Goal: Transaction & Acquisition: Purchase product/service

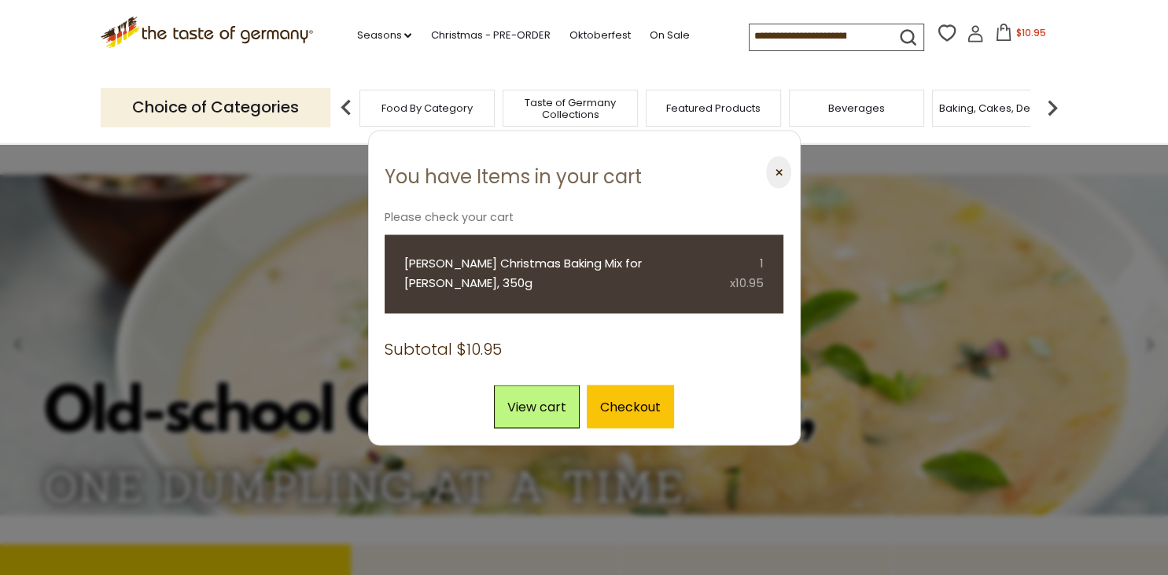
click at [787, 165] on button "⨉" at bounding box center [778, 173] width 24 height 32
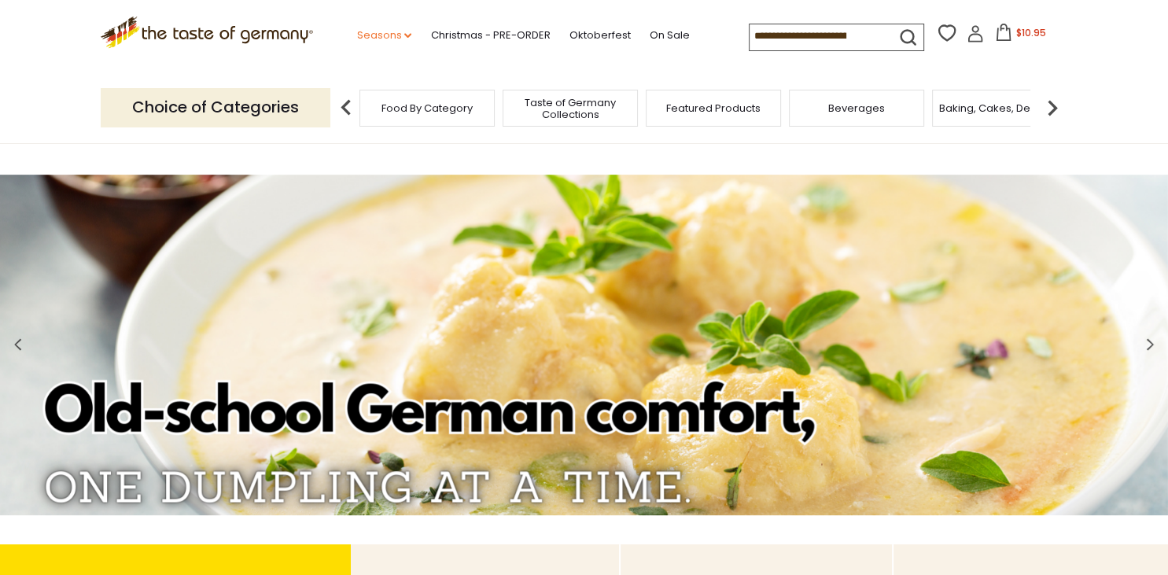
click at [356, 33] on link "Seasons dropdown_arrow" at bounding box center [383, 35] width 55 height 17
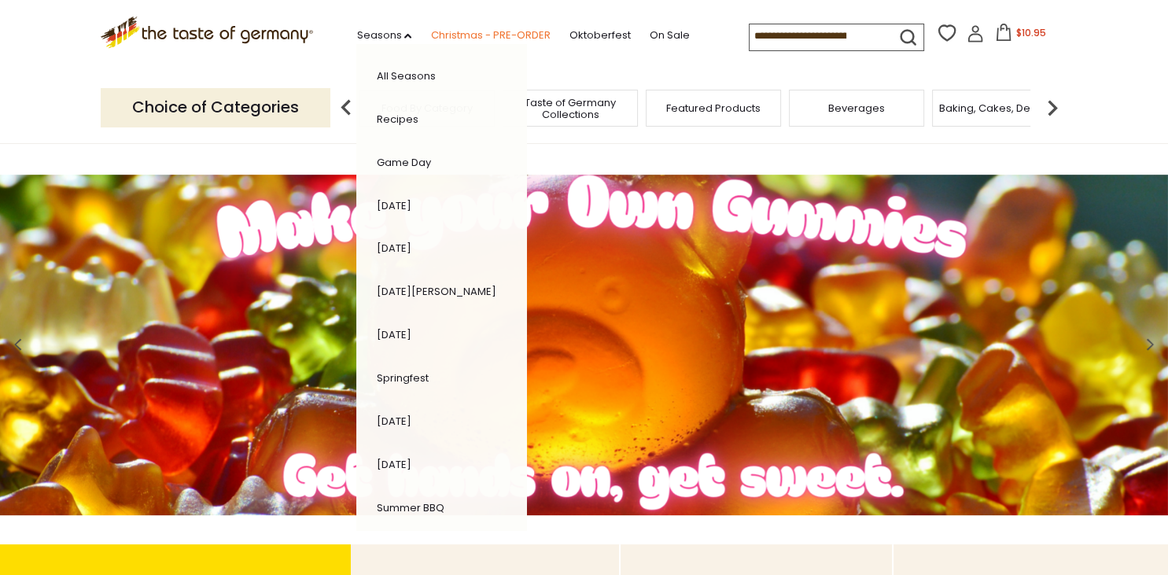
click at [430, 33] on link "Christmas - PRE-ORDER" at bounding box center [490, 35] width 120 height 17
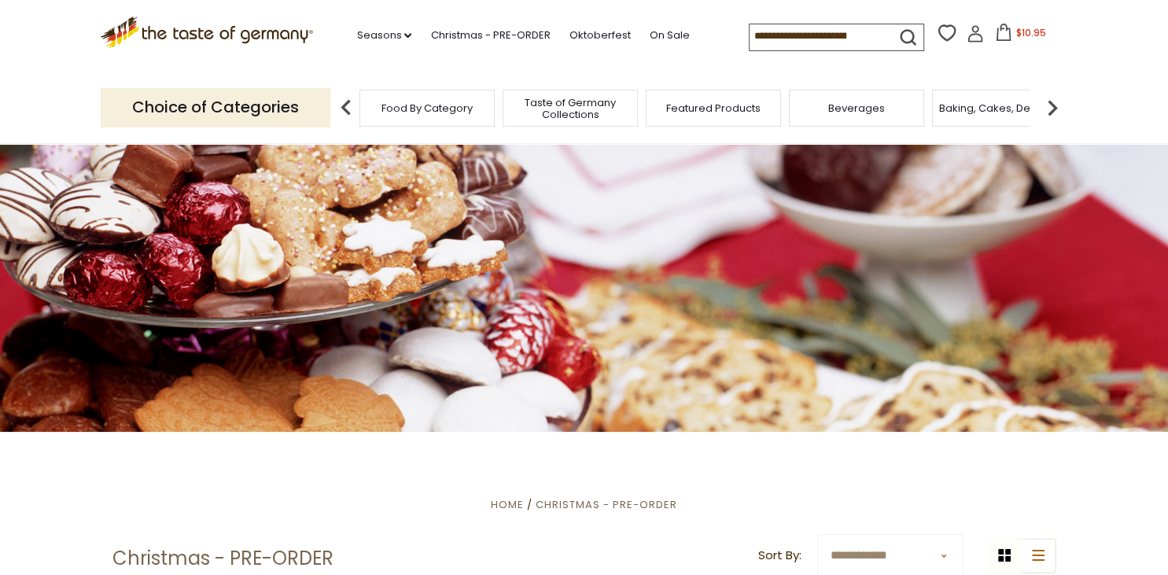
click at [1016, 35] on span "$10.95" at bounding box center [1031, 32] width 30 height 13
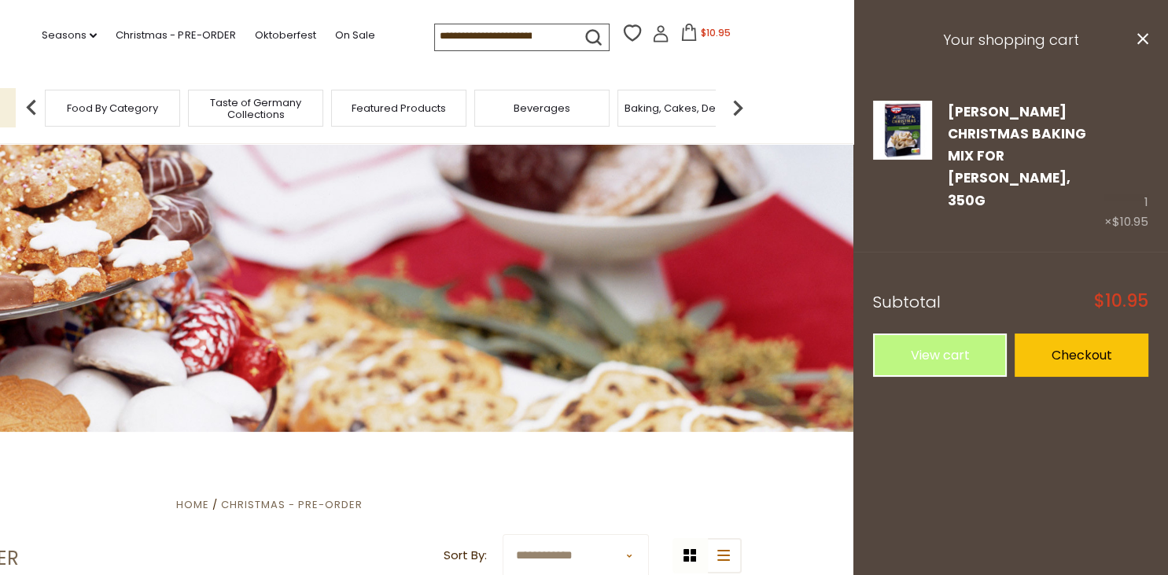
click at [990, 35] on h3 "Your shopping cart" at bounding box center [1010, 40] width 315 height 81
click at [1137, 39] on icon "close" at bounding box center [1143, 39] width 12 height 12
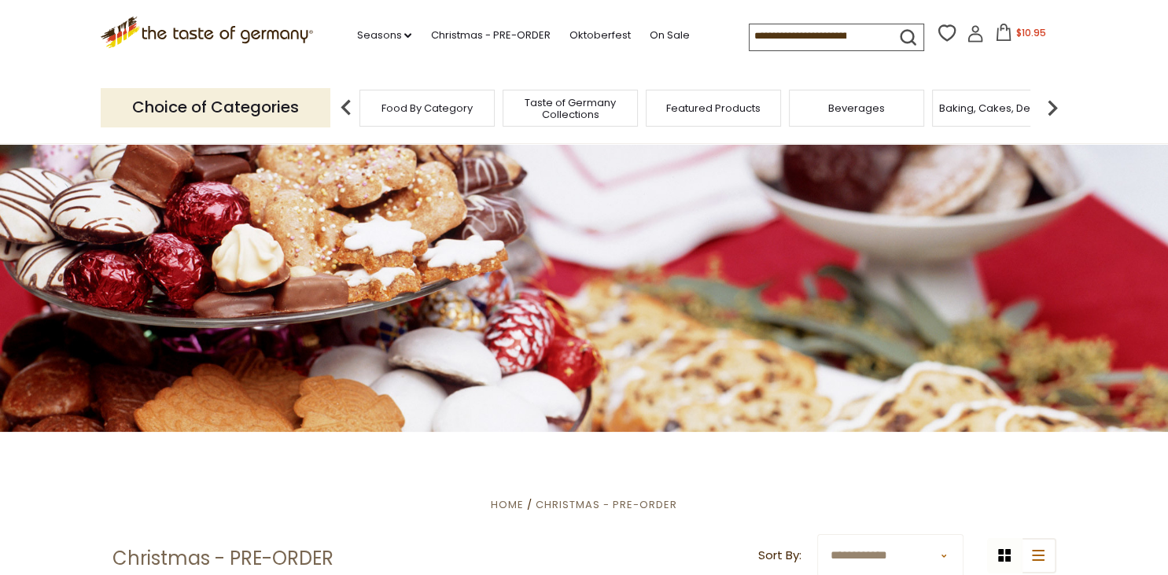
drag, startPoint x: 1167, startPoint y: 8, endPoint x: 1167, endPoint y: 21, distance: 13.4
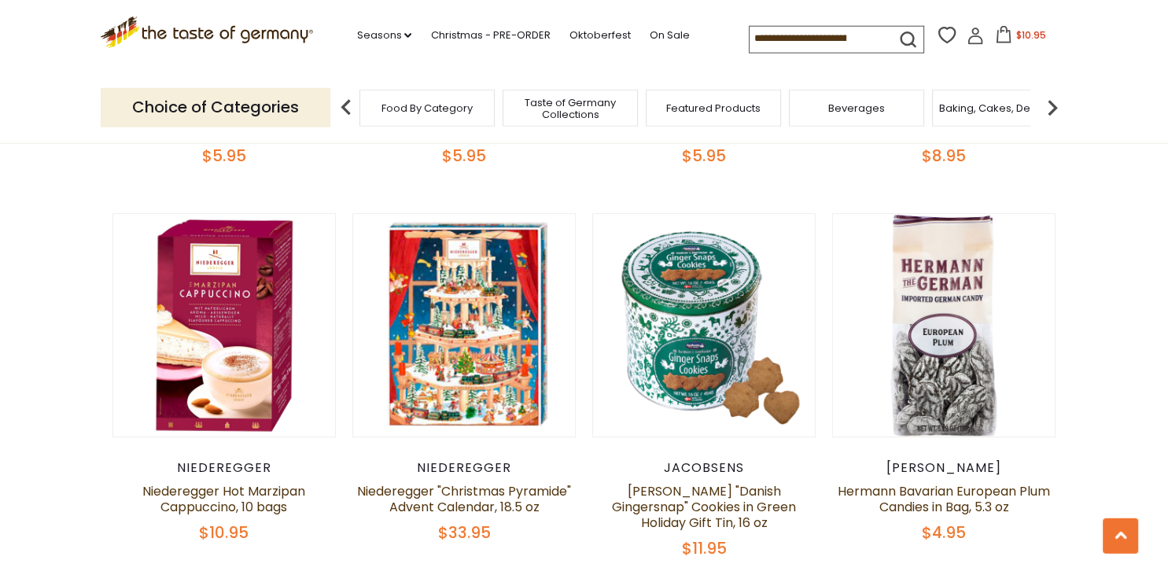
scroll to position [792, 0]
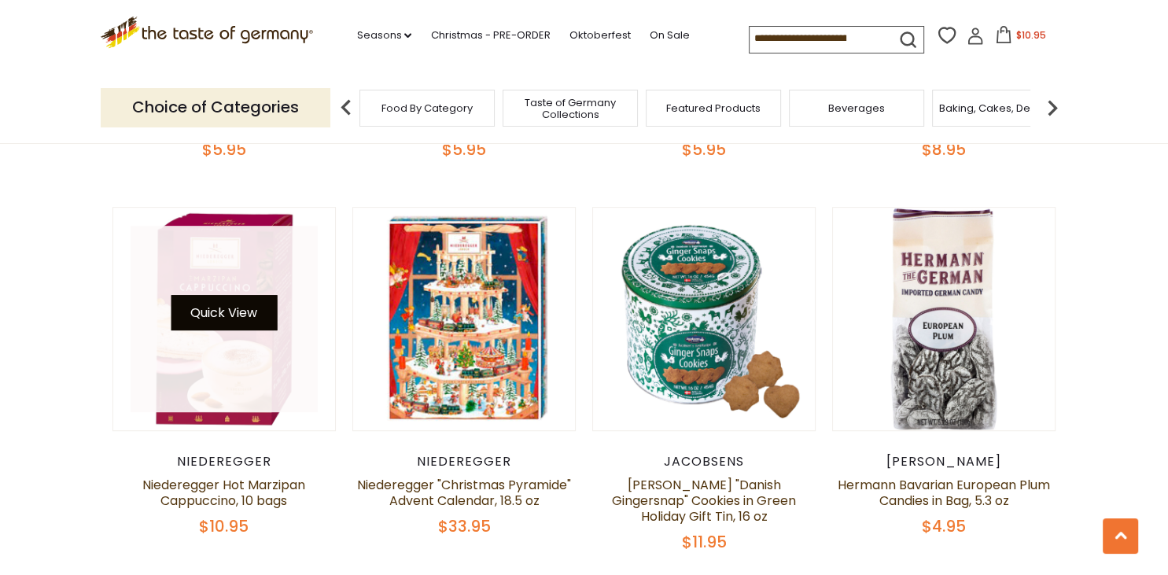
click at [230, 307] on button "Quick View" at bounding box center [224, 312] width 106 height 35
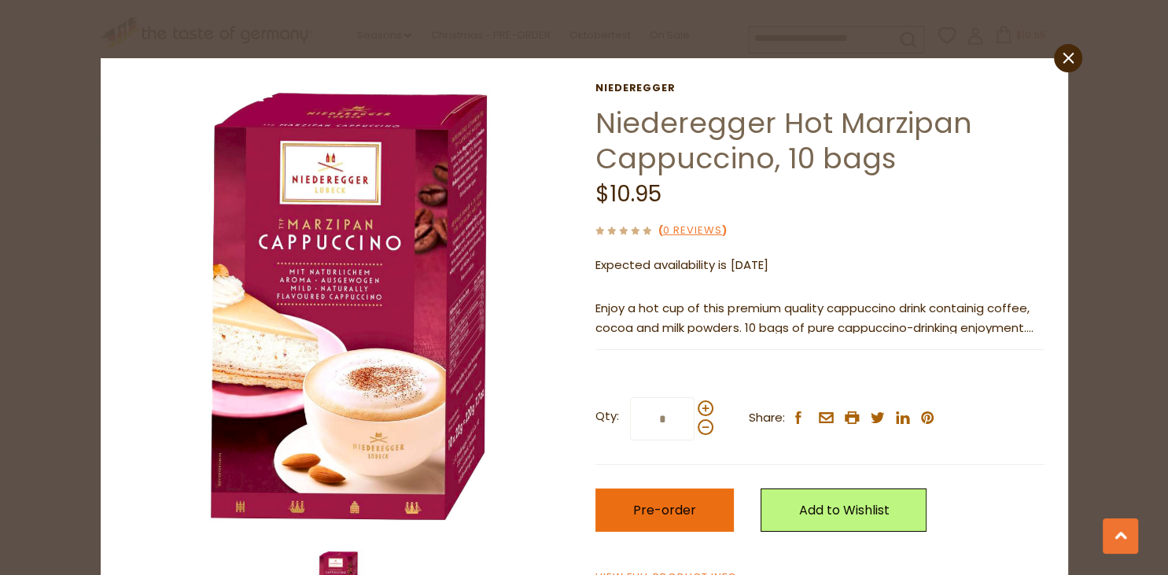
click at [669, 509] on span "Pre-order" at bounding box center [664, 510] width 63 height 18
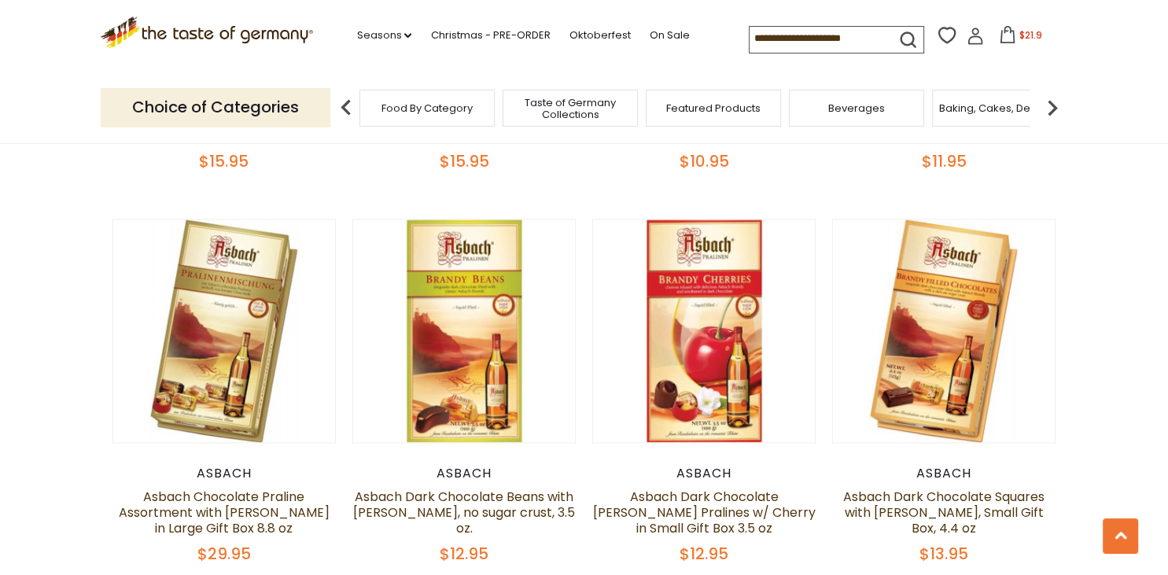
scroll to position [1959, 0]
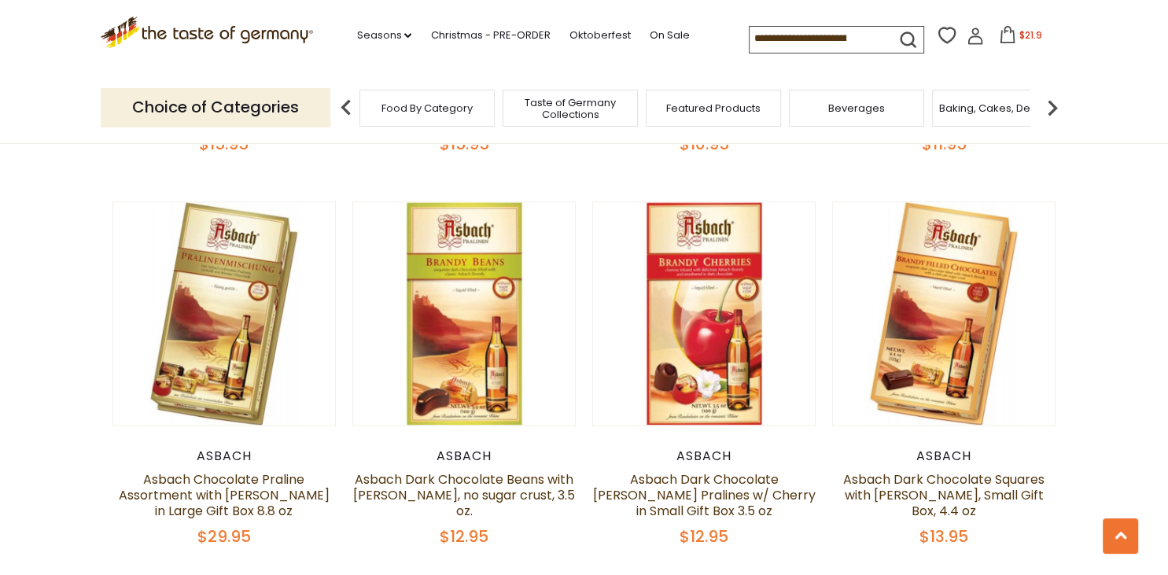
drag, startPoint x: 1158, startPoint y: 232, endPoint x: 1167, endPoint y: 278, distance: 47.4
click at [1167, 278] on section "**********" at bounding box center [584, 421] width 1168 height 3897
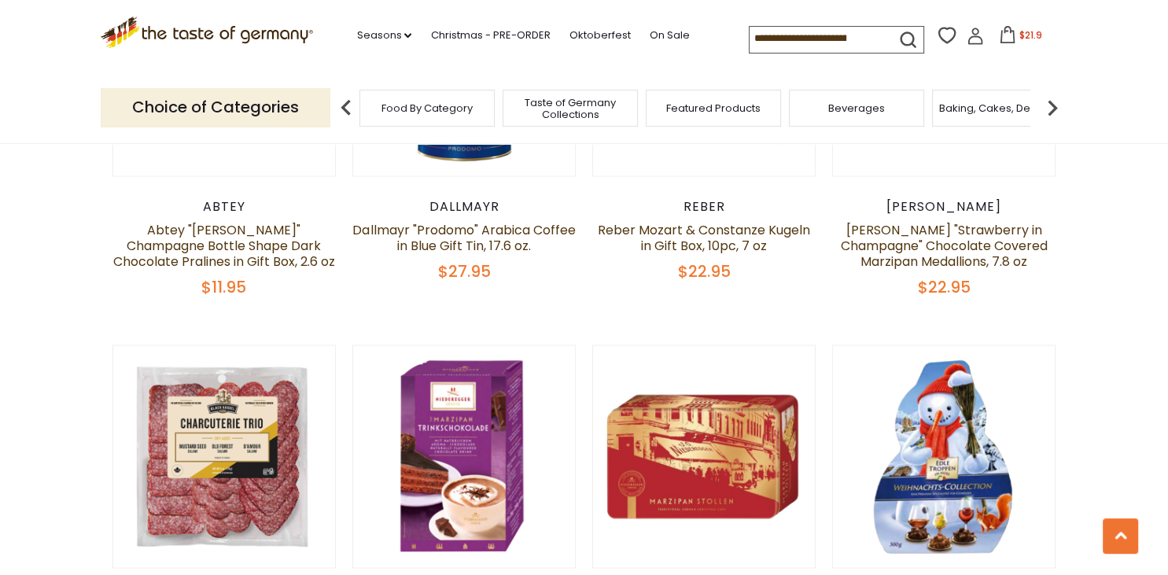
scroll to position [2806, 0]
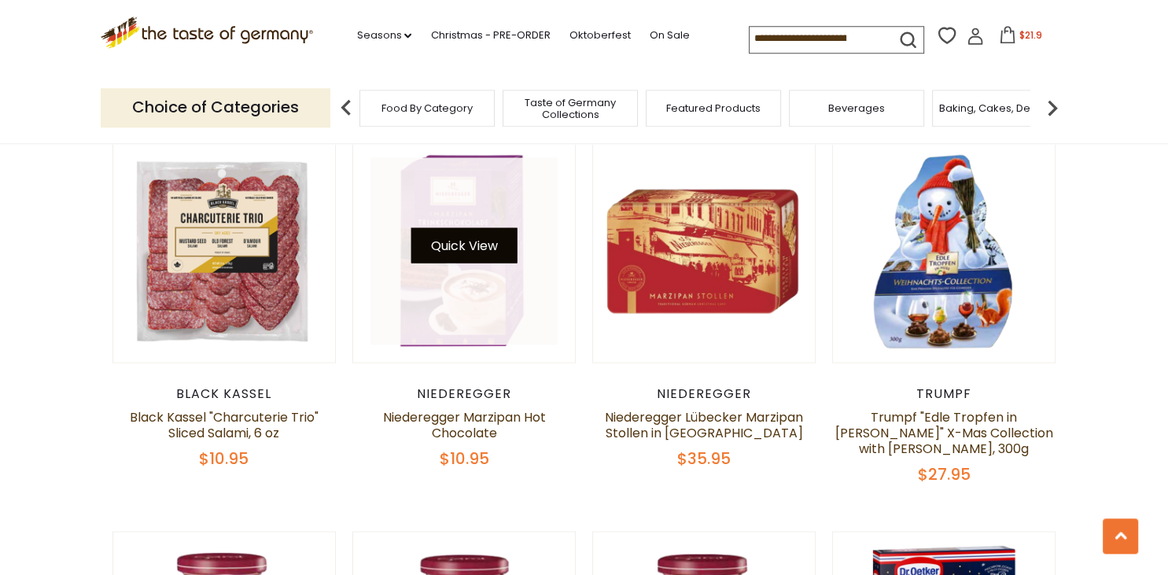
click at [464, 234] on button "Quick View" at bounding box center [464, 244] width 106 height 35
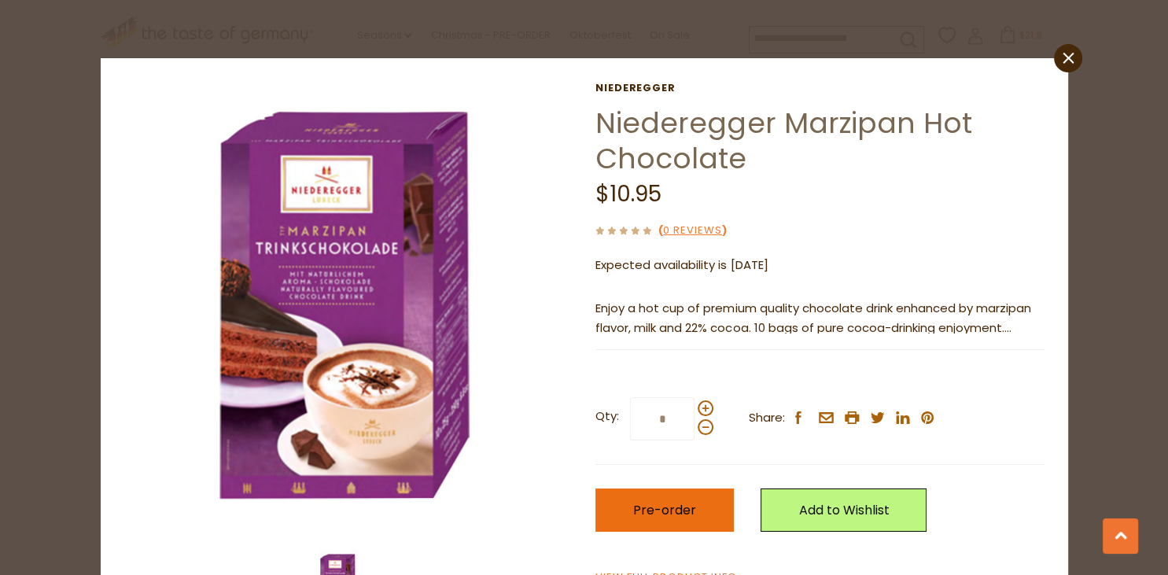
click at [680, 512] on span "Pre-order" at bounding box center [664, 510] width 63 height 18
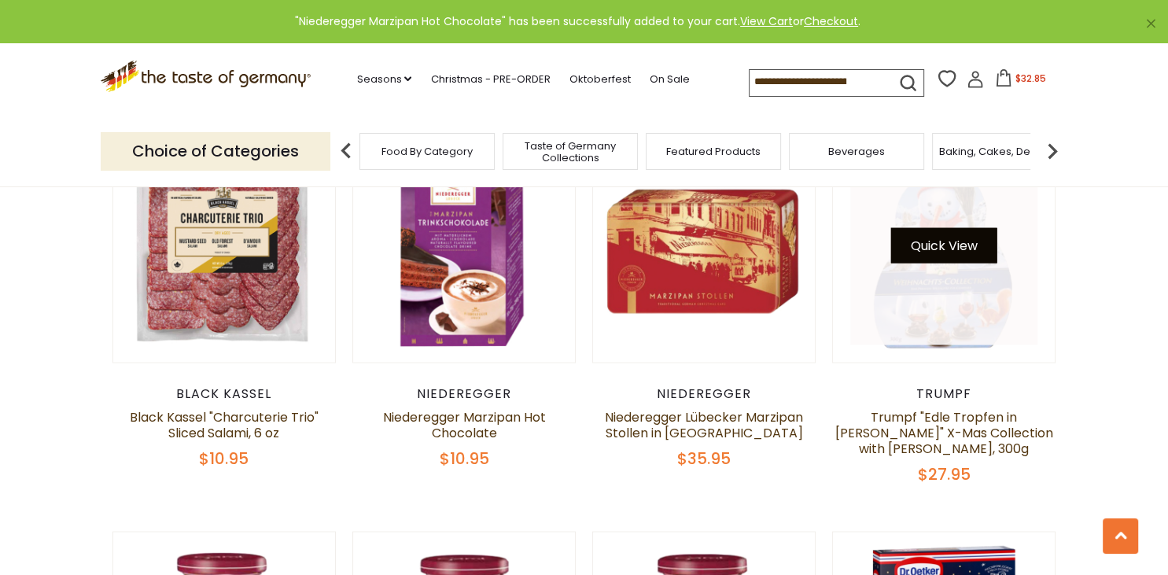
click at [936, 246] on button "Quick View" at bounding box center [944, 244] width 106 height 35
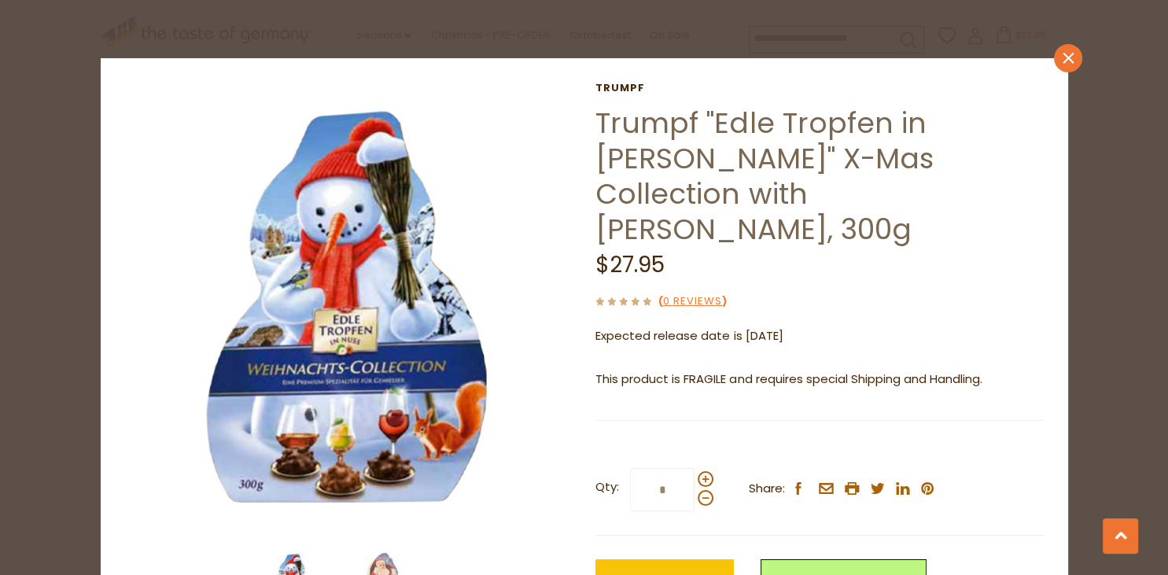
click at [1064, 58] on icon "close" at bounding box center [1068, 59] width 12 height 12
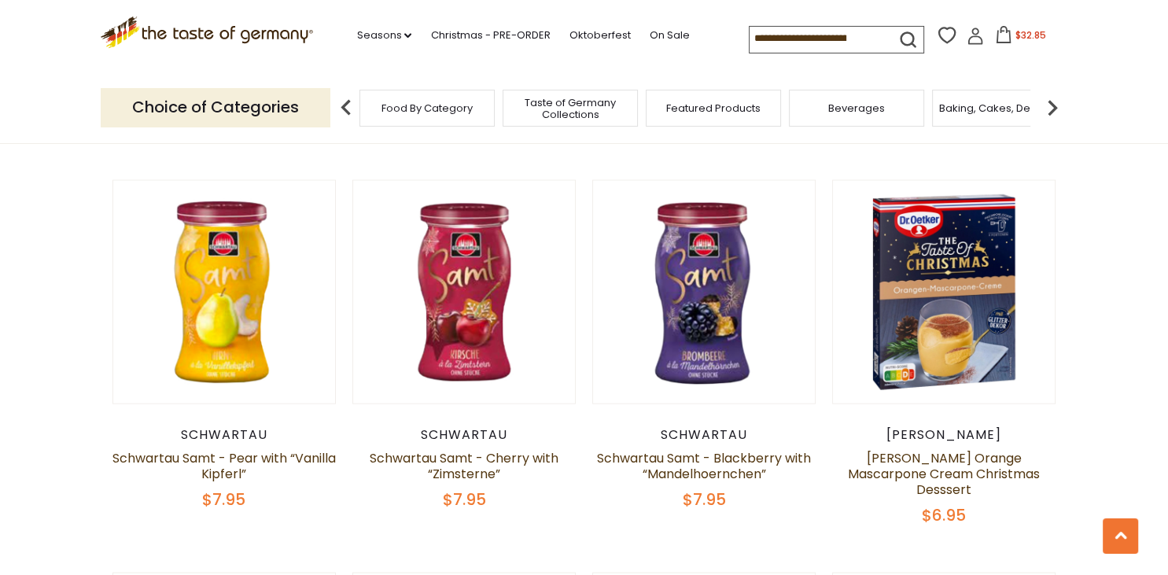
scroll to position [3175, 0]
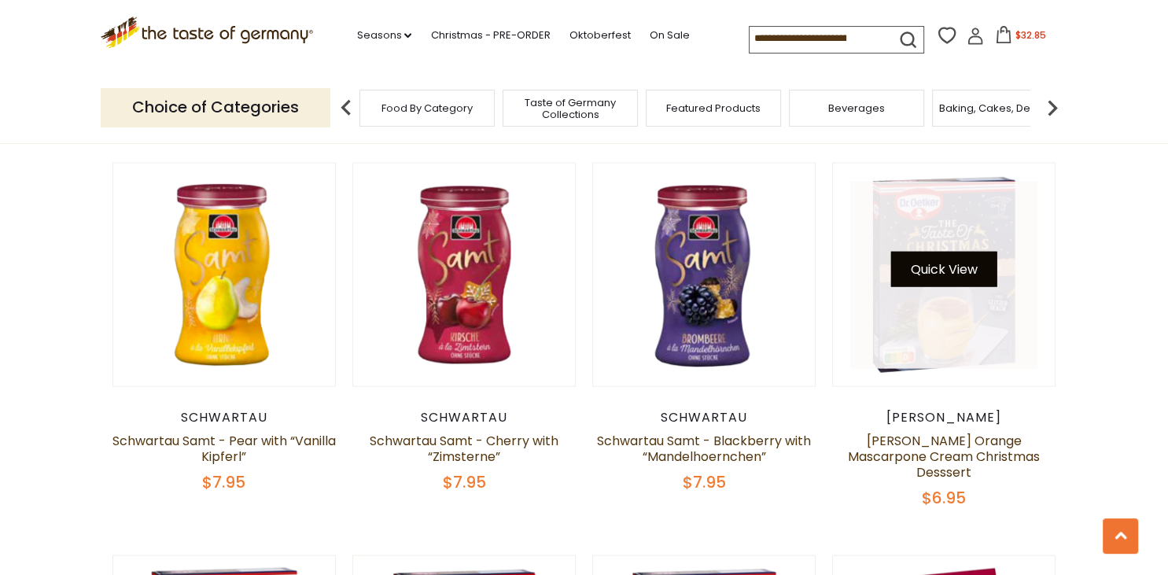
click at [940, 270] on button "Quick View" at bounding box center [944, 268] width 106 height 35
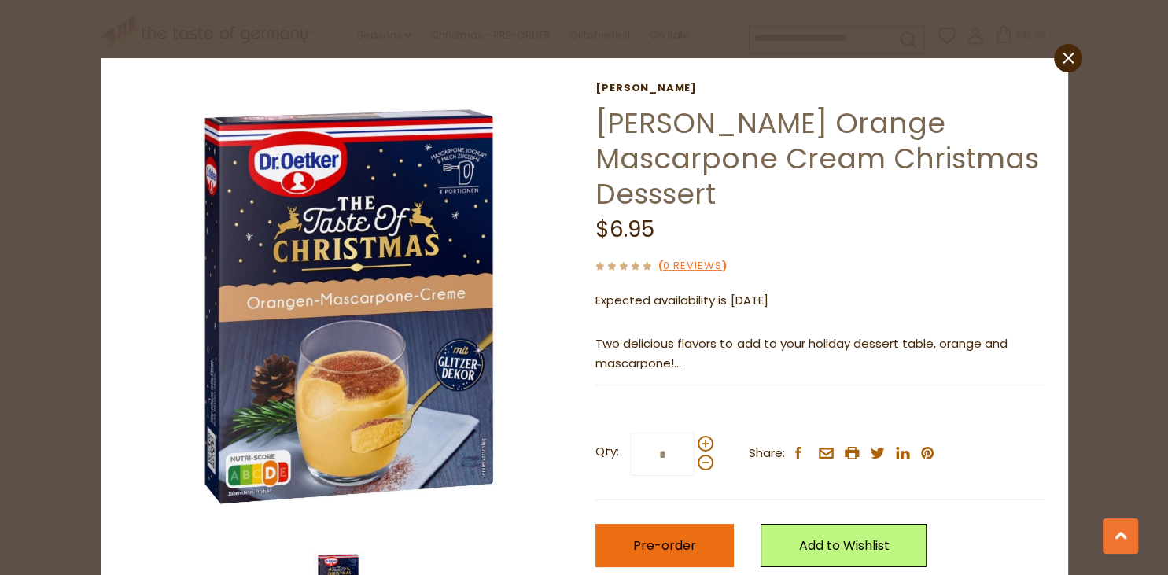
click at [654, 524] on button "Pre-order" at bounding box center [664, 545] width 138 height 43
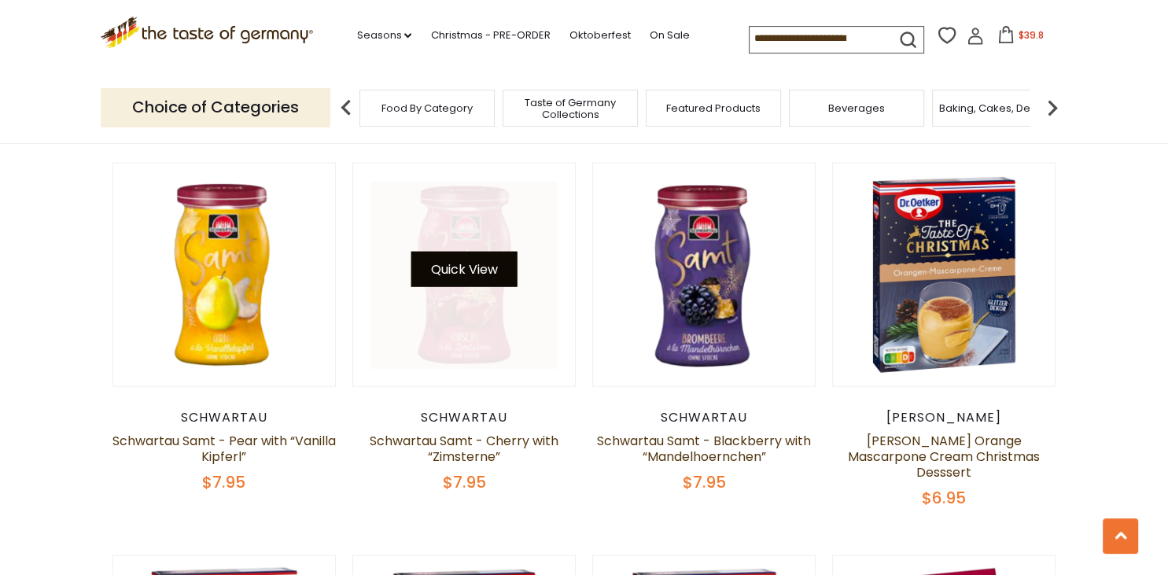
click at [473, 274] on button "Quick View" at bounding box center [464, 268] width 106 height 35
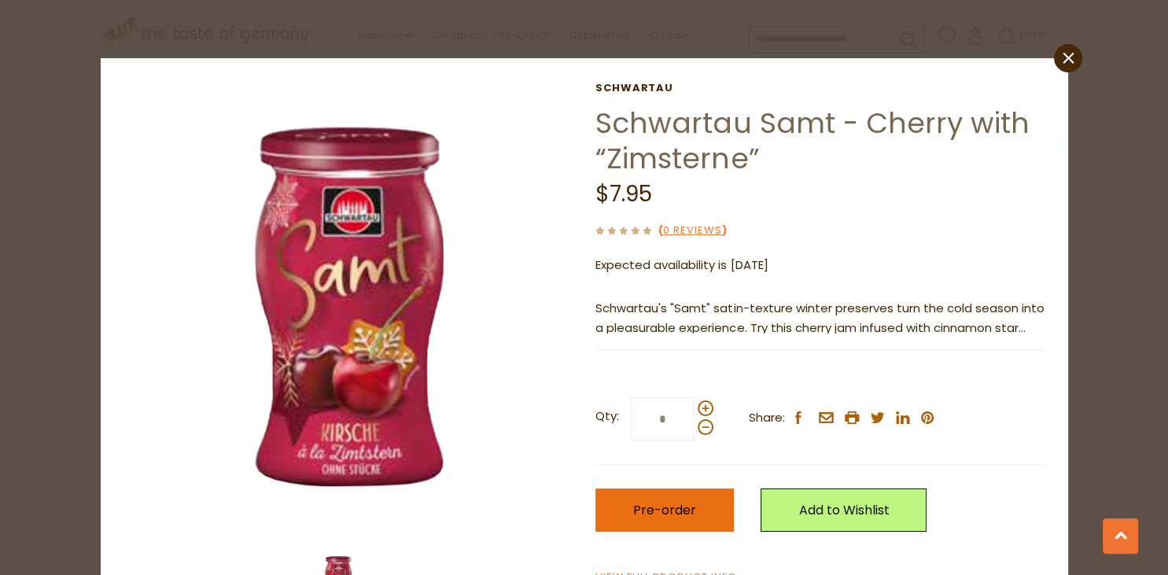
click at [681, 501] on button "Pre-order" at bounding box center [664, 509] width 138 height 43
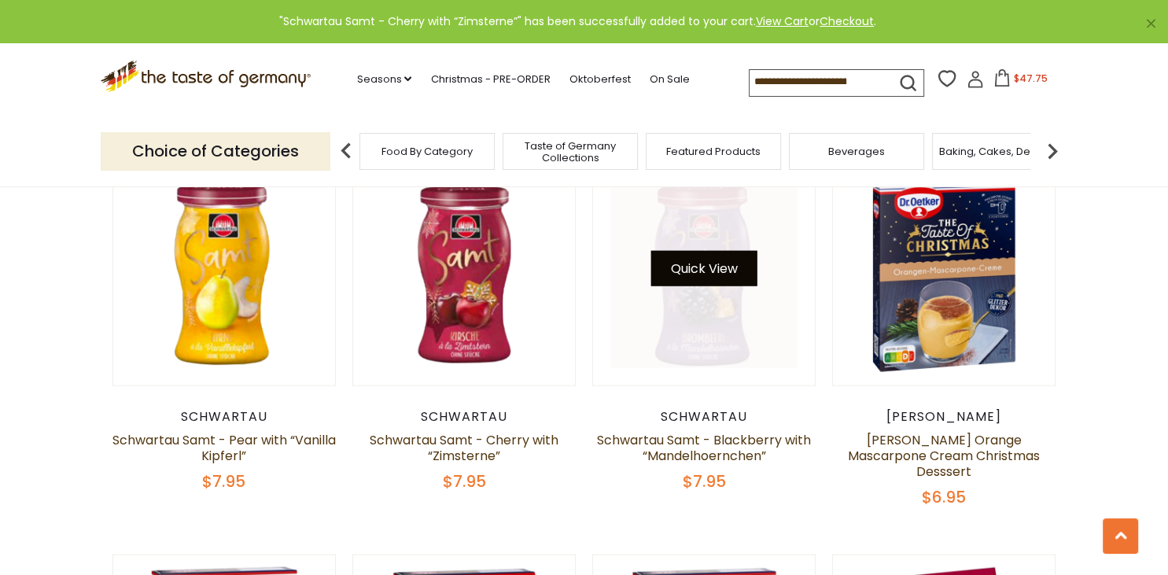
click at [695, 261] on button "Quick View" at bounding box center [704, 268] width 106 height 35
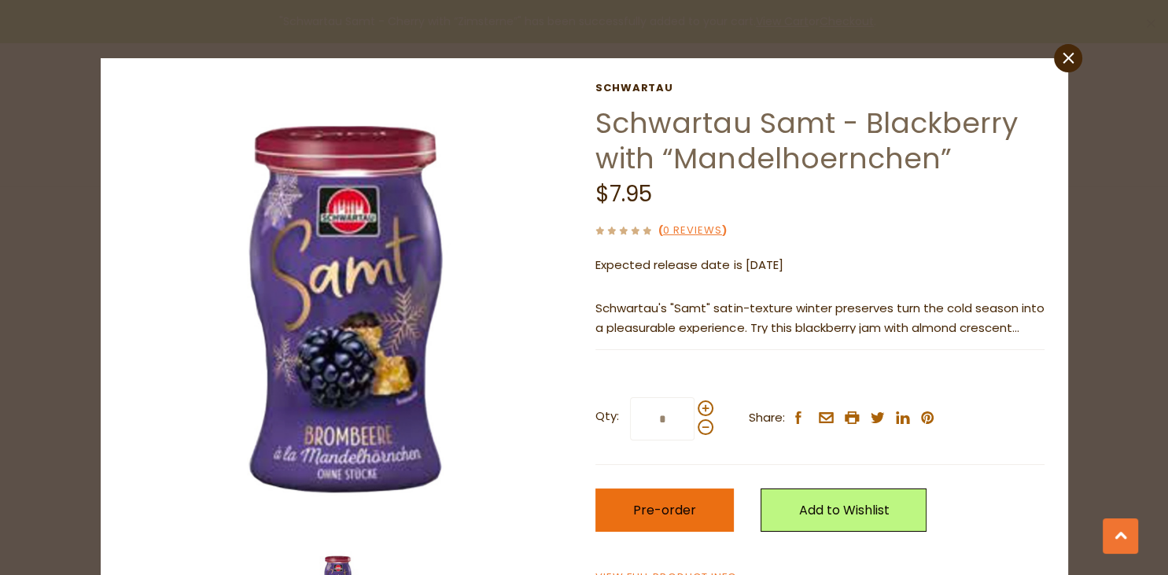
click at [658, 507] on span "Pre-order" at bounding box center [664, 510] width 63 height 18
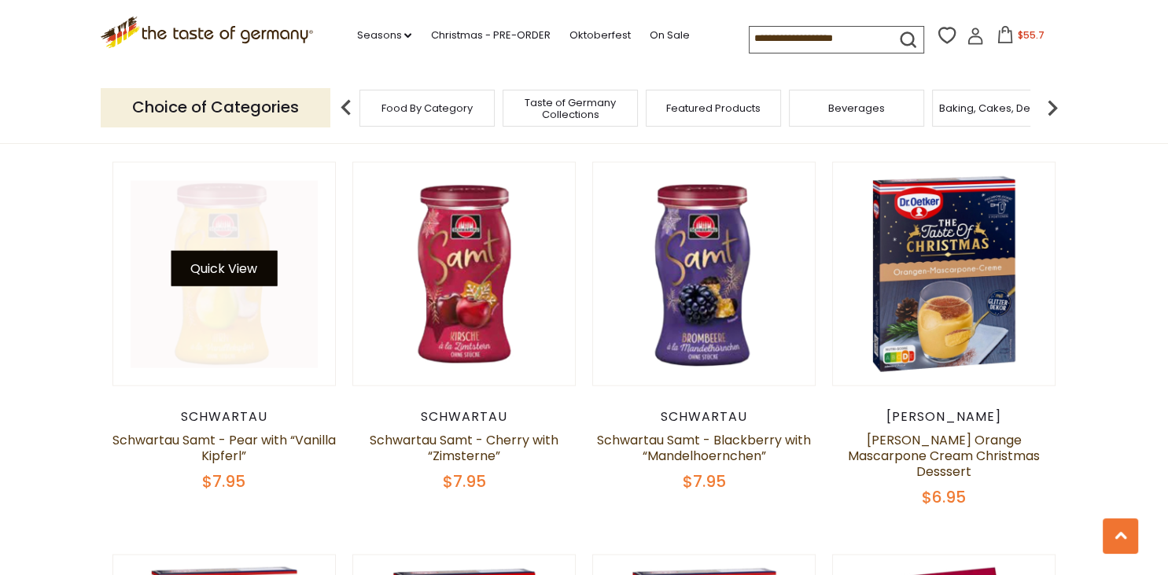
click at [219, 266] on button "Quick View" at bounding box center [224, 268] width 106 height 35
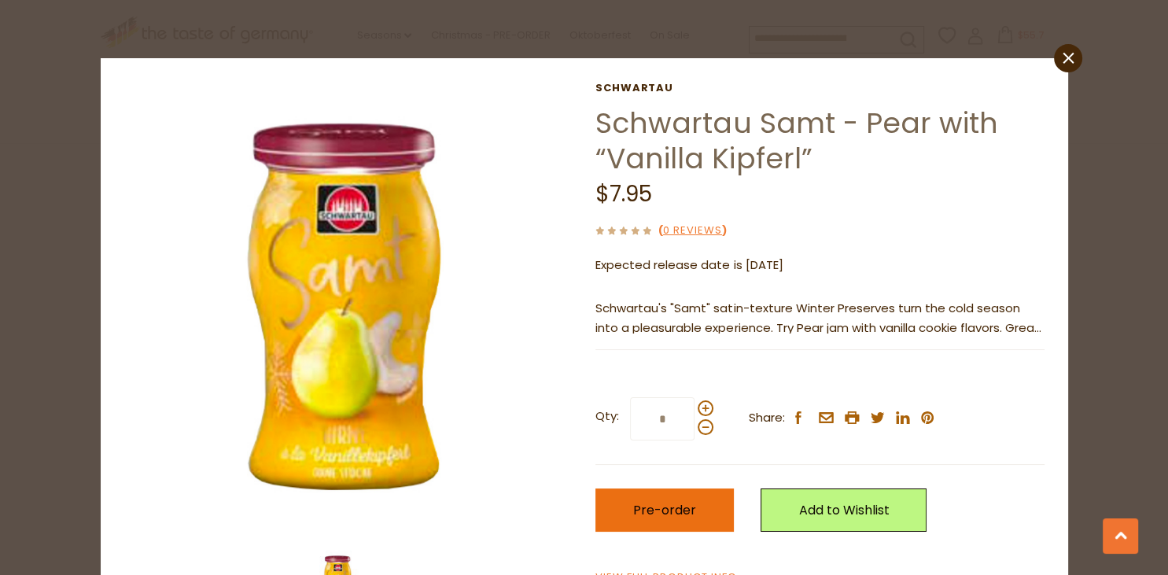
click at [652, 518] on span "Pre-order" at bounding box center [664, 510] width 63 height 18
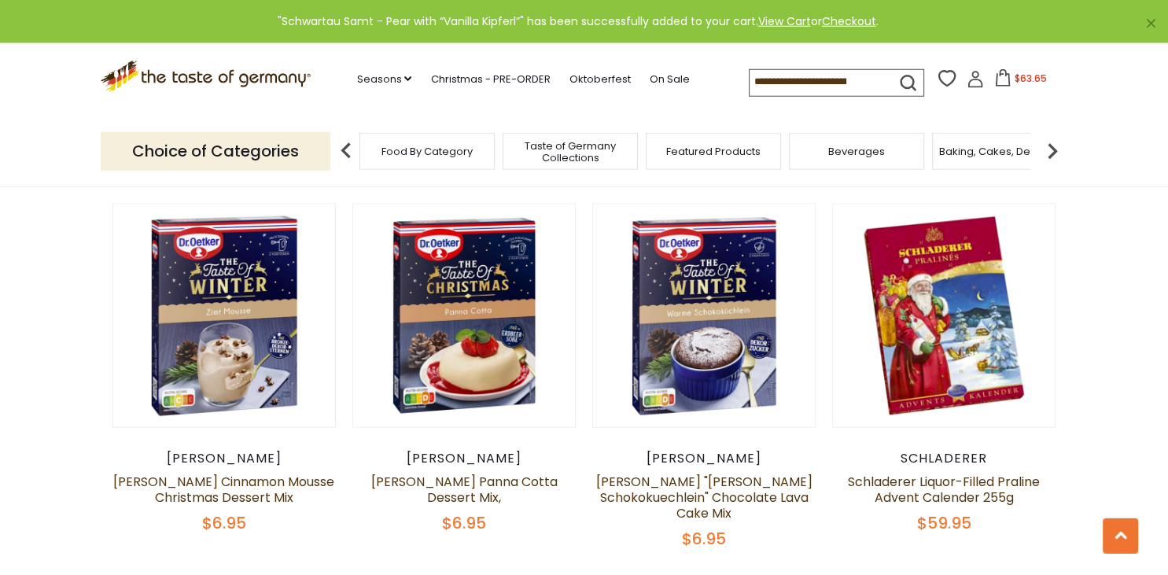
scroll to position [3532, 0]
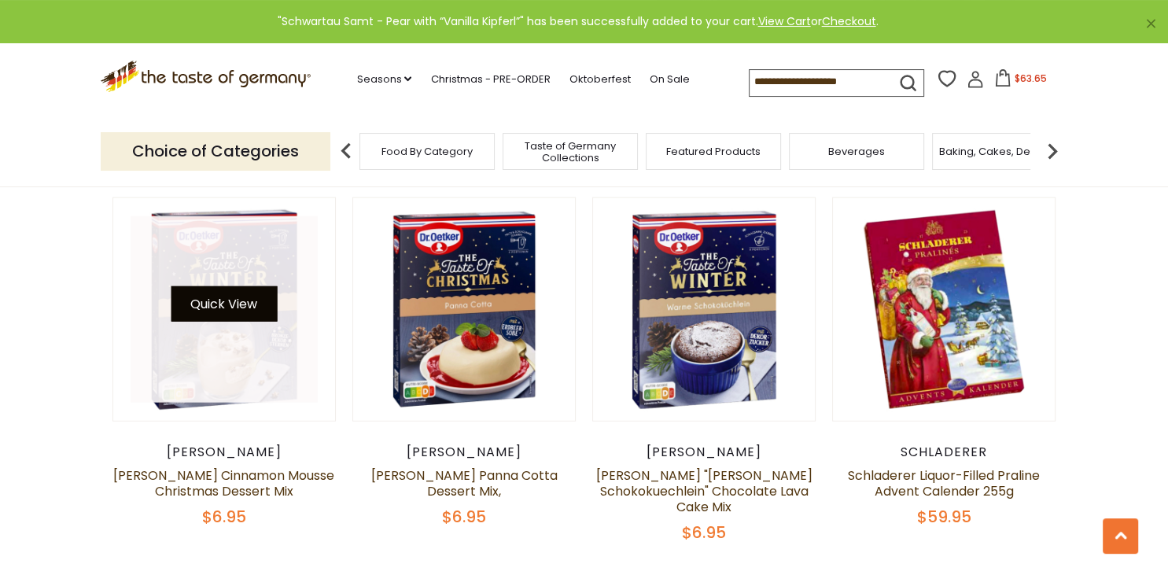
click at [230, 288] on button "Quick View" at bounding box center [224, 303] width 106 height 35
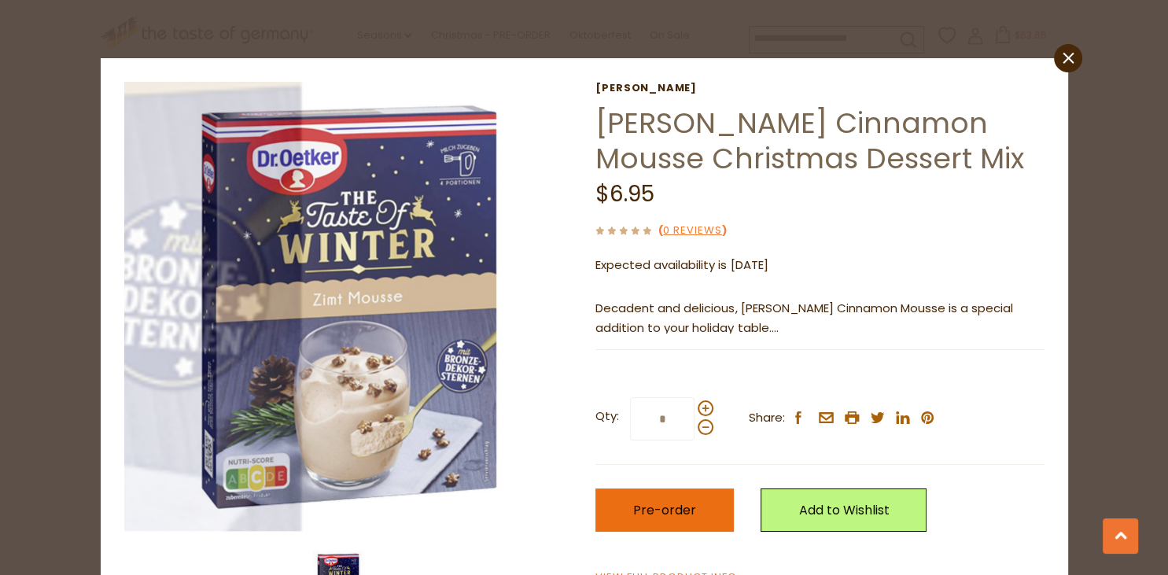
click at [646, 514] on span "Pre-order" at bounding box center [664, 510] width 63 height 18
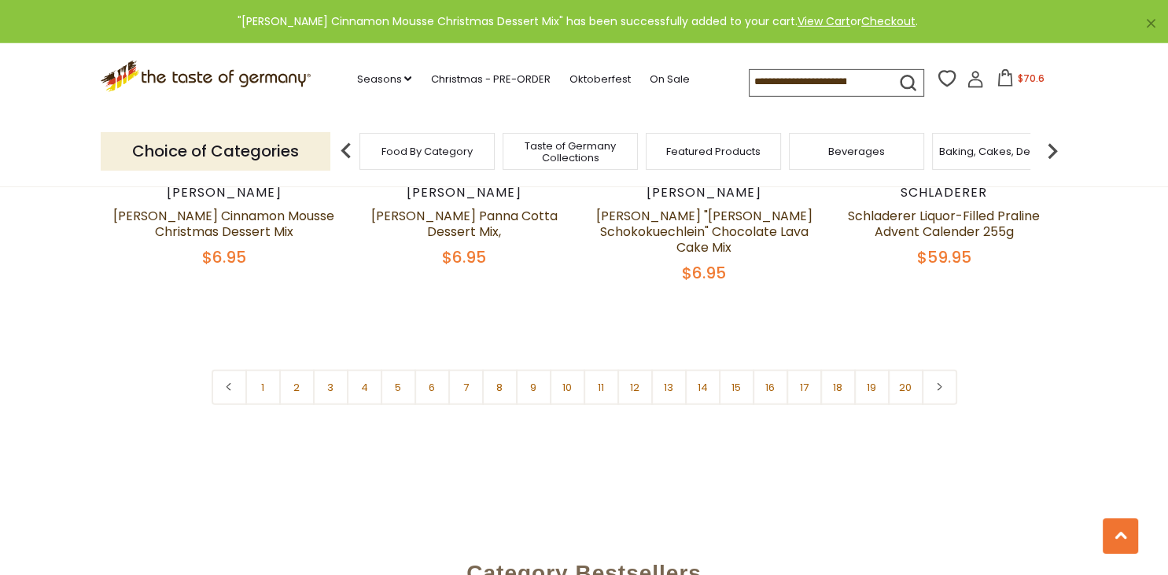
scroll to position [3870, 0]
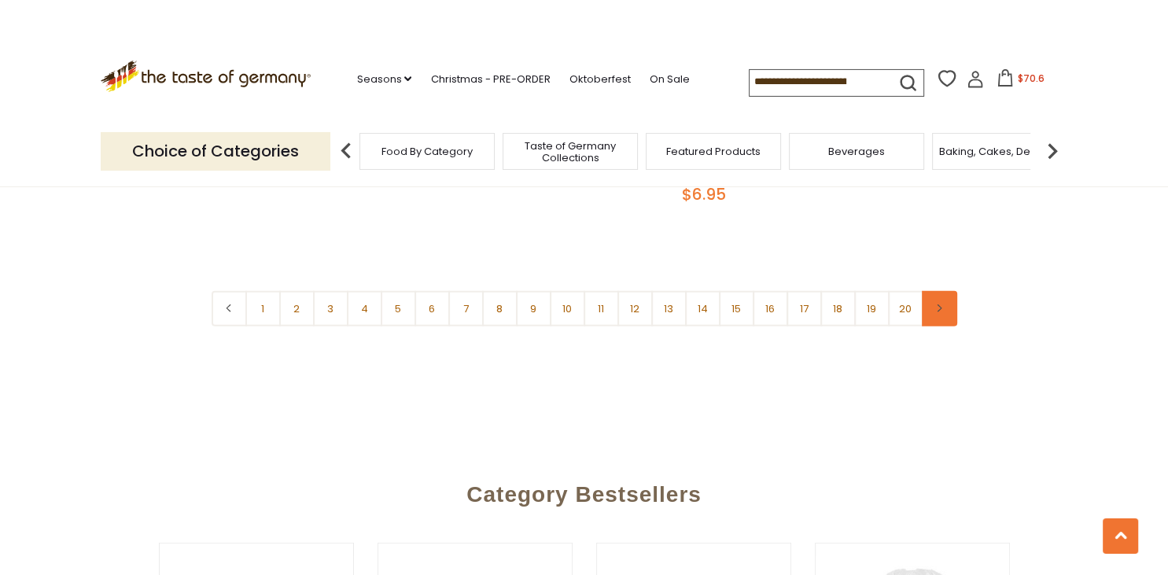
click at [945, 300] on link at bounding box center [939, 308] width 35 height 35
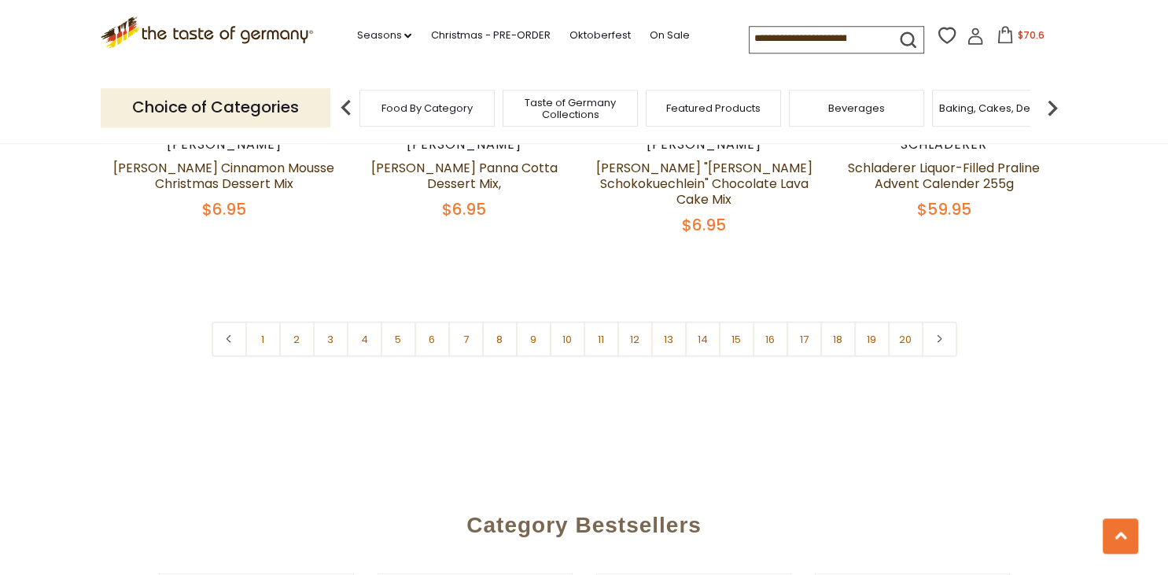
scroll to position [3846, 0]
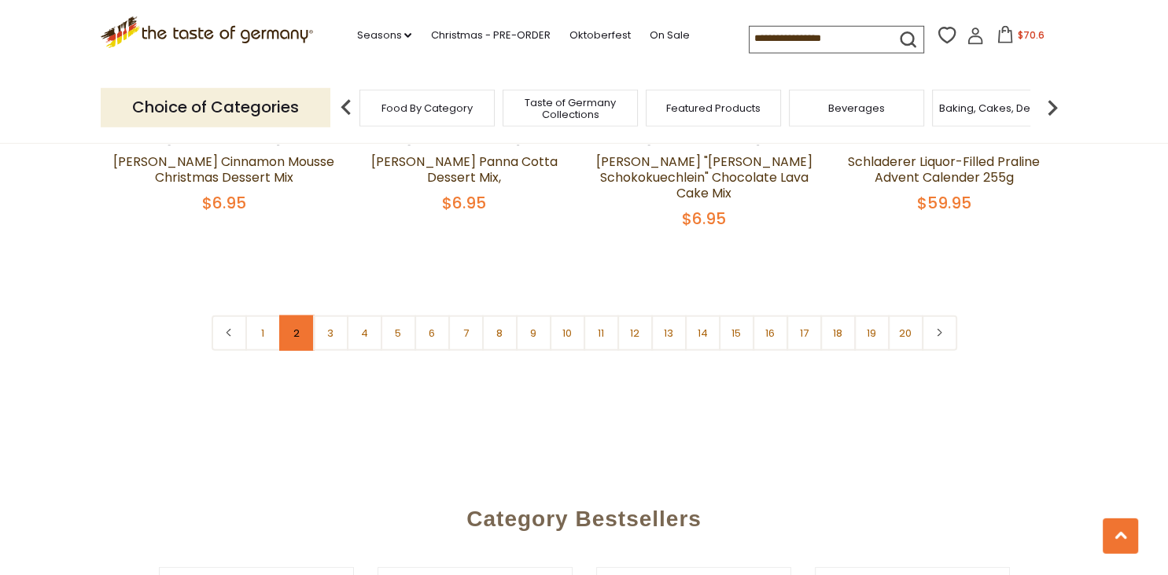
click at [302, 326] on link "2" at bounding box center [296, 332] width 35 height 35
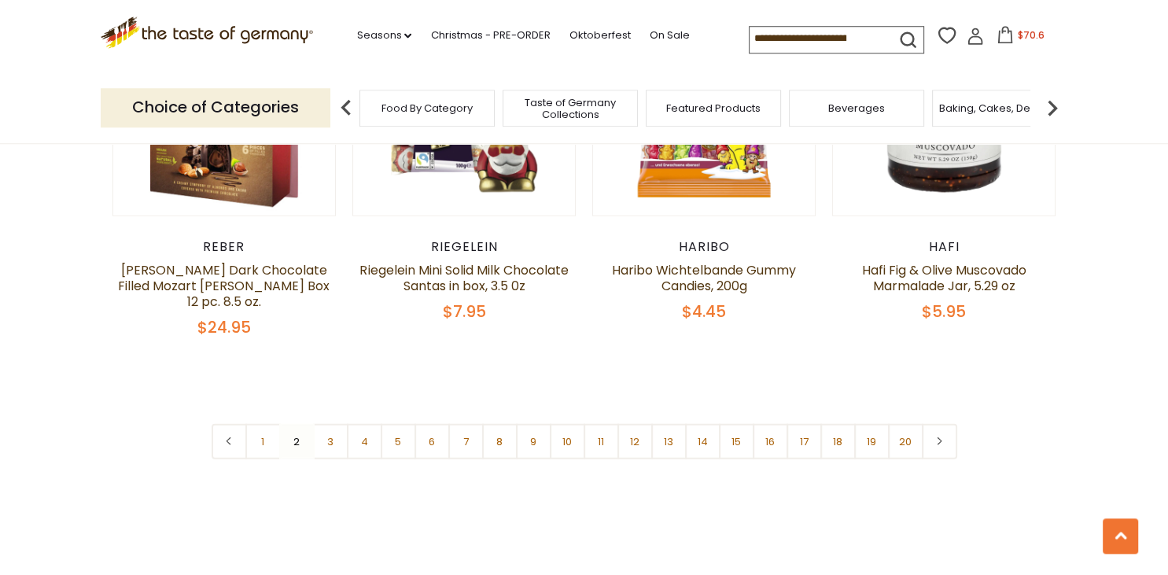
scroll to position [3798, 0]
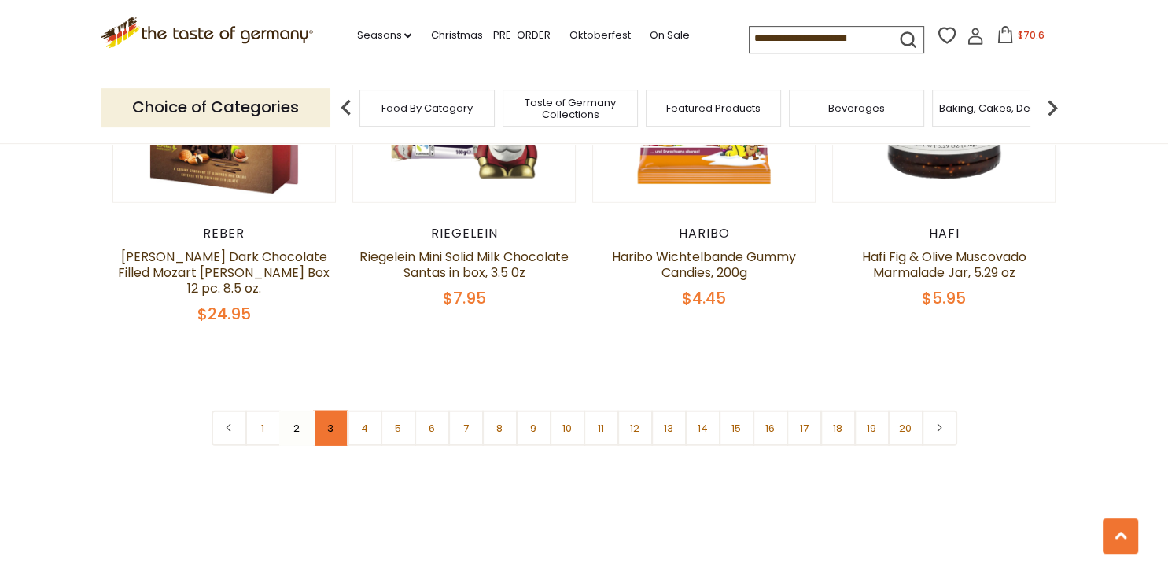
click at [326, 411] on link "3" at bounding box center [330, 428] width 35 height 35
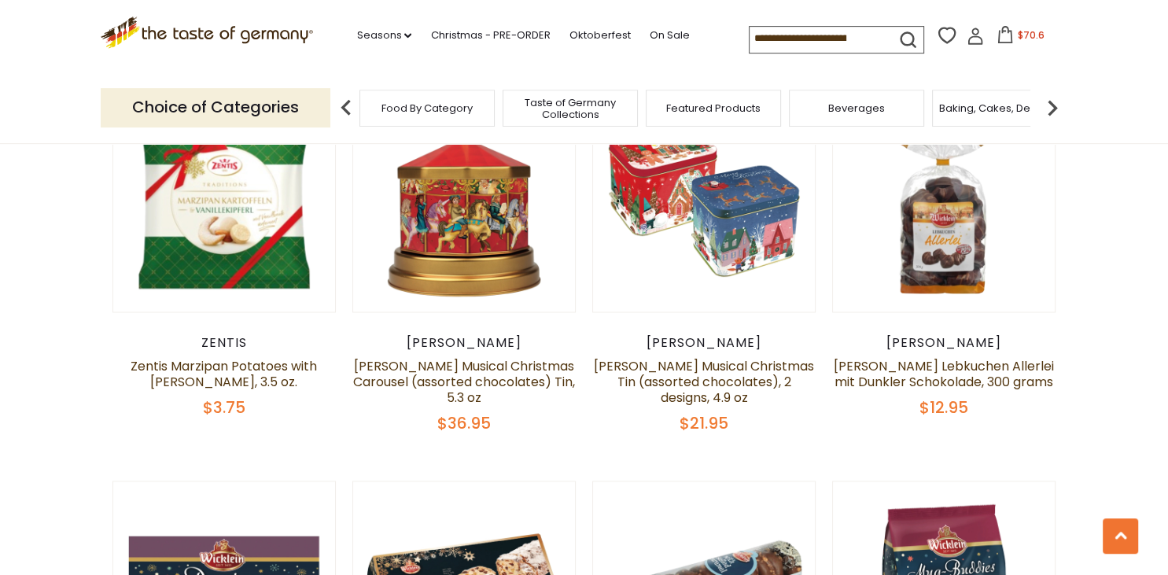
scroll to position [2390, 0]
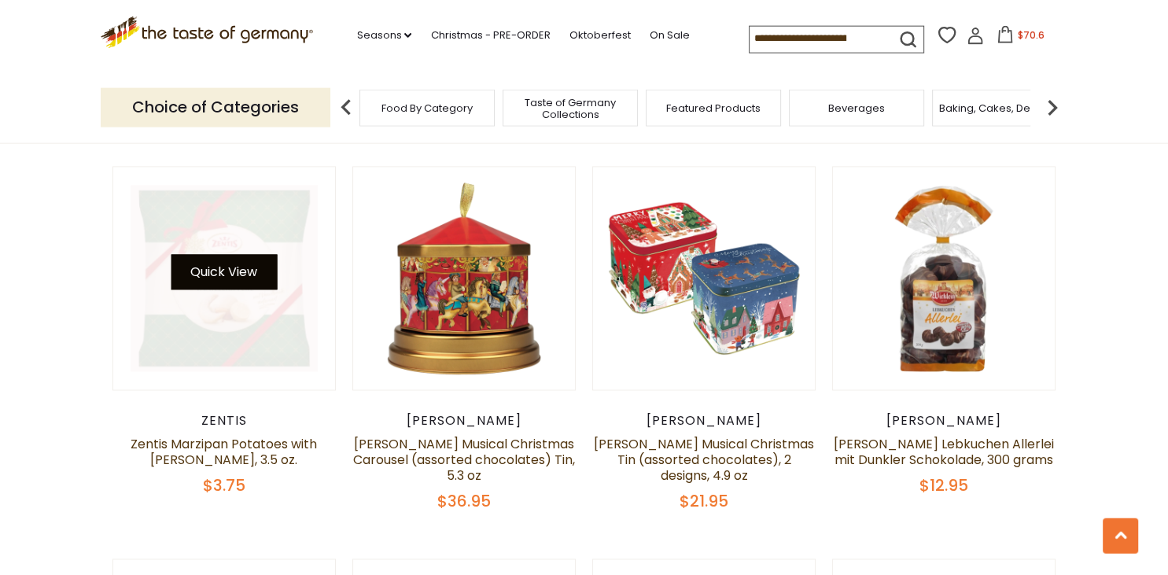
click at [225, 258] on button "Quick View" at bounding box center [224, 272] width 106 height 35
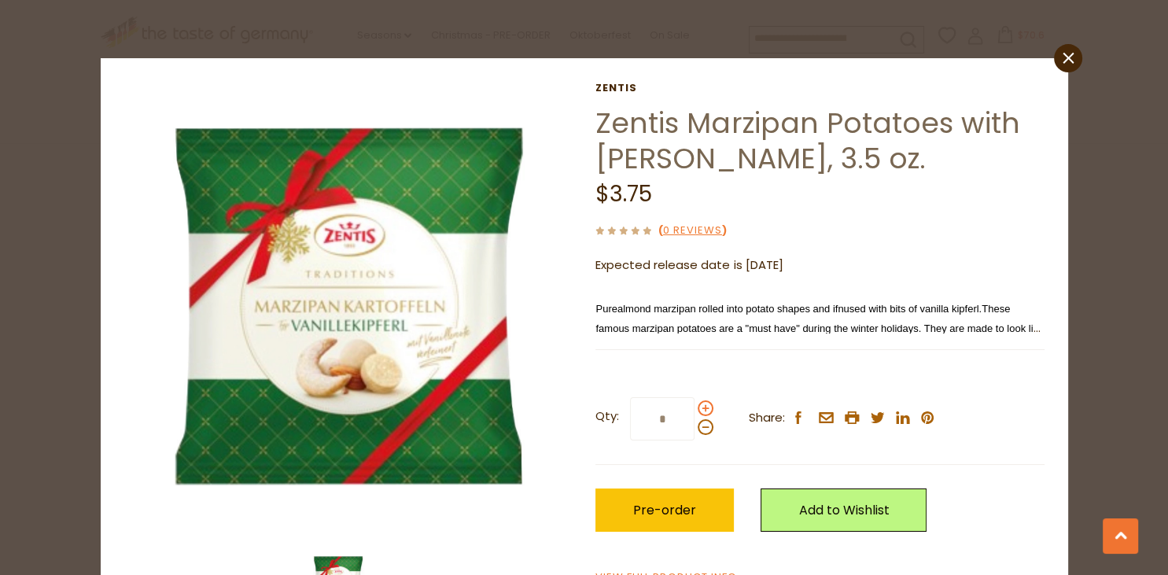
click at [709, 405] on span at bounding box center [706, 408] width 16 height 16
click at [695, 405] on input "*" at bounding box center [662, 418] width 65 height 43
type input "*"
click at [651, 511] on span "Pre-order" at bounding box center [664, 510] width 63 height 18
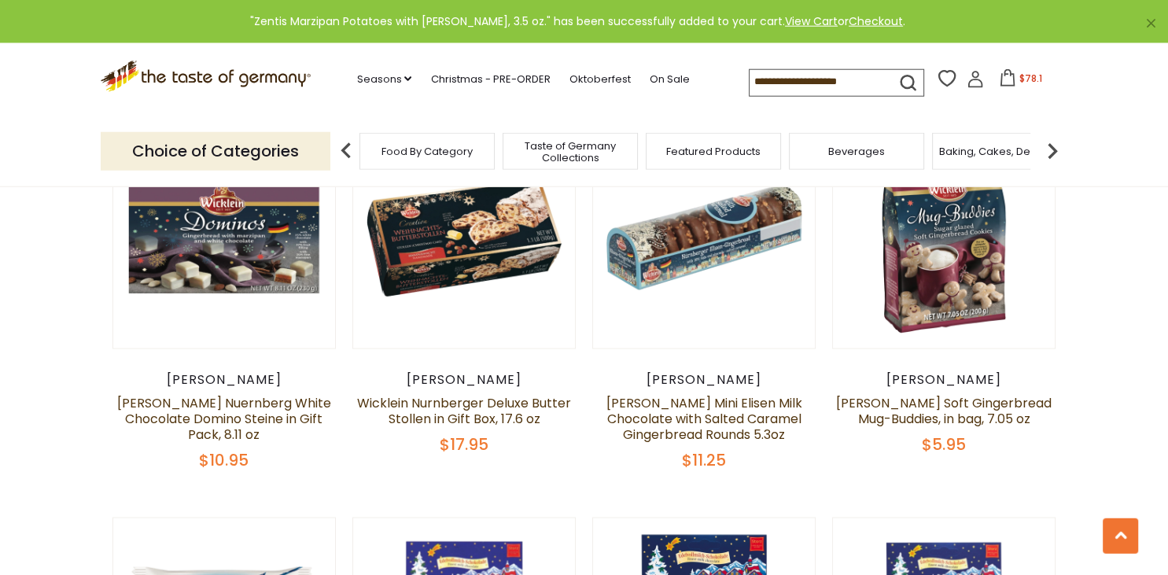
scroll to position [2829, 0]
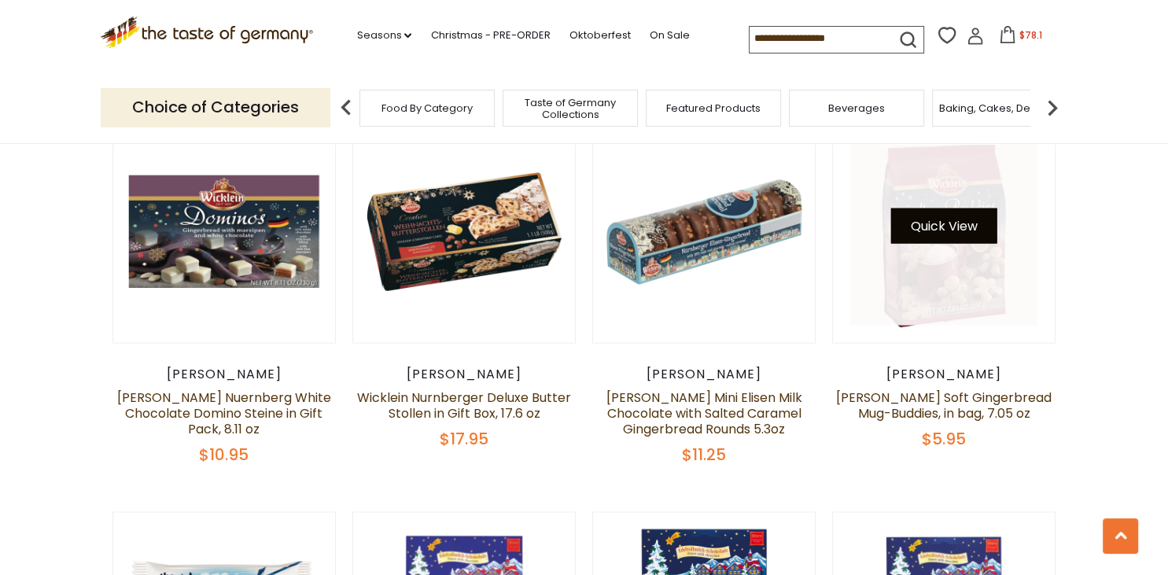
click at [938, 208] on button "Quick View" at bounding box center [944, 225] width 106 height 35
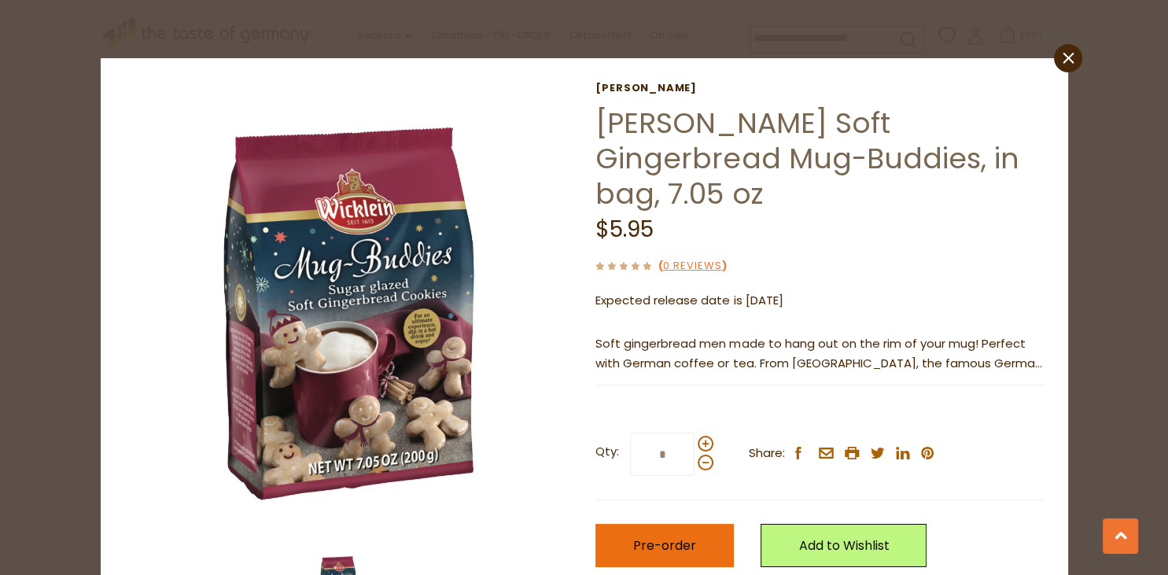
click at [683, 536] on span "Pre-order" at bounding box center [664, 545] width 63 height 18
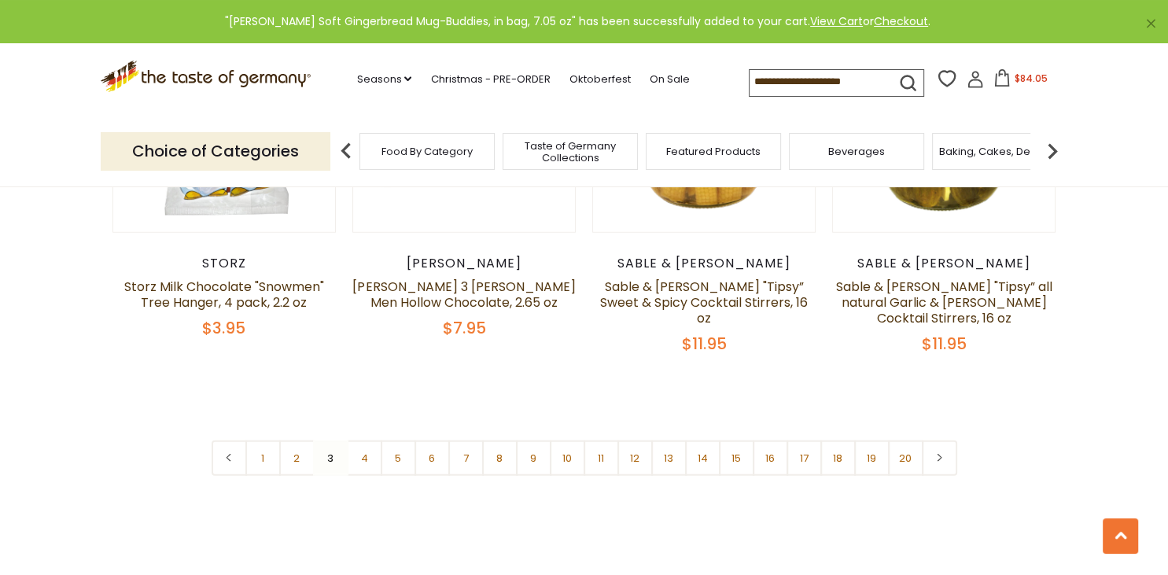
scroll to position [3727, 0]
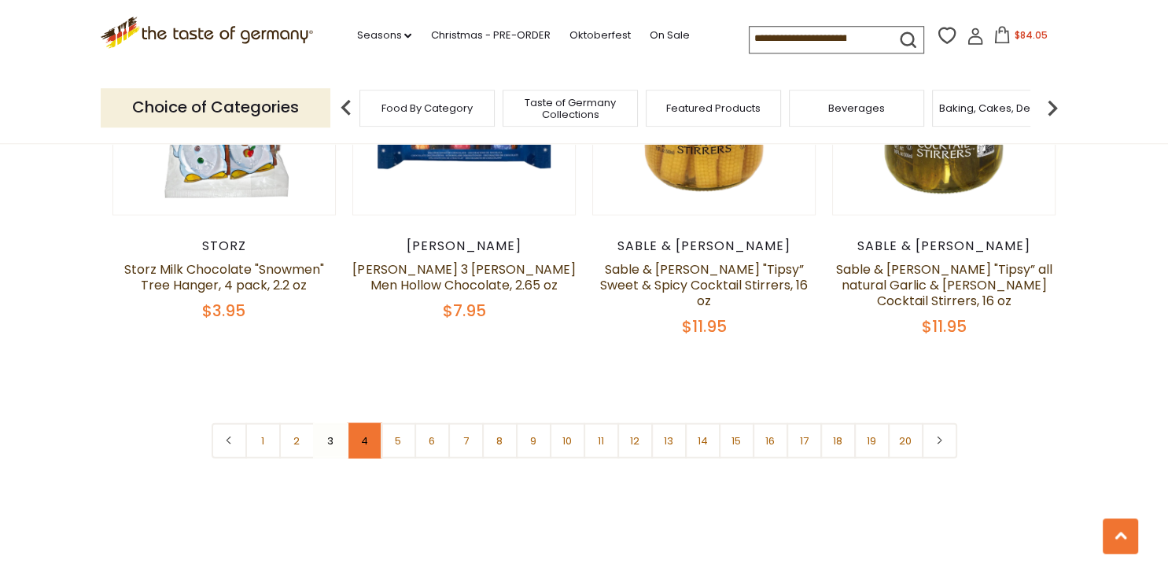
click at [364, 422] on link "4" at bounding box center [364, 439] width 35 height 35
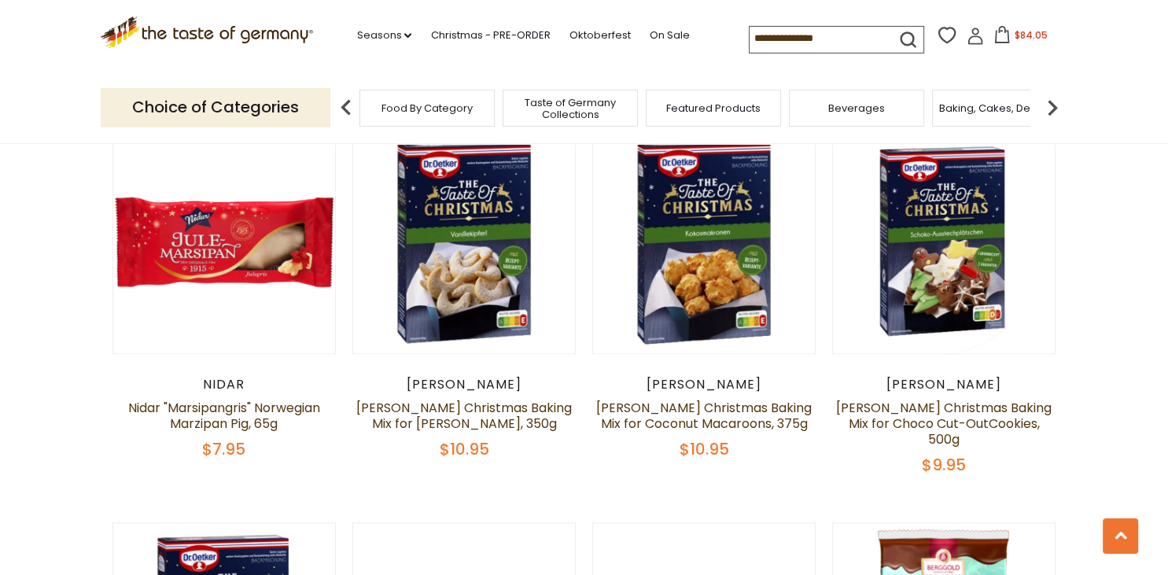
scroll to position [2033, 0]
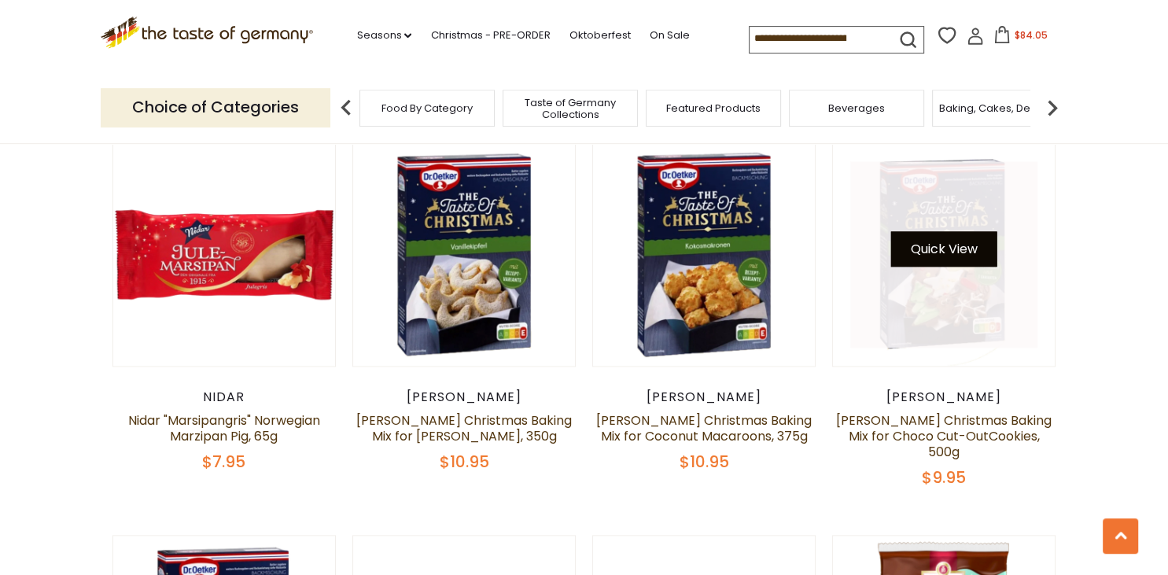
click at [942, 248] on button "Quick View" at bounding box center [944, 248] width 106 height 35
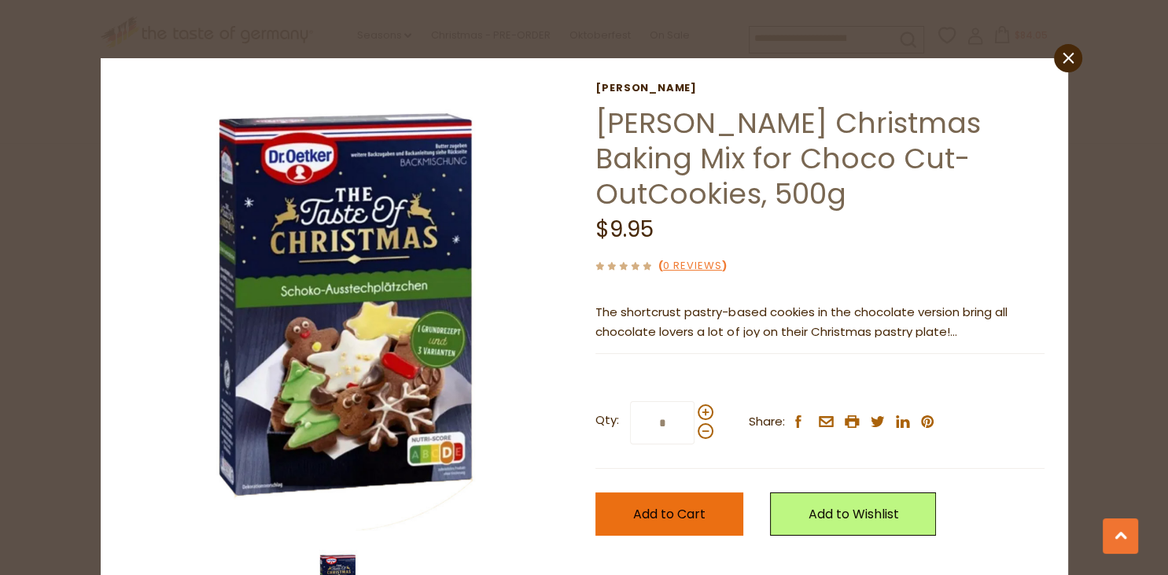
click at [680, 513] on span "Add to Cart" at bounding box center [669, 514] width 72 height 18
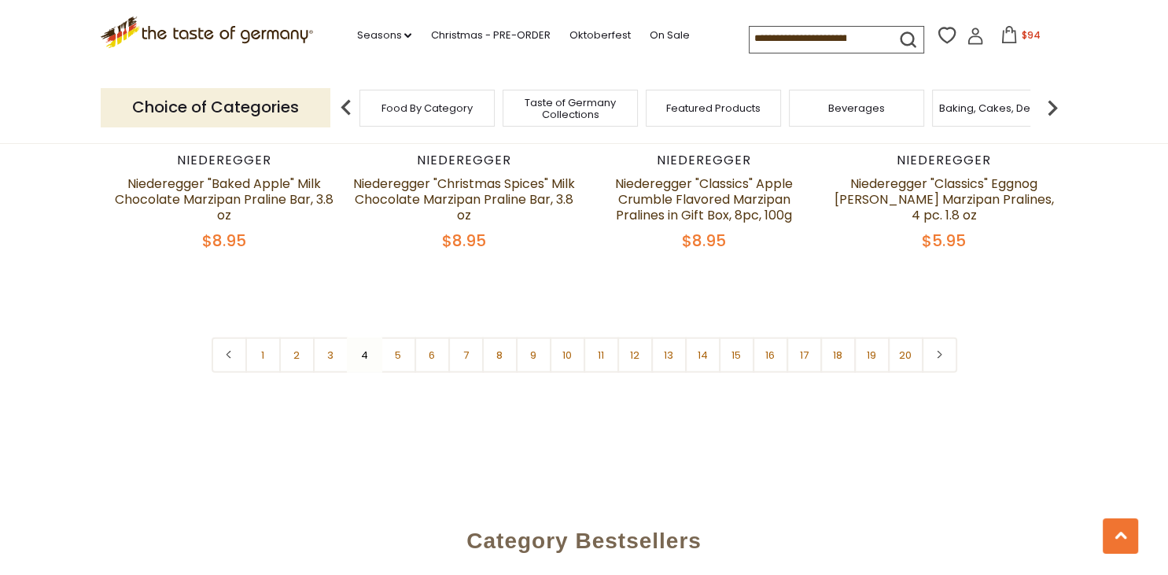
scroll to position [3862, 0]
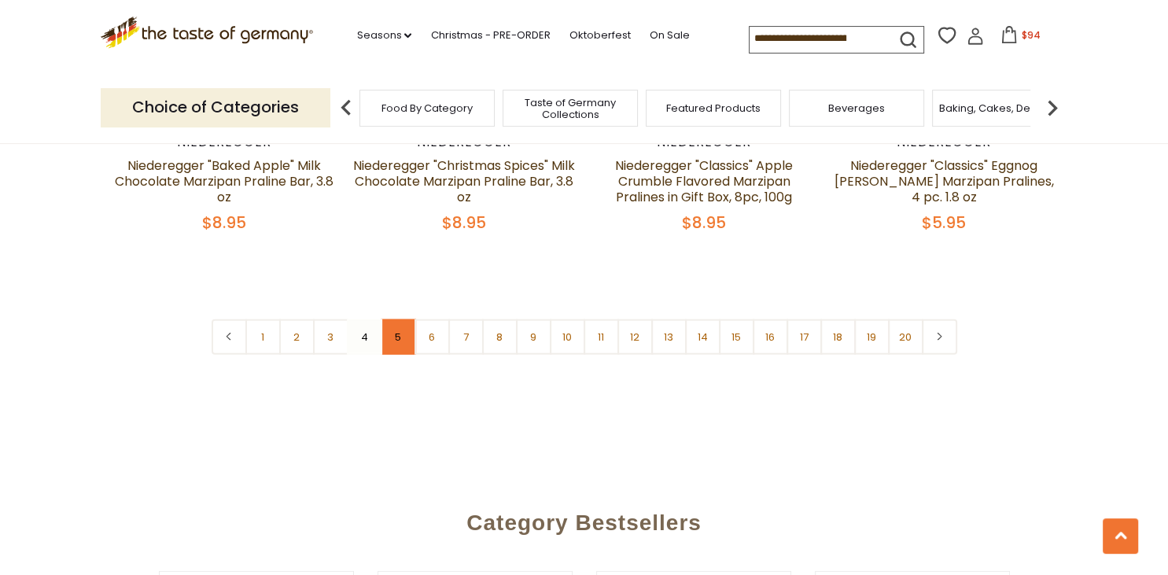
click at [401, 319] on link "5" at bounding box center [398, 336] width 35 height 35
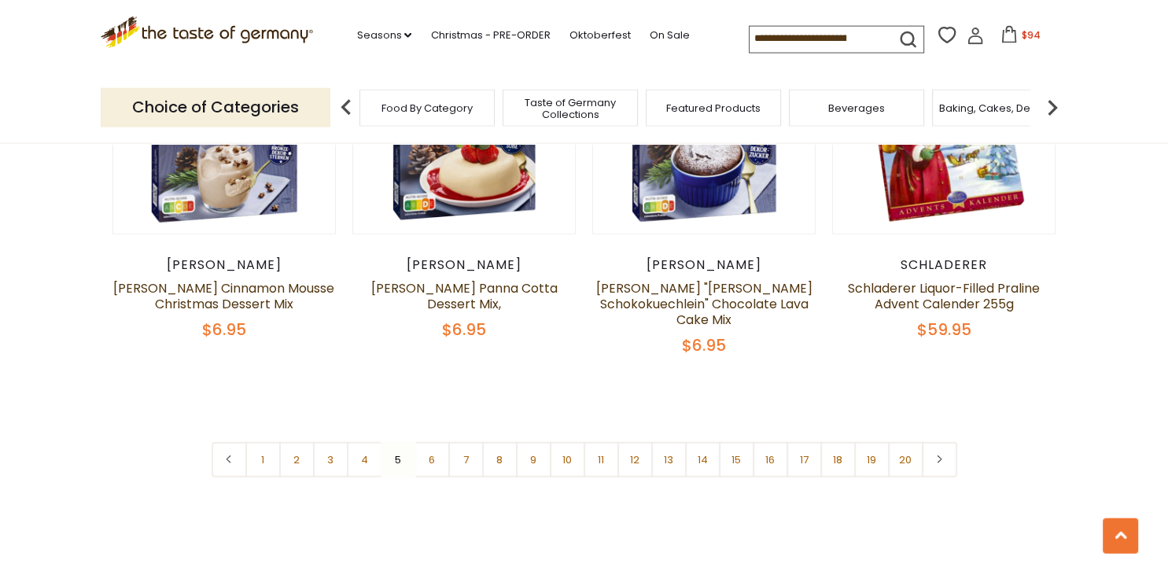
scroll to position [3707, 0]
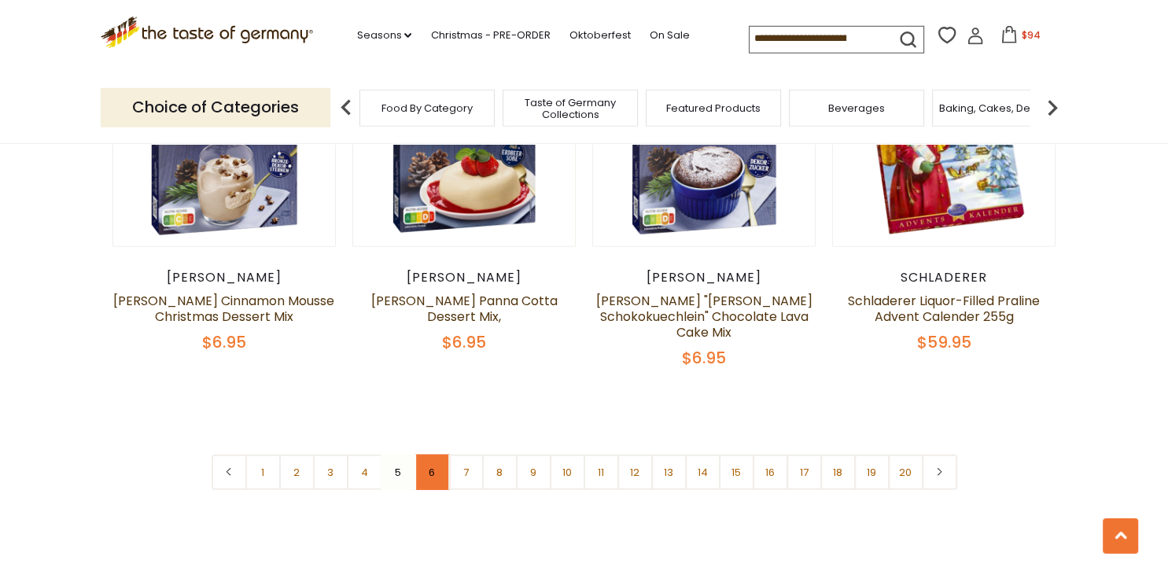
click at [429, 460] on link "6" at bounding box center [432, 472] width 35 height 35
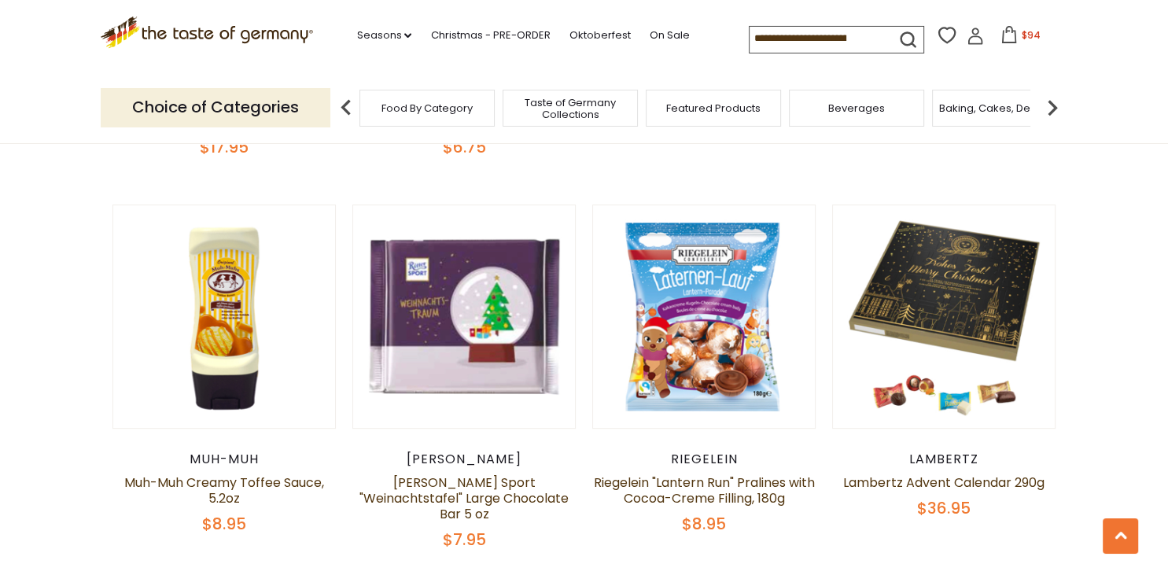
scroll to position [806, 0]
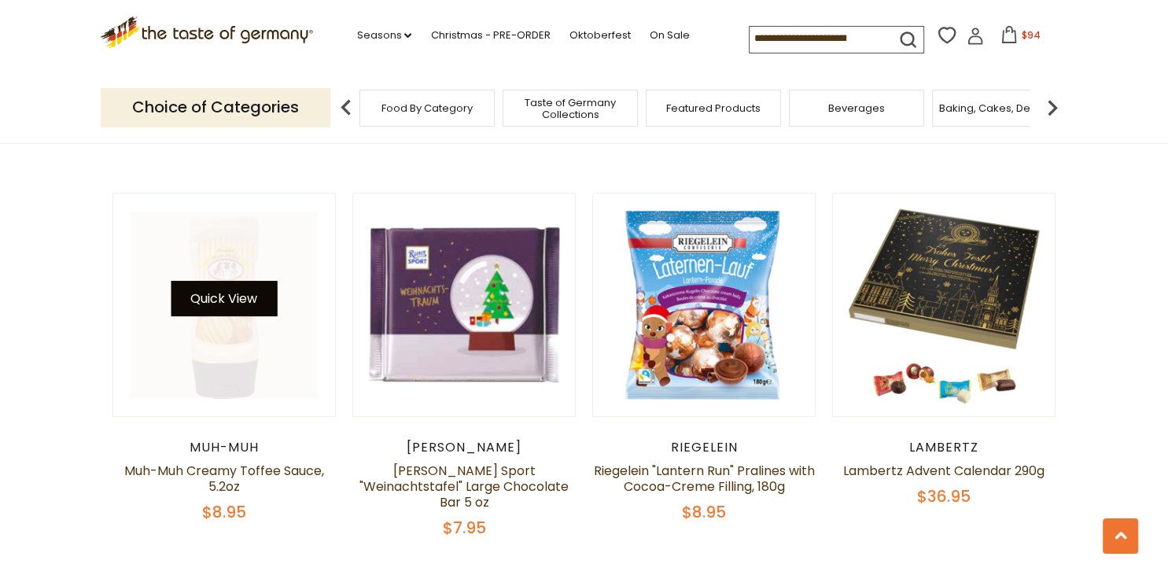
click at [224, 289] on button "Quick View" at bounding box center [224, 298] width 106 height 35
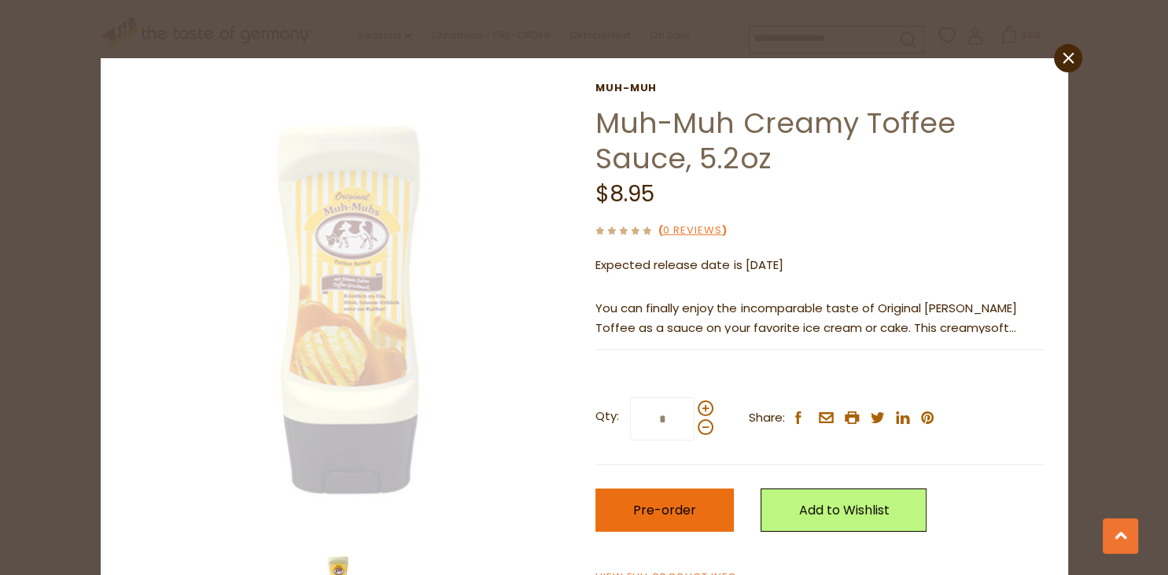
click at [660, 513] on span "Pre-order" at bounding box center [664, 510] width 63 height 18
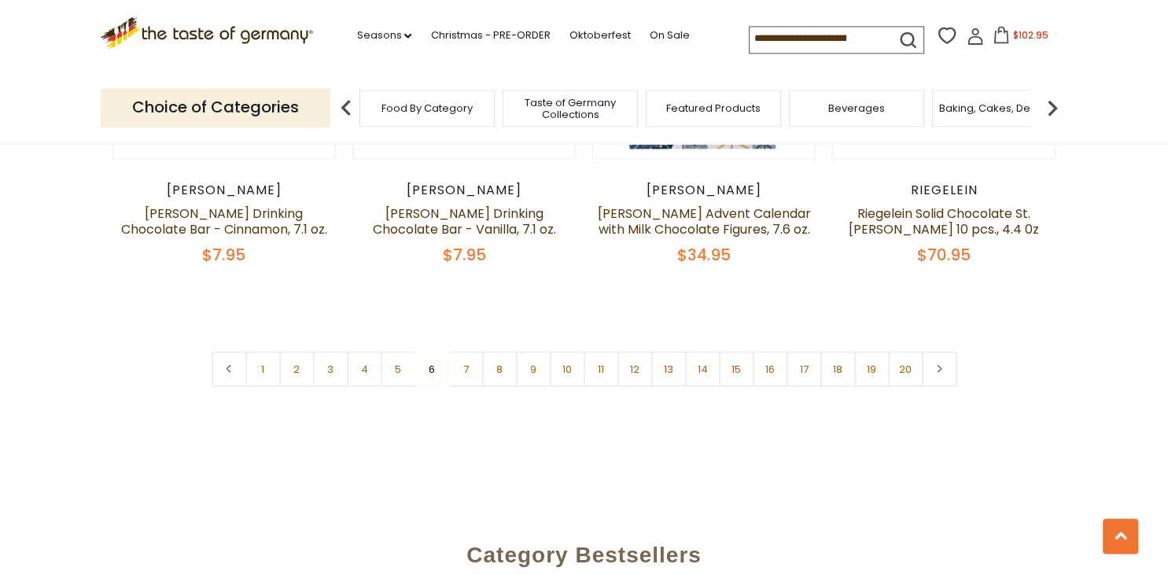
scroll to position [3813, 0]
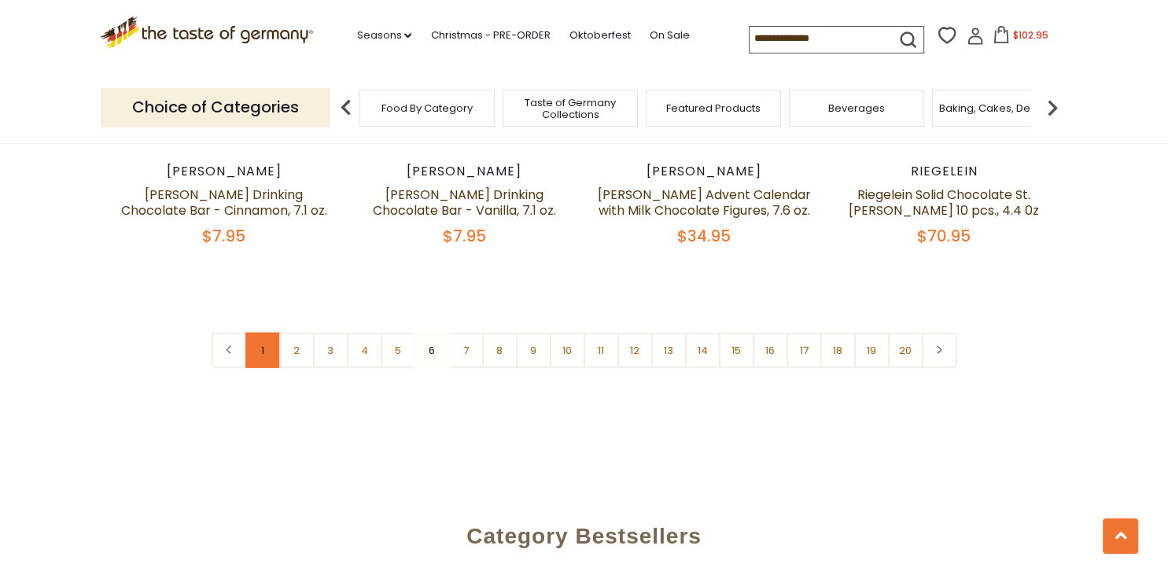
click at [265, 333] on link "1" at bounding box center [262, 350] width 35 height 35
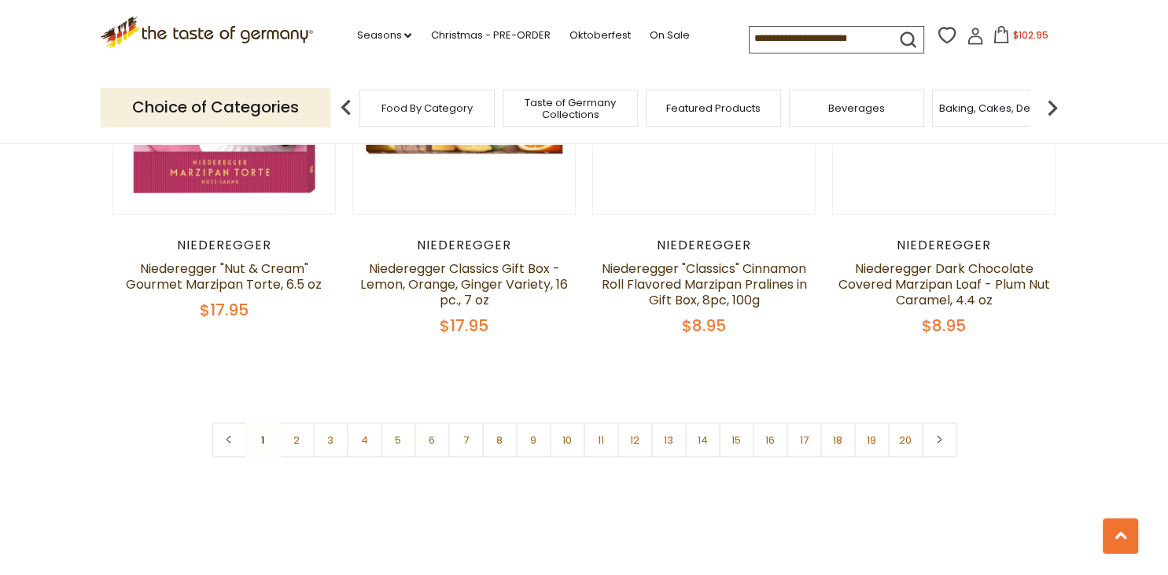
scroll to position [3819, 0]
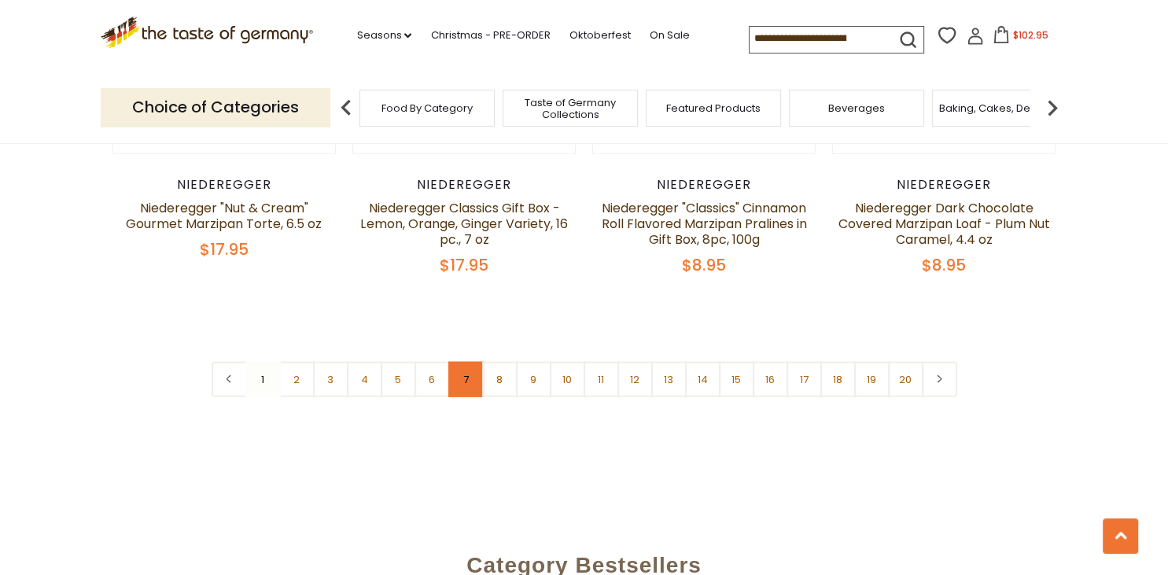
click at [468, 362] on link "7" at bounding box center [465, 379] width 35 height 35
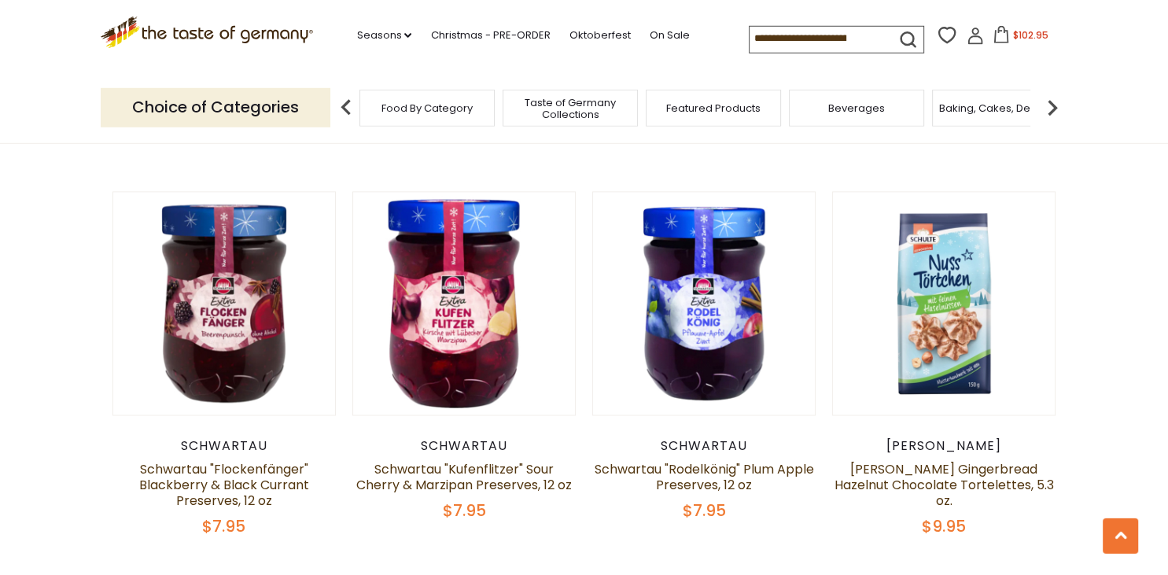
scroll to position [2367, 0]
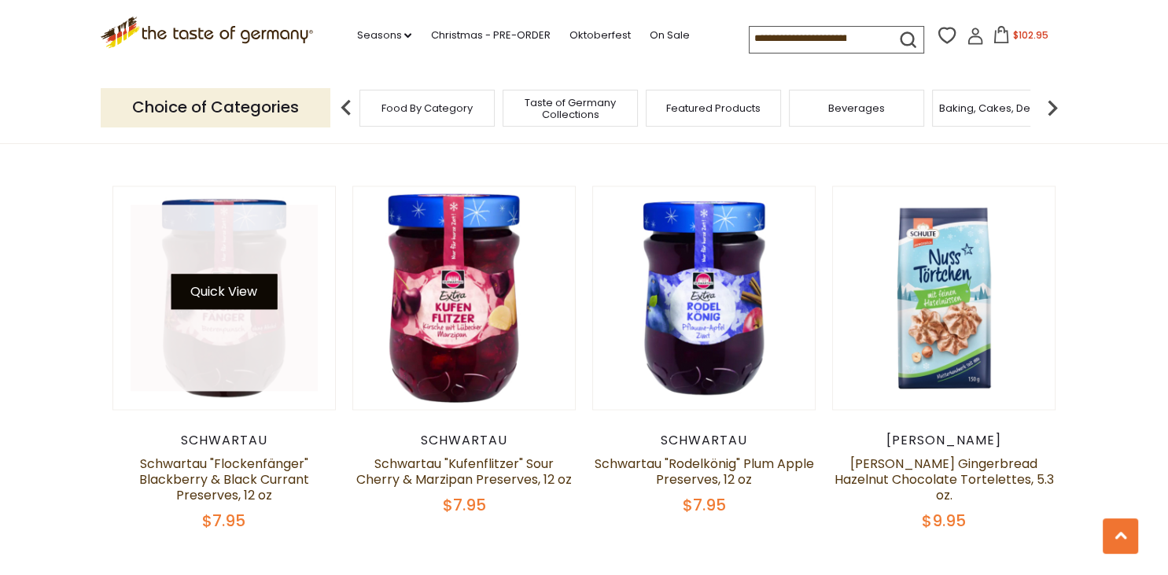
click at [205, 293] on button "Quick View" at bounding box center [224, 291] width 106 height 35
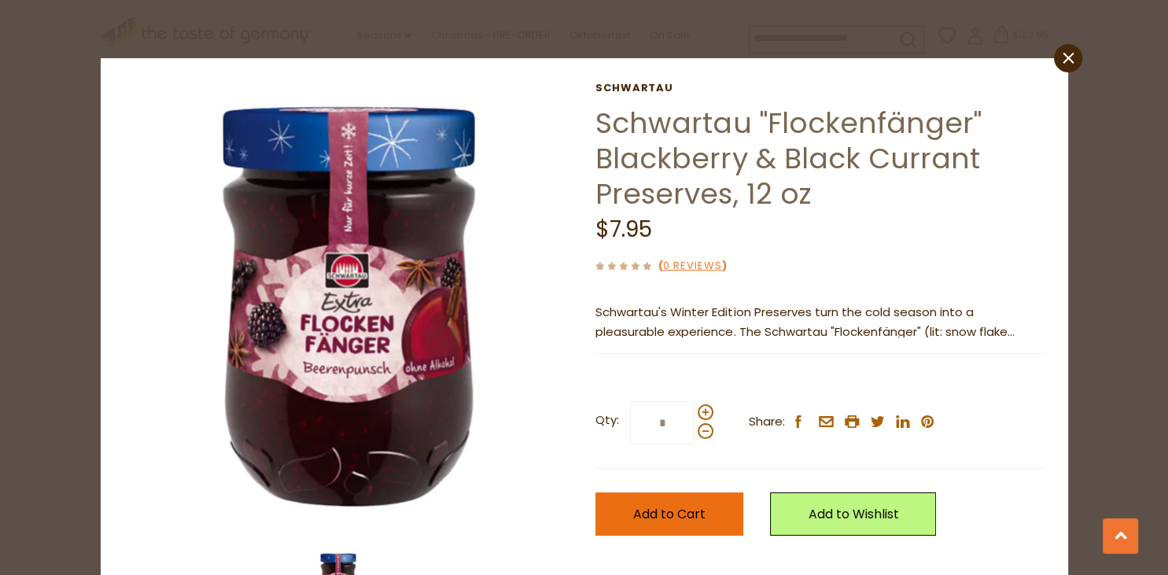
click at [675, 514] on span "Add to Cart" at bounding box center [669, 514] width 72 height 18
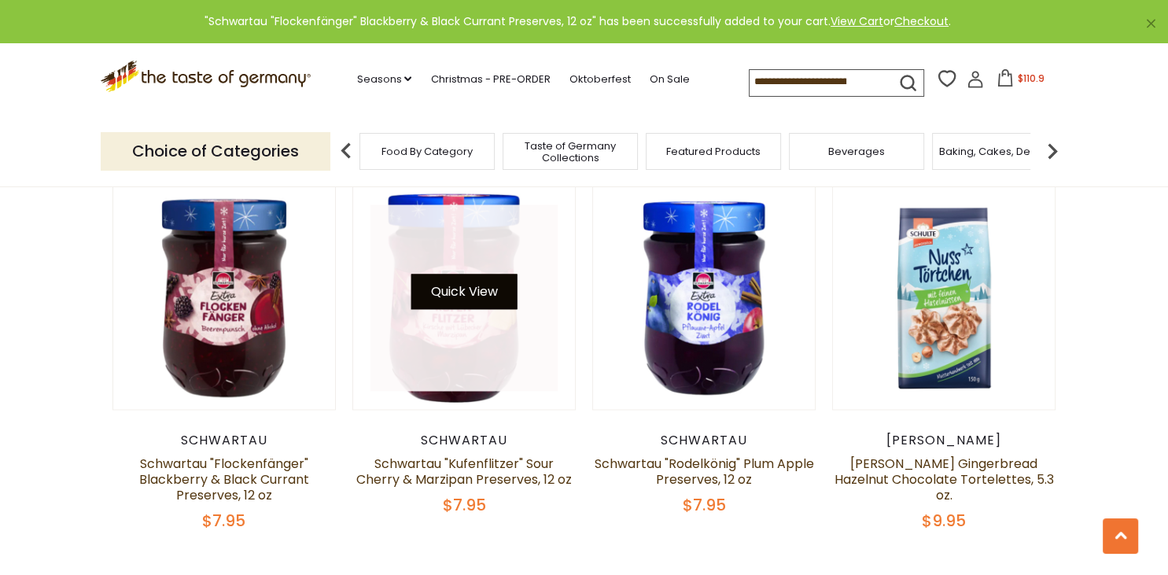
click at [455, 292] on button "Quick View" at bounding box center [464, 291] width 106 height 35
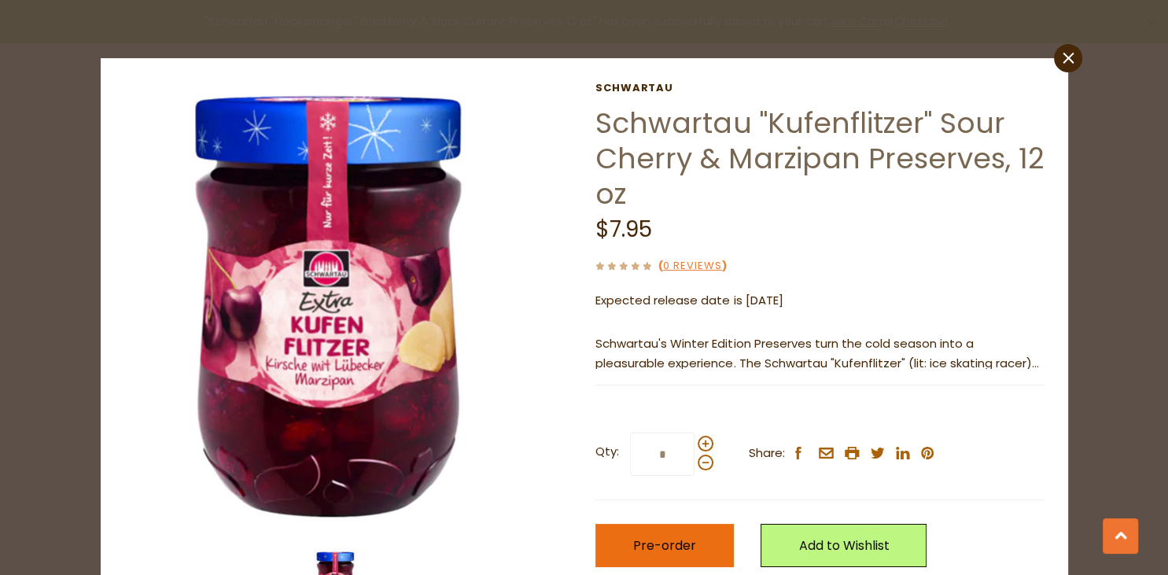
click at [646, 543] on span "Pre-order" at bounding box center [664, 545] width 63 height 18
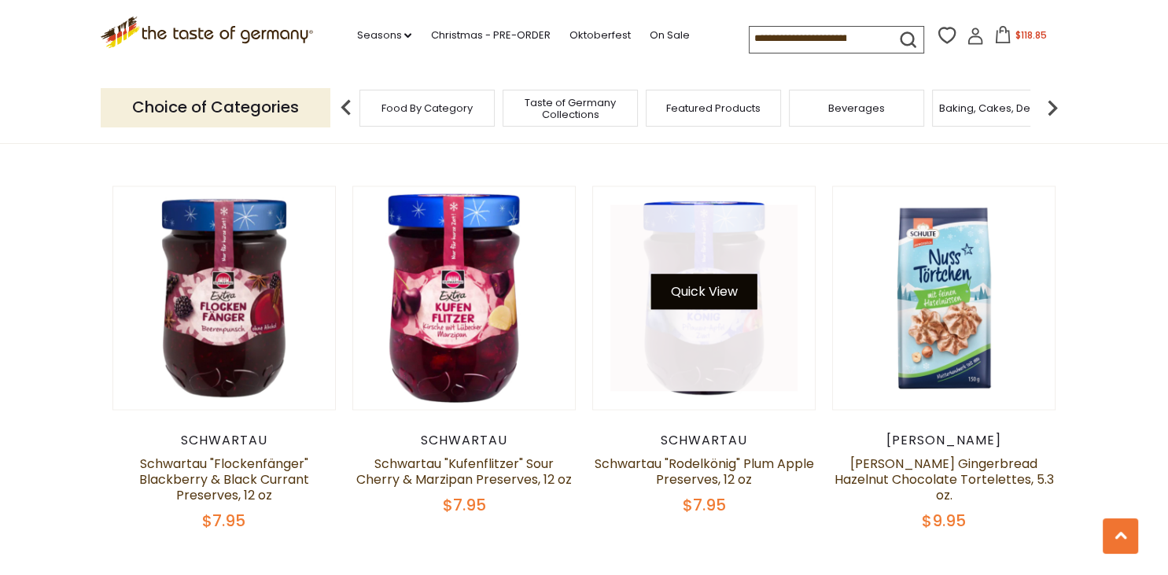
click at [697, 292] on button "Quick View" at bounding box center [704, 291] width 106 height 35
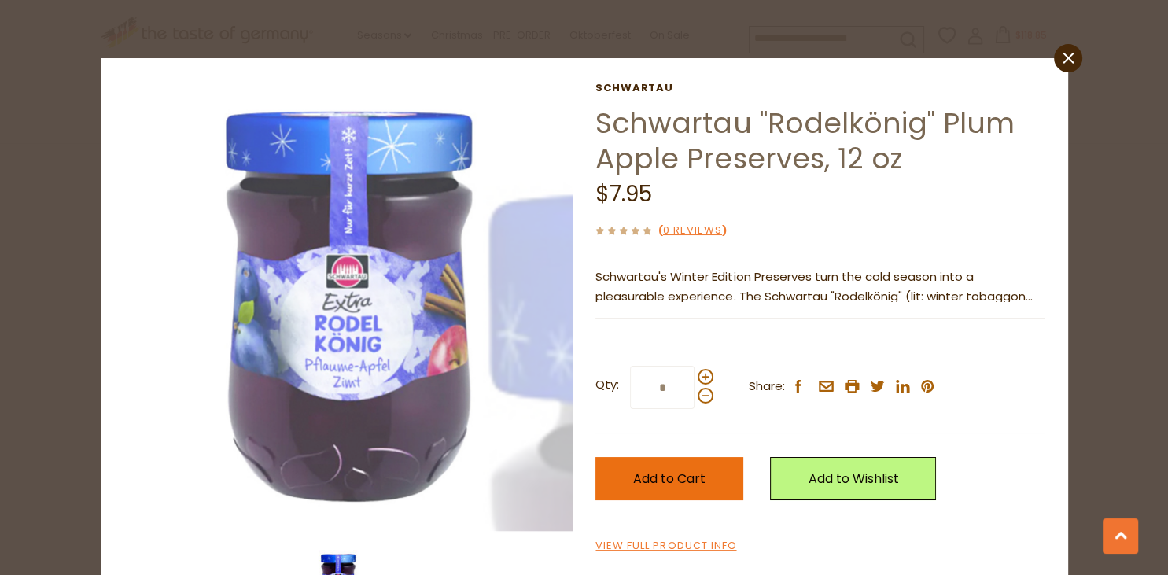
click at [649, 481] on span "Add to Cart" at bounding box center [669, 479] width 72 height 18
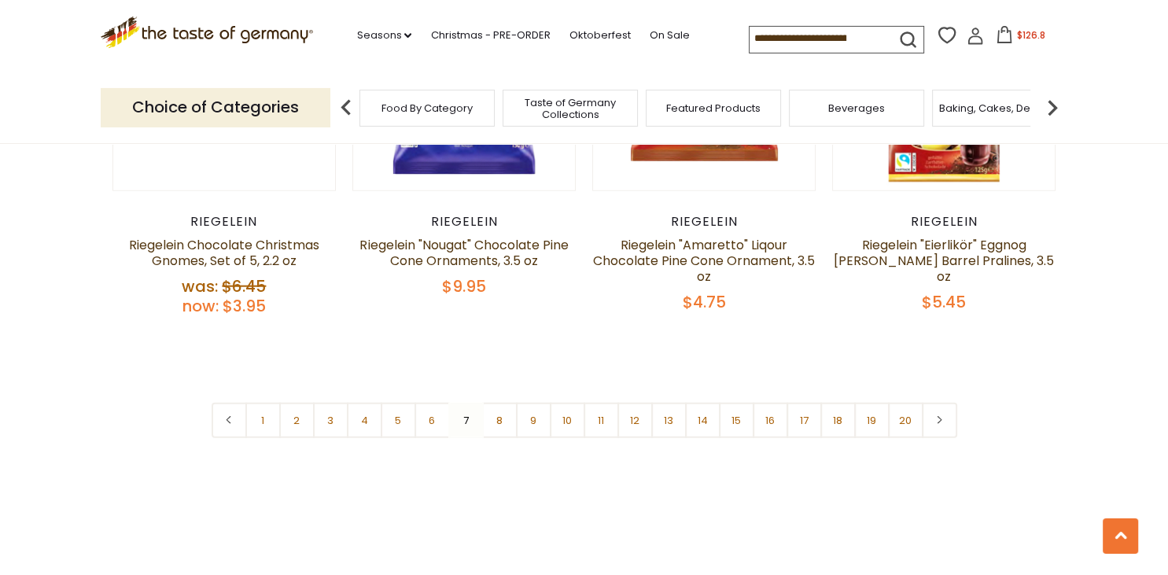
scroll to position [3753, 0]
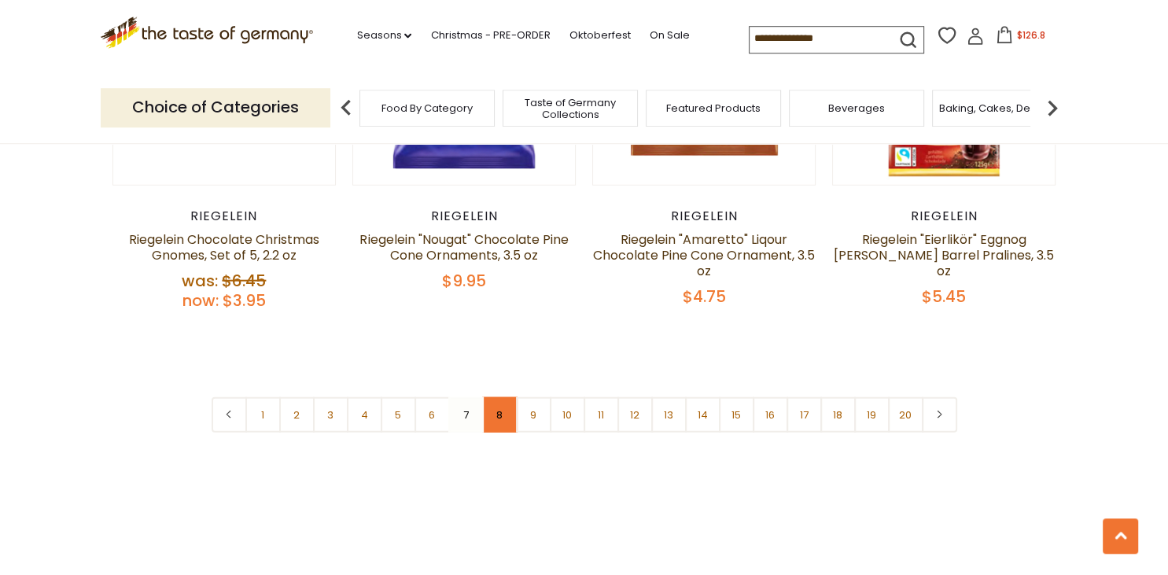
click at [502, 407] on link "8" at bounding box center [499, 413] width 35 height 35
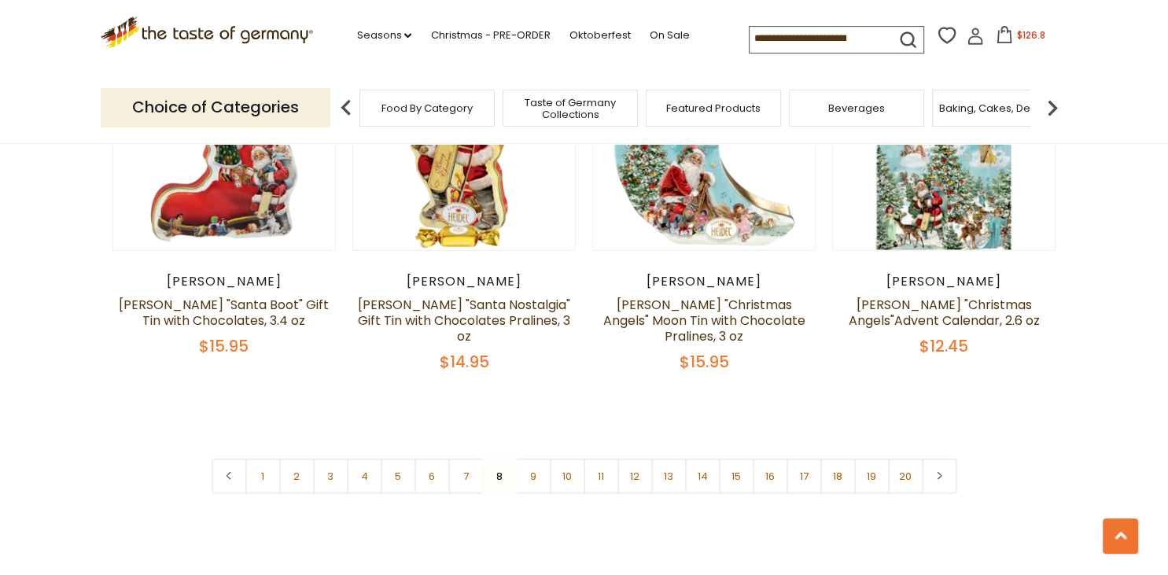
scroll to position [3698, 0]
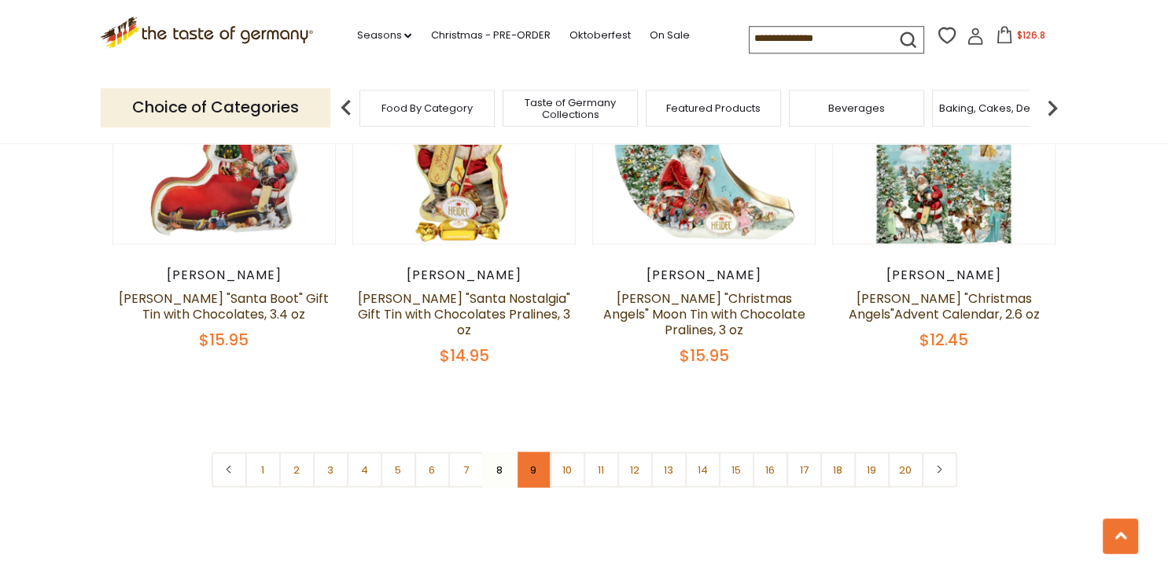
click at [525, 452] on link "9" at bounding box center [533, 469] width 35 height 35
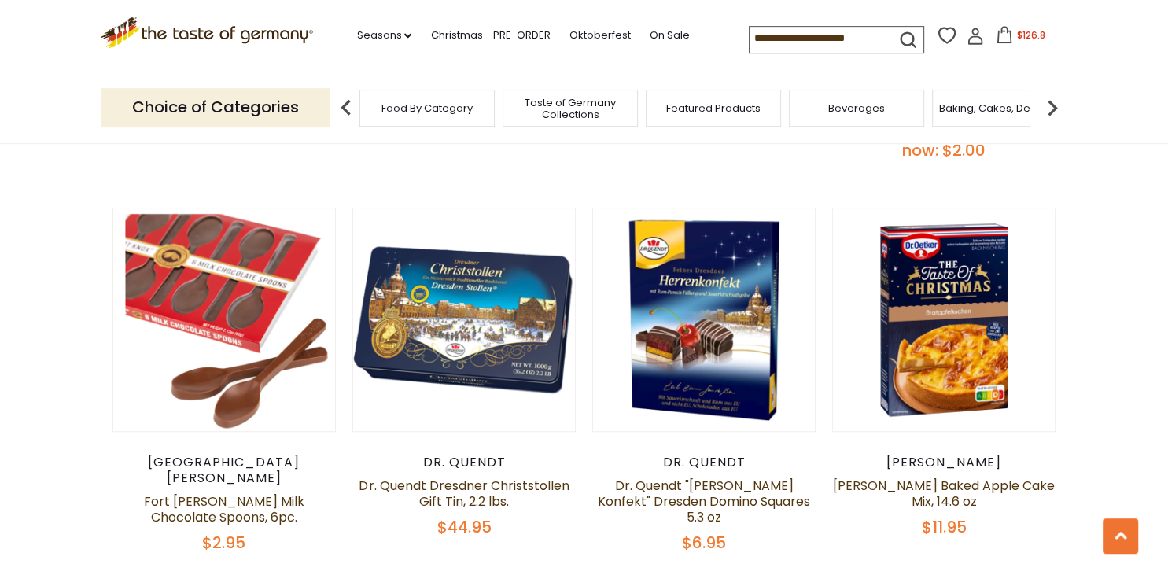
scroll to position [1227, 0]
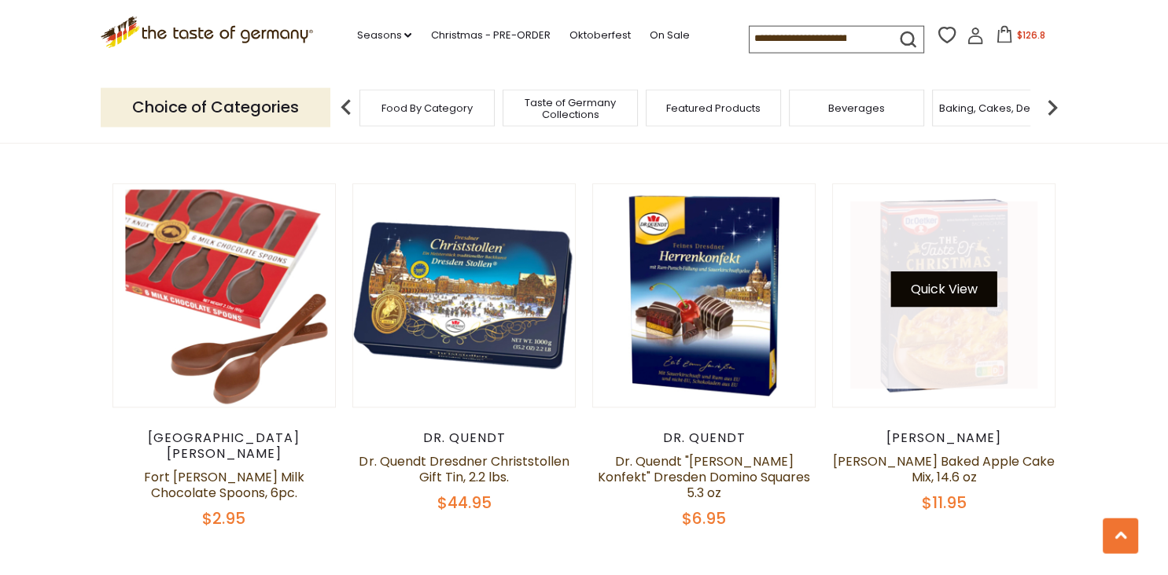
click at [952, 275] on button "Quick View" at bounding box center [944, 289] width 106 height 35
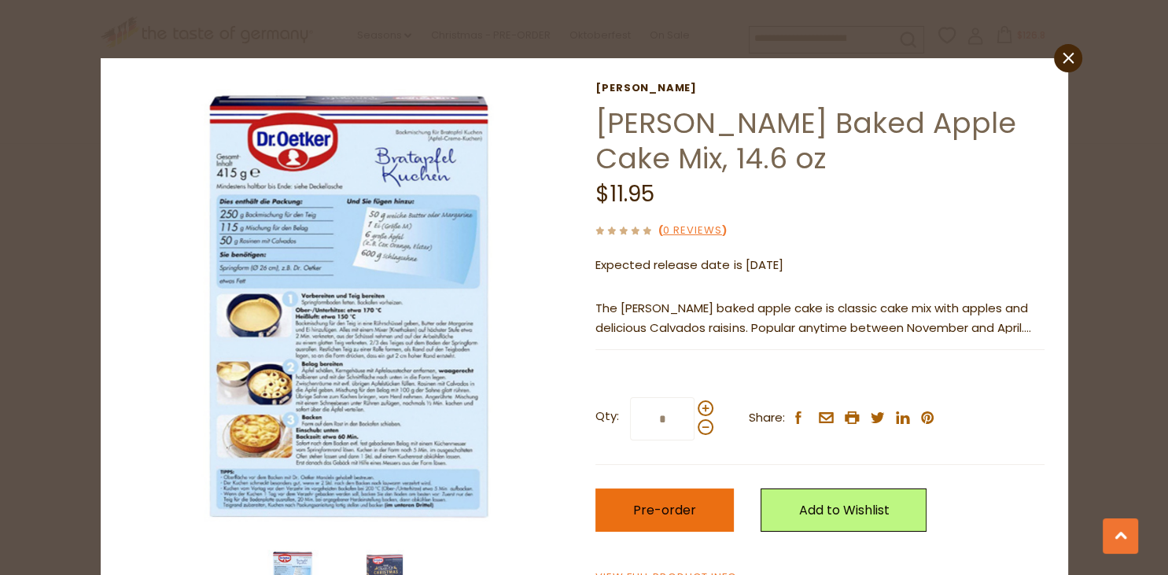
click at [659, 511] on span "Pre-order" at bounding box center [664, 510] width 63 height 18
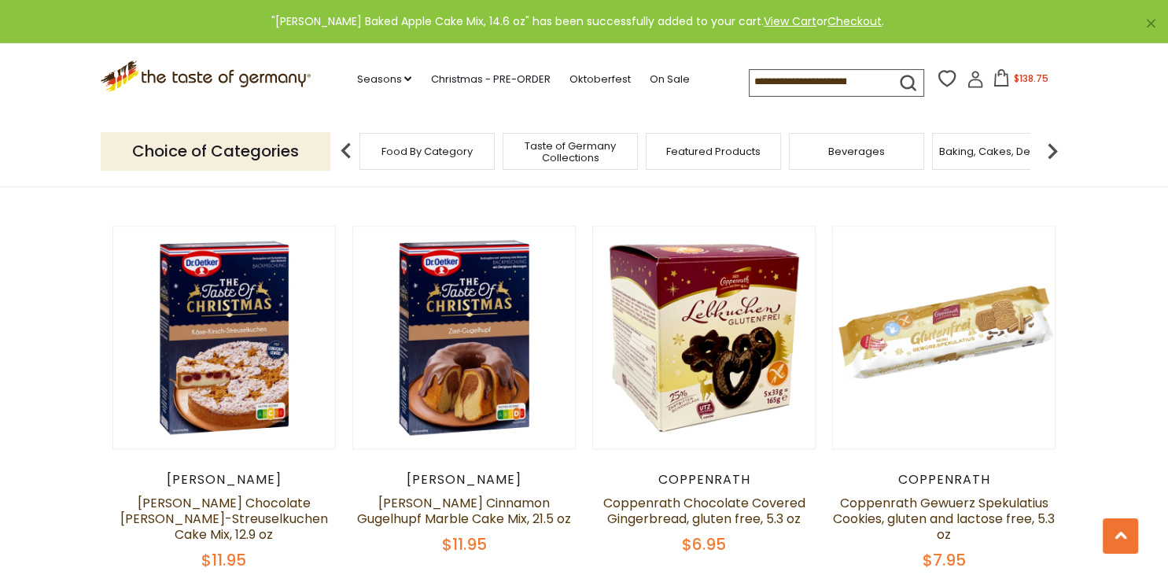
scroll to position [1615, 0]
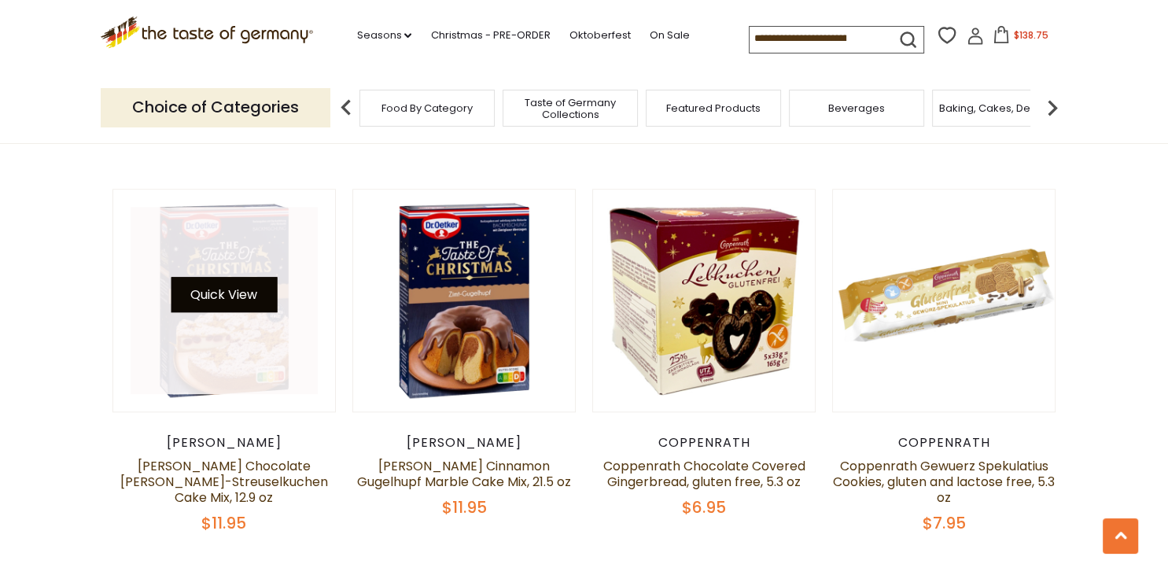
click at [234, 277] on button "Quick View" at bounding box center [224, 294] width 106 height 35
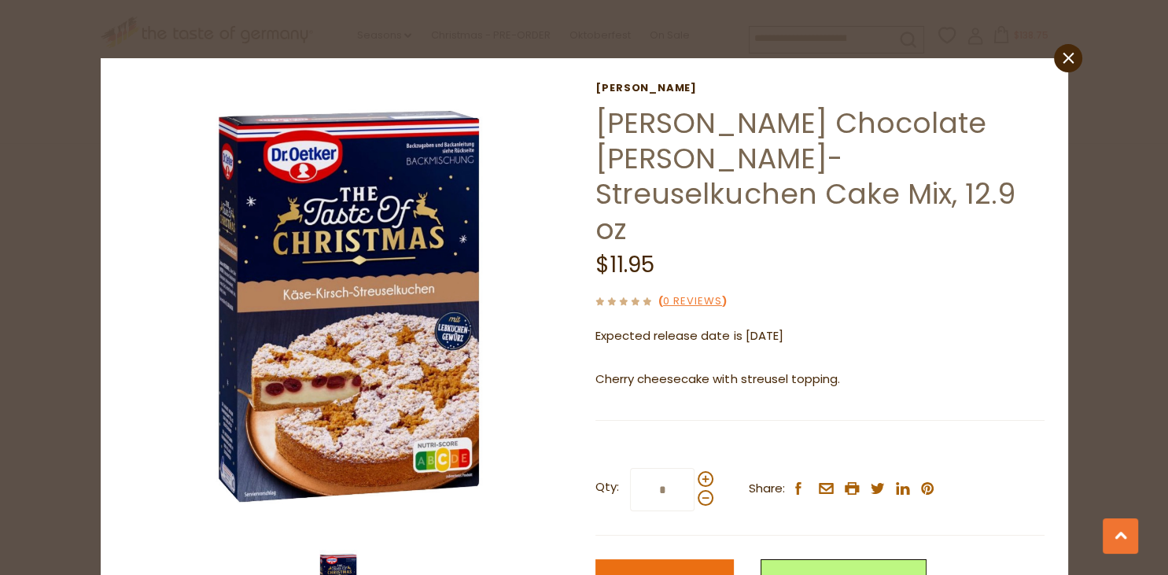
click at [662, 559] on button "Pre-order" at bounding box center [664, 580] width 138 height 43
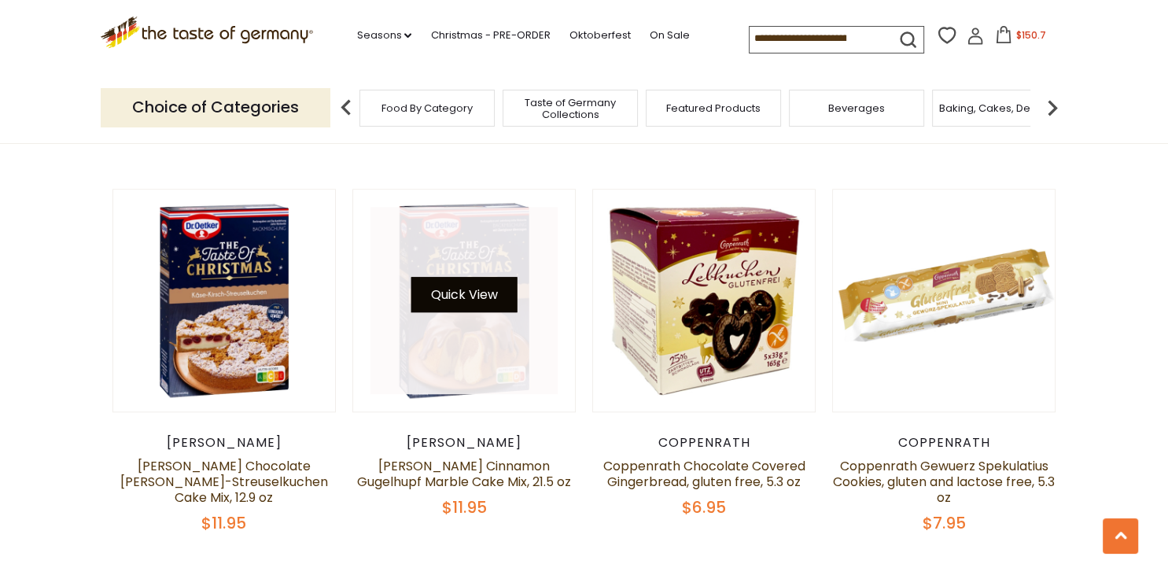
click at [466, 277] on button "Quick View" at bounding box center [464, 294] width 106 height 35
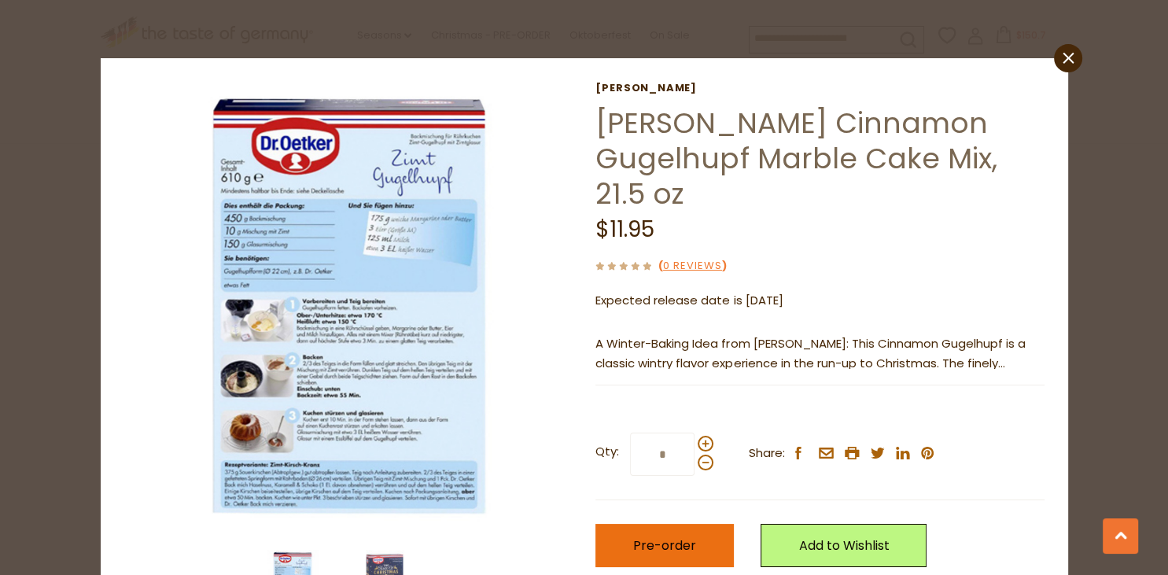
click at [684, 549] on span "Pre-order" at bounding box center [664, 545] width 63 height 18
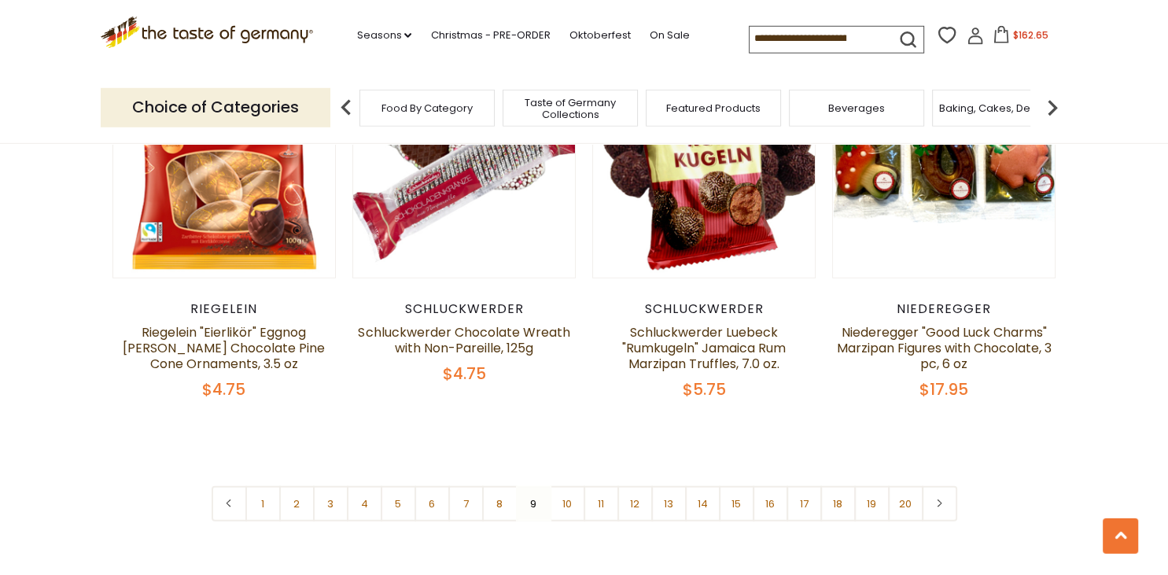
scroll to position [3747, 0]
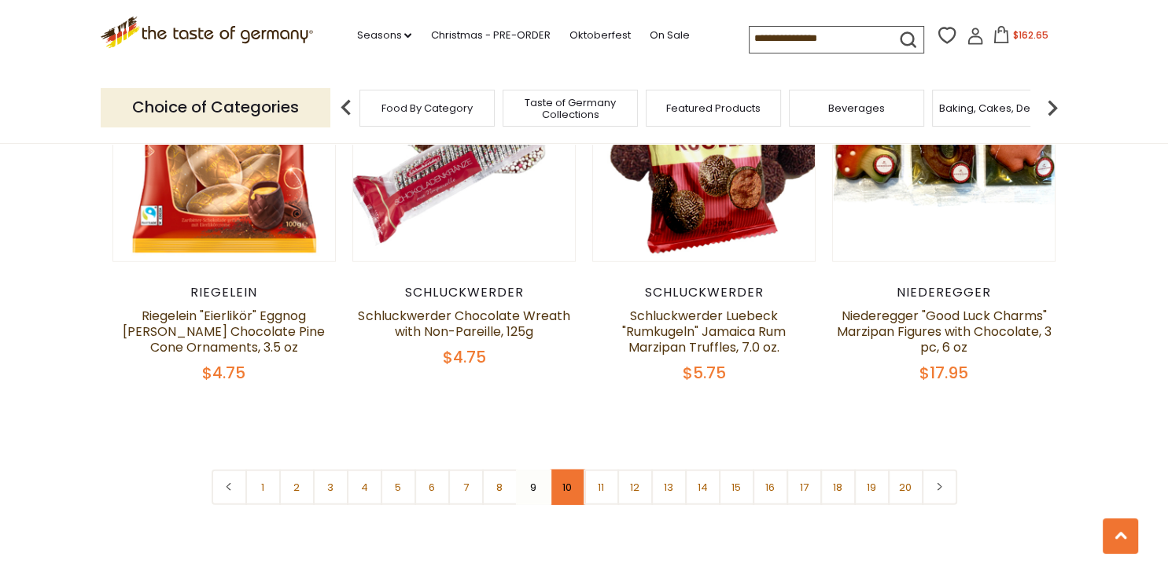
click at [560, 470] on link "10" at bounding box center [567, 487] width 35 height 35
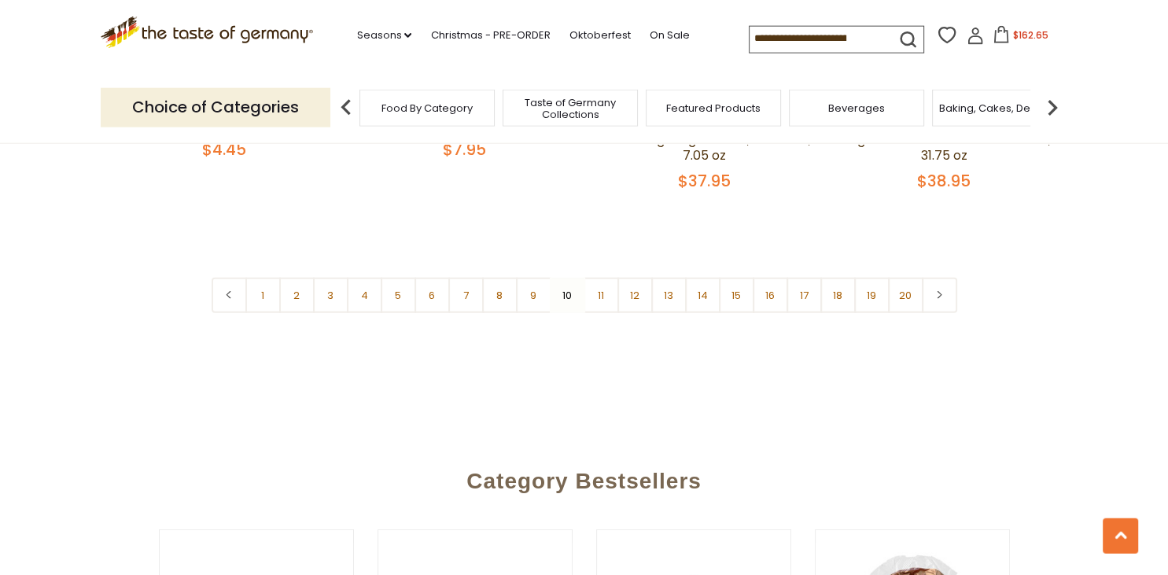
scroll to position [3947, 0]
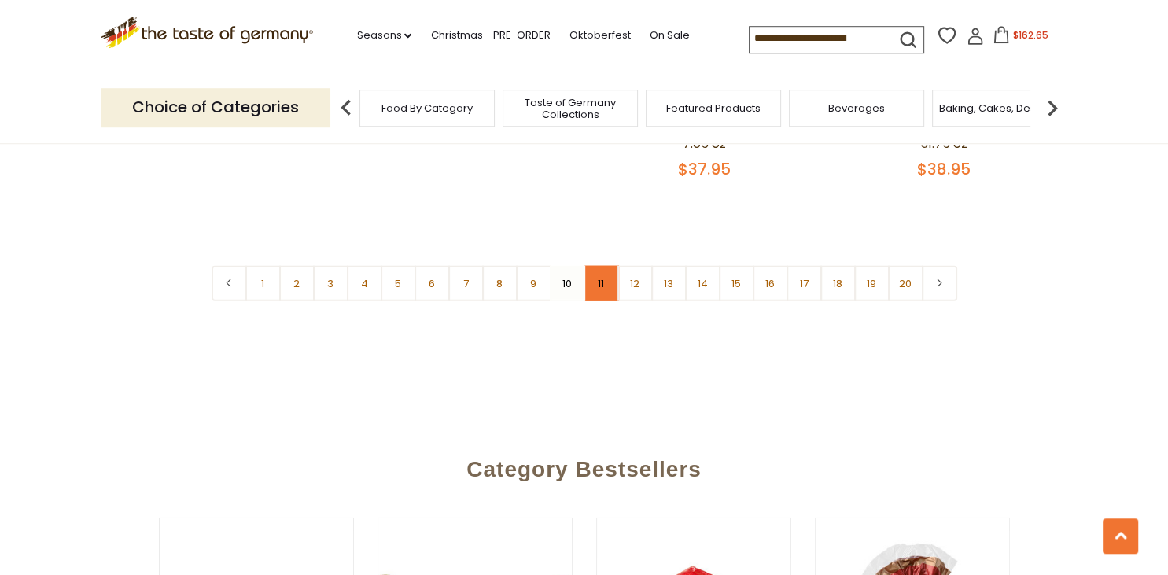
click at [599, 265] on link "11" at bounding box center [601, 282] width 35 height 35
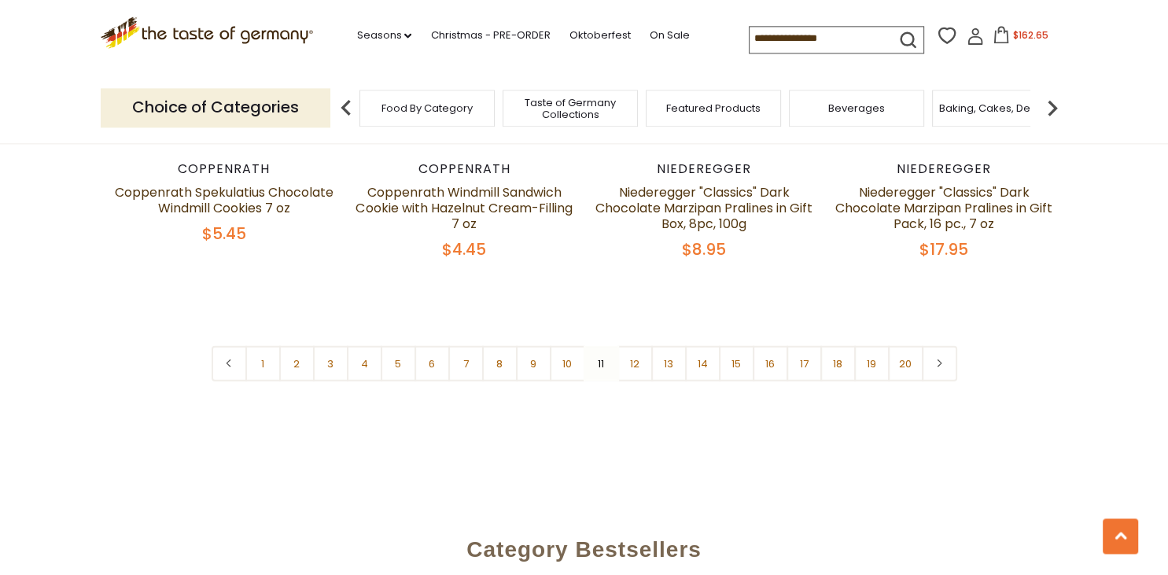
scroll to position [3859, 0]
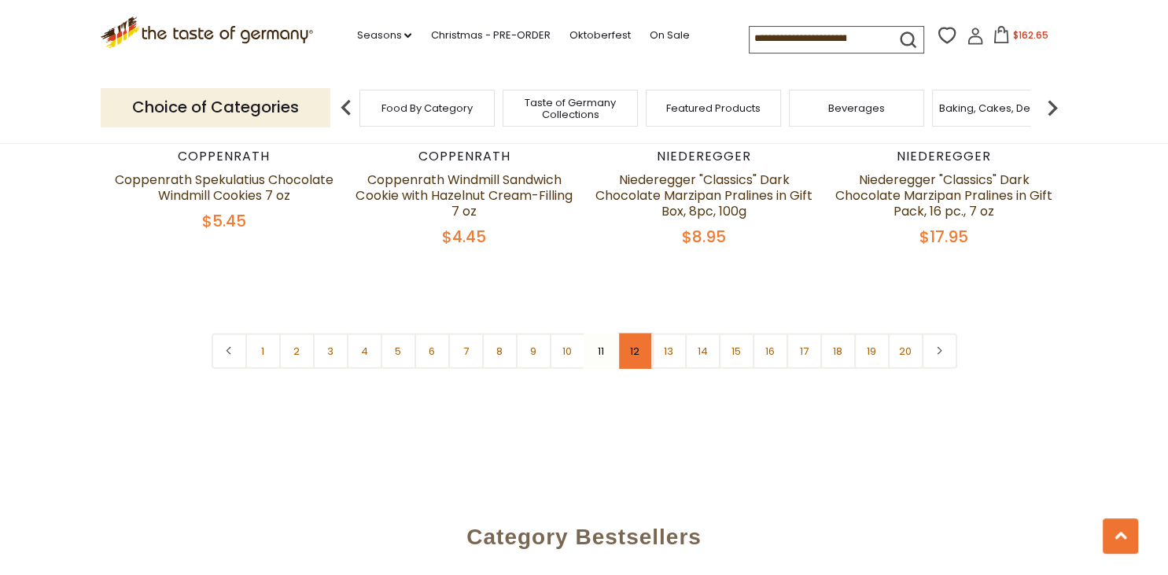
click at [640, 338] on link "12" at bounding box center [634, 351] width 35 height 35
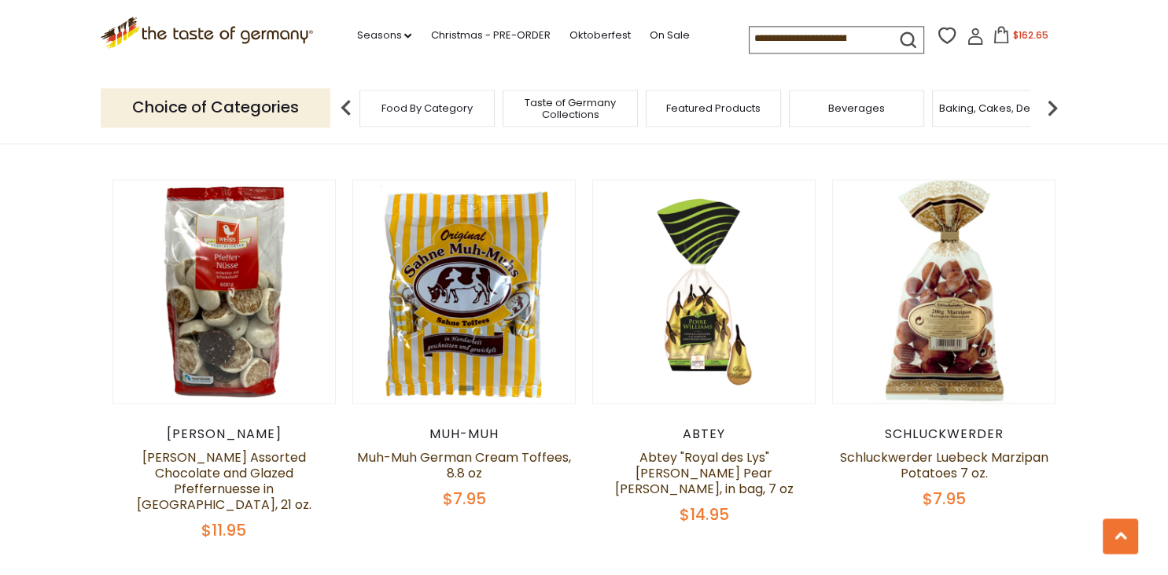
scroll to position [2367, 0]
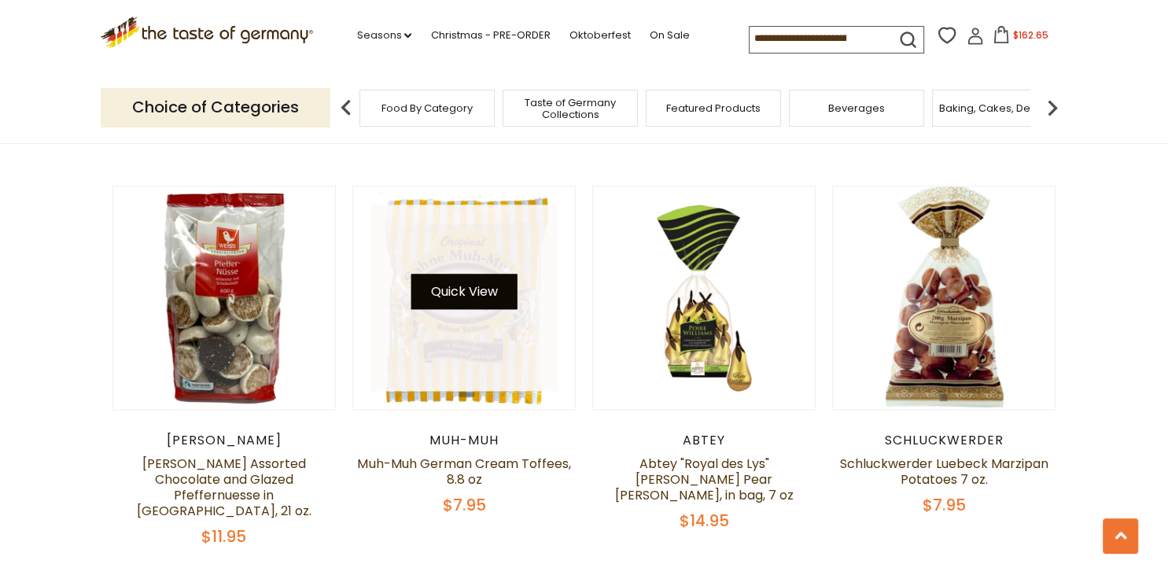
click at [451, 300] on button "Quick View" at bounding box center [464, 291] width 106 height 35
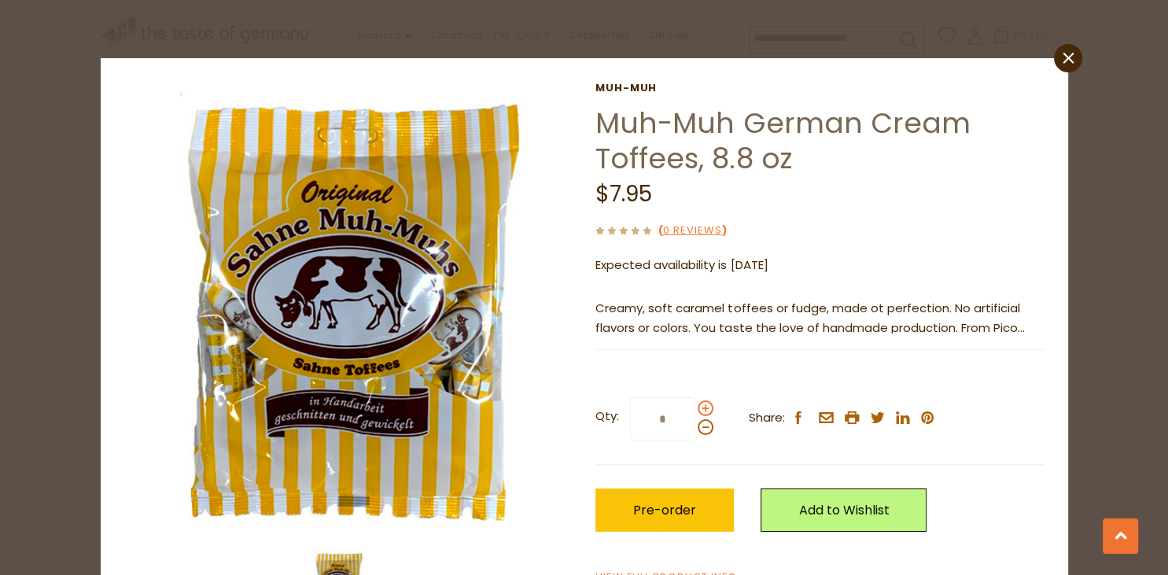
click at [705, 414] on span at bounding box center [706, 408] width 16 height 16
click at [695, 414] on input "*" at bounding box center [662, 418] width 65 height 43
type input "*"
click at [669, 499] on button "Pre-order" at bounding box center [664, 509] width 138 height 43
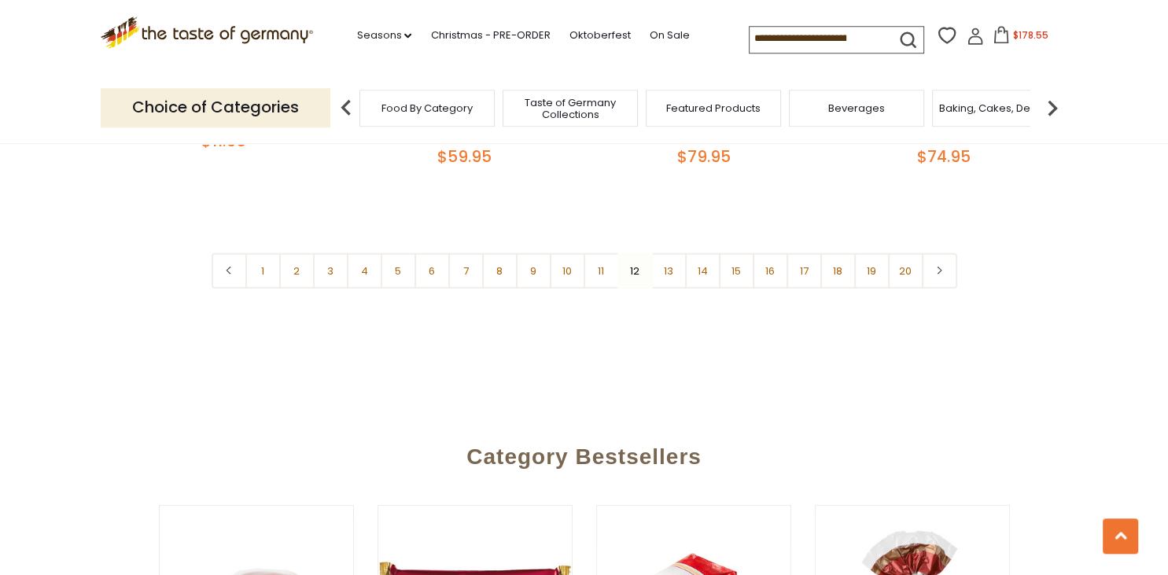
scroll to position [3940, 0]
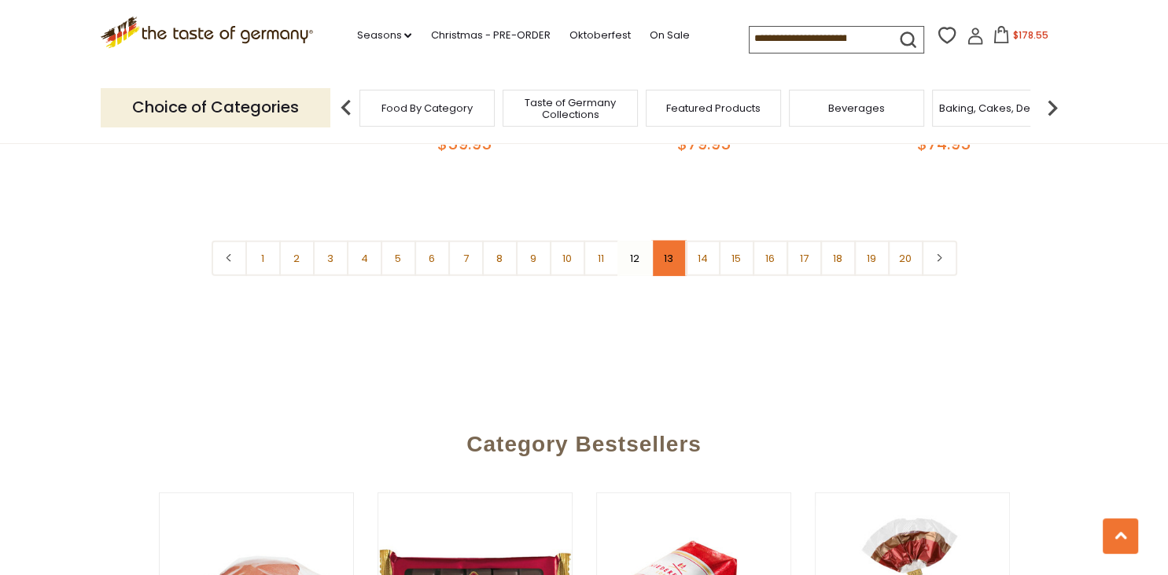
click at [674, 241] on link "13" at bounding box center [668, 258] width 35 height 35
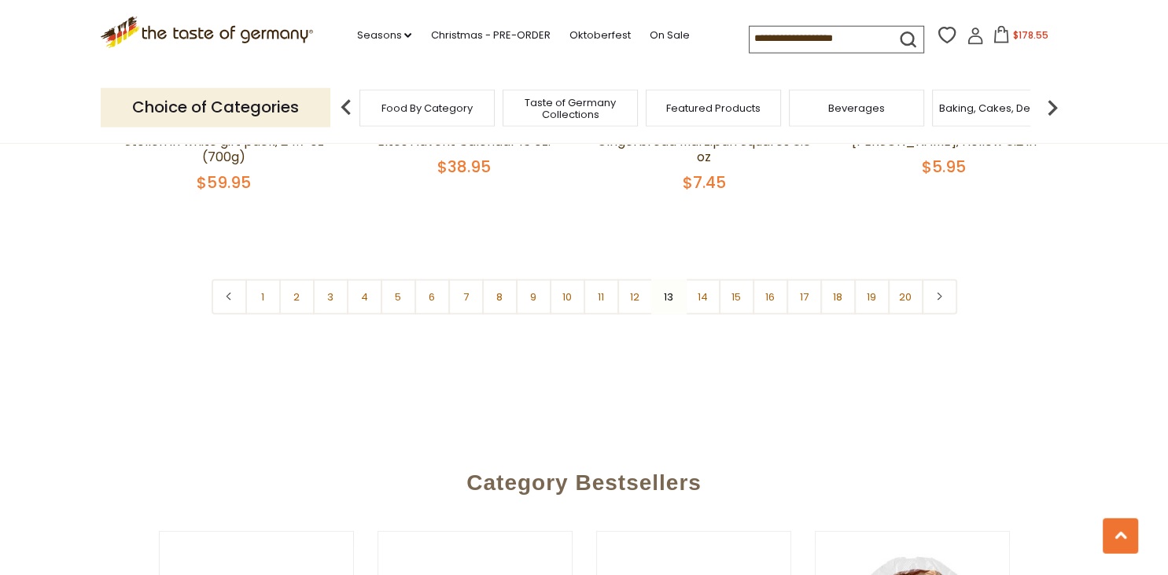
scroll to position [3924, 0]
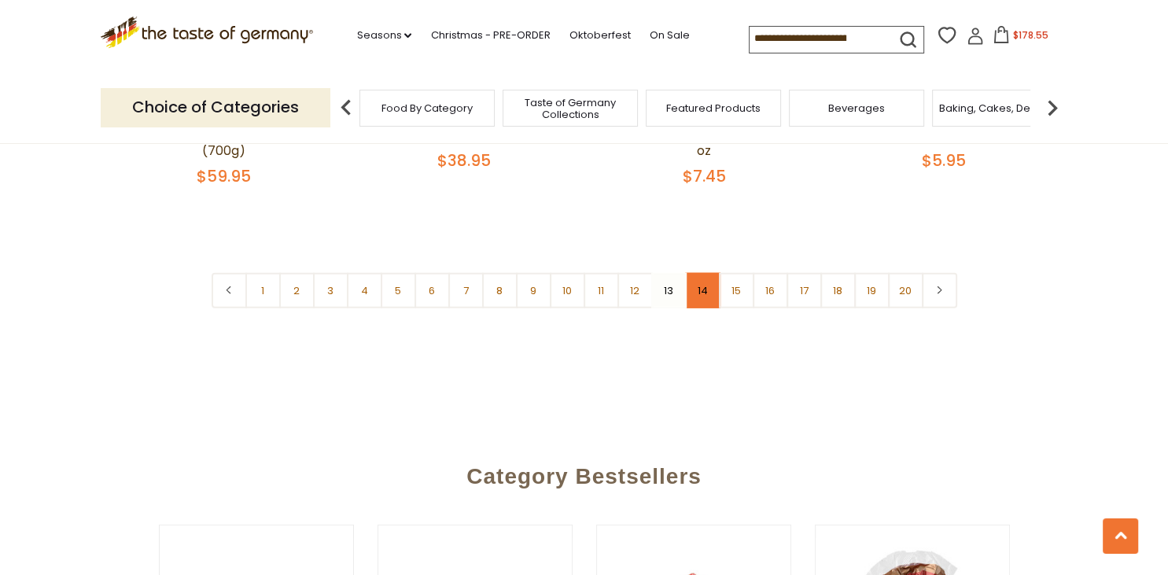
click at [706, 278] on link "14" at bounding box center [702, 290] width 35 height 35
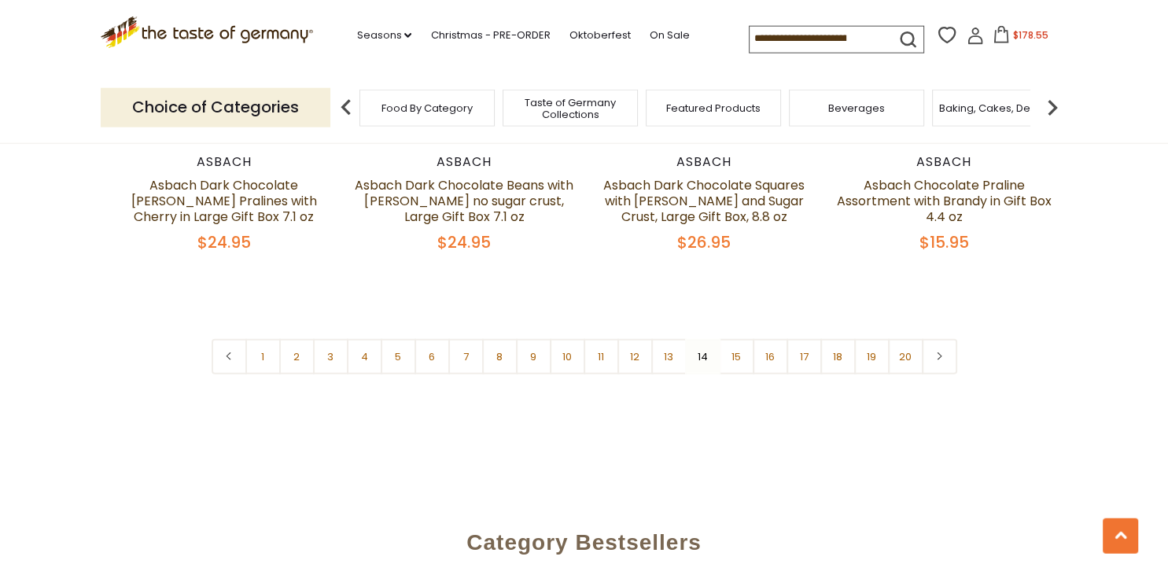
scroll to position [3828, 0]
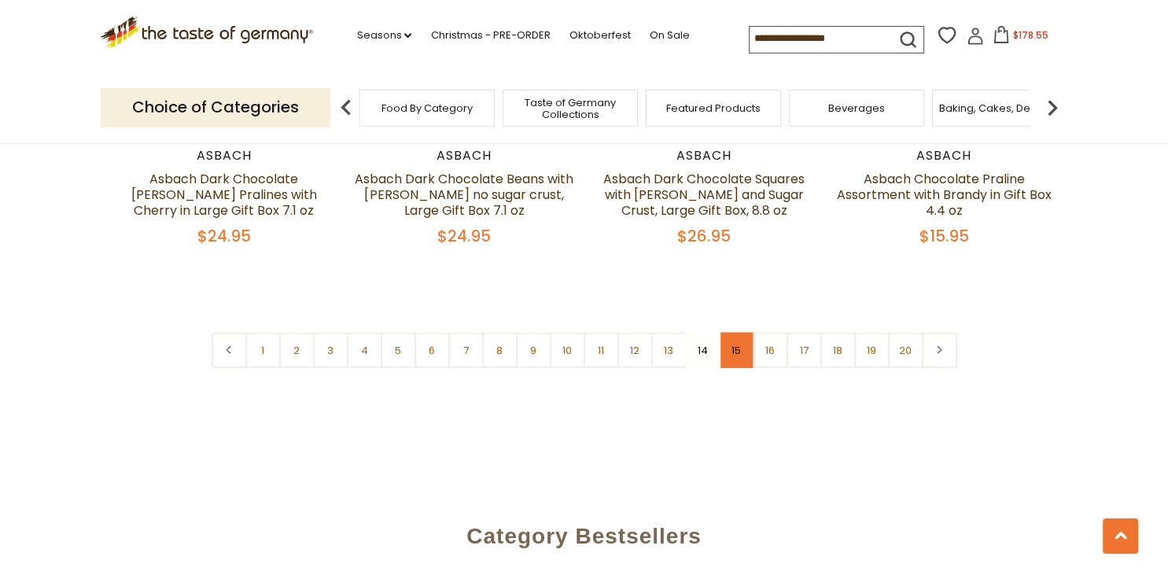
click at [735, 351] on link "15" at bounding box center [736, 350] width 35 height 35
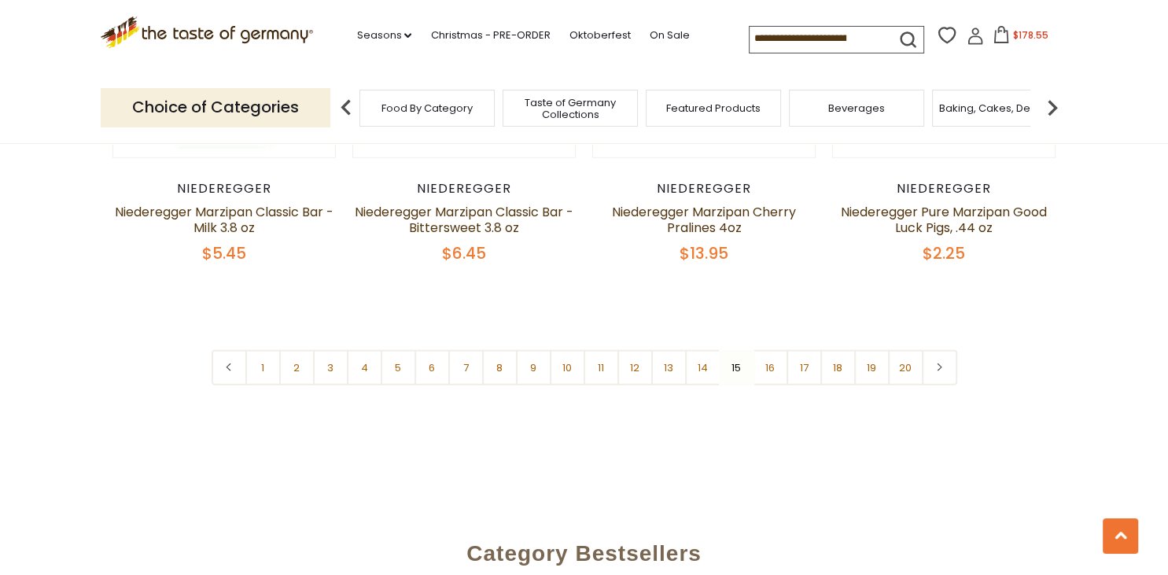
scroll to position [3849, 0]
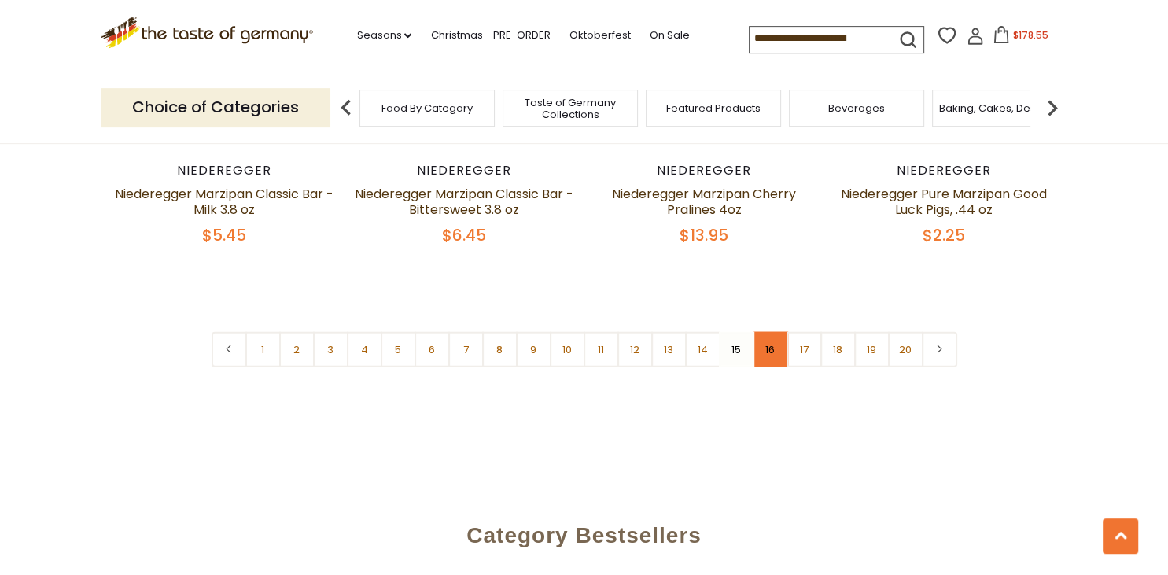
click at [772, 332] on link "16" at bounding box center [770, 349] width 35 height 35
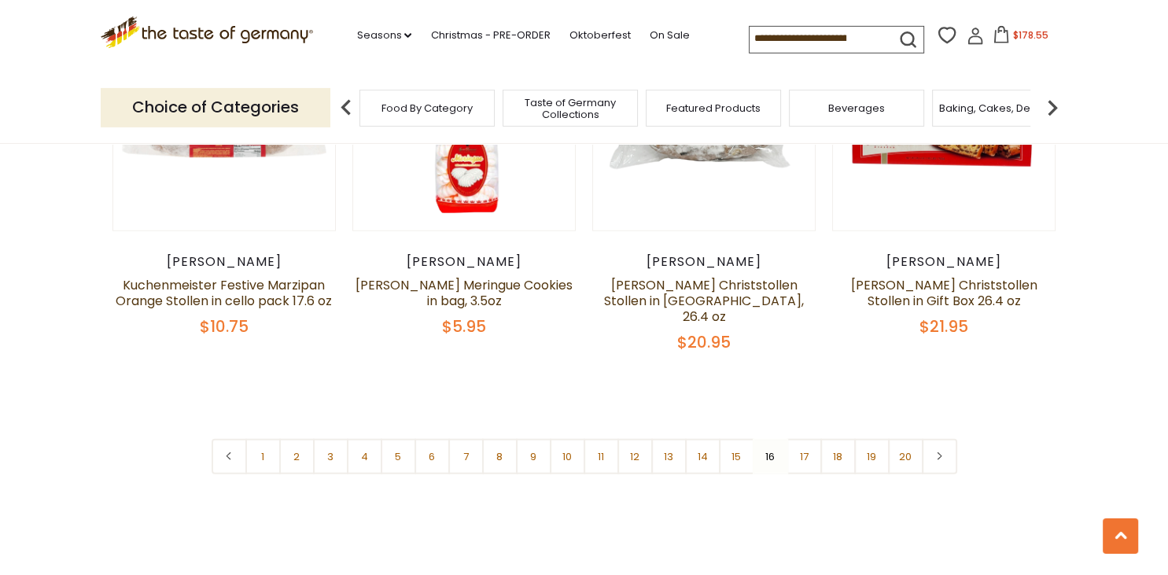
scroll to position [3687, 0]
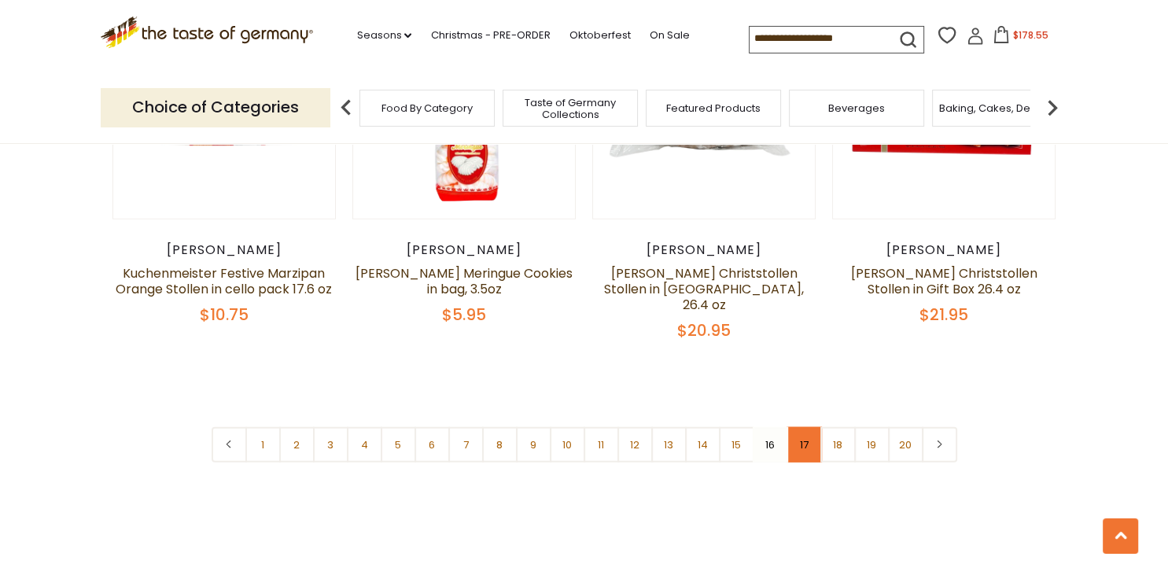
click at [802, 427] on link "17" at bounding box center [804, 444] width 35 height 35
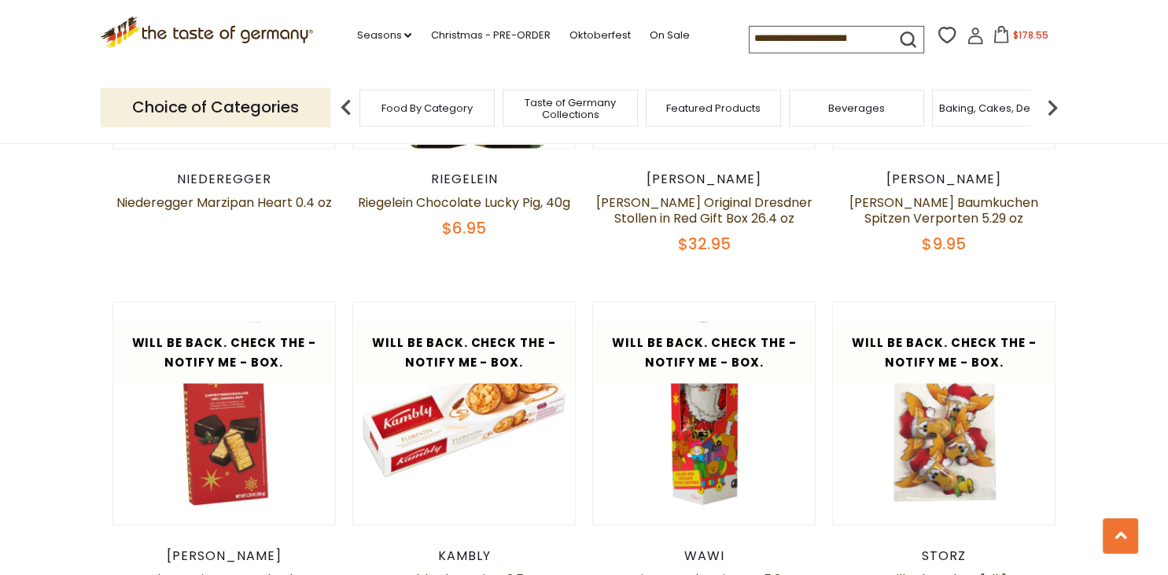
scroll to position [0, 0]
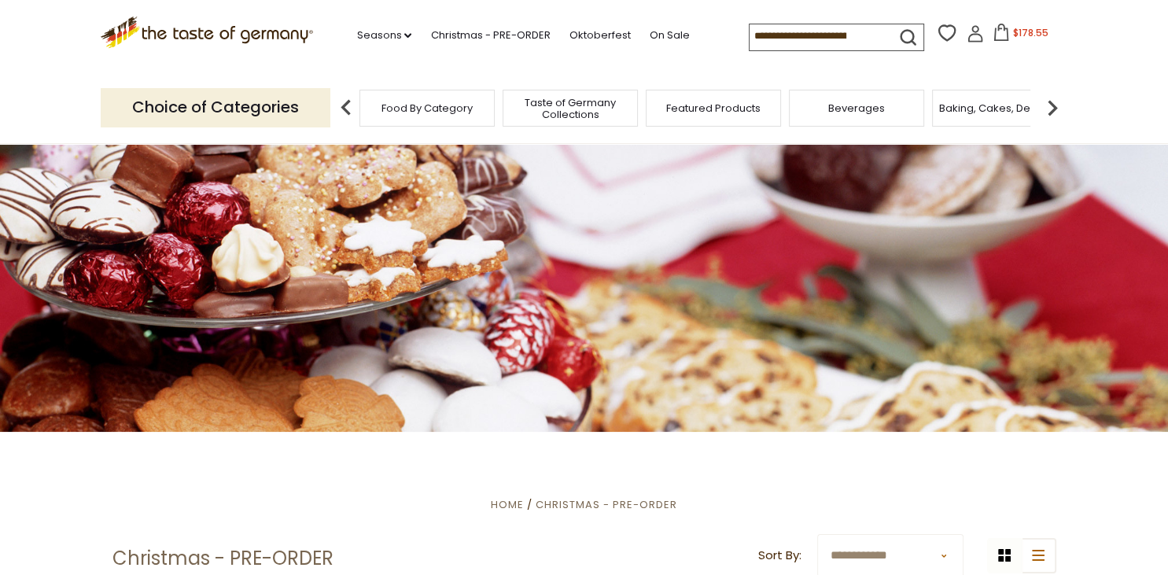
click at [592, 112] on span "Taste of Germany Collections" at bounding box center [570, 109] width 126 height 24
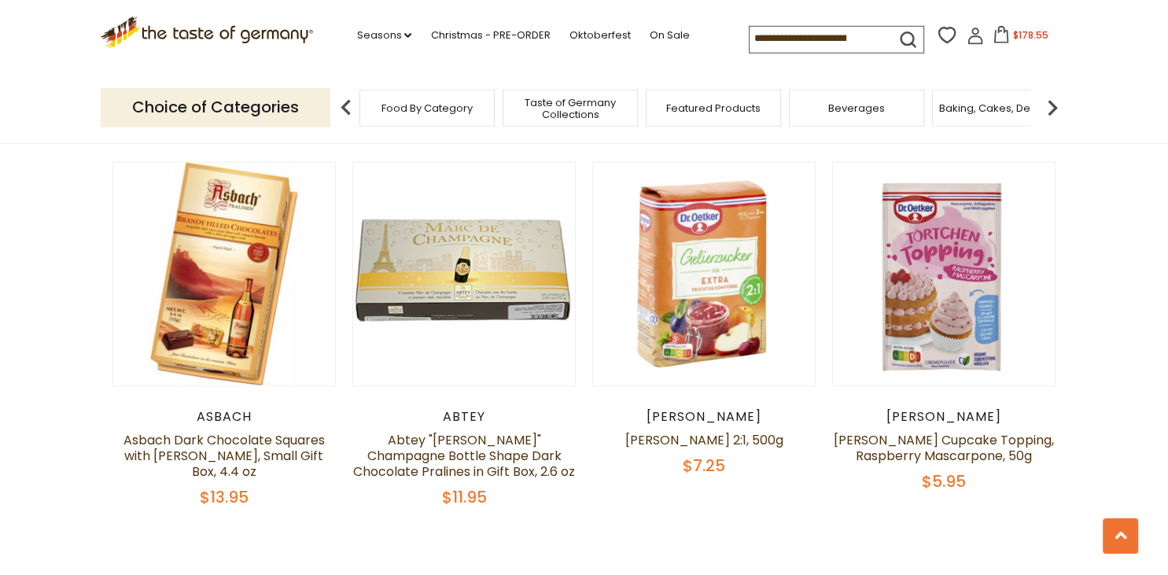
scroll to position [3297, 0]
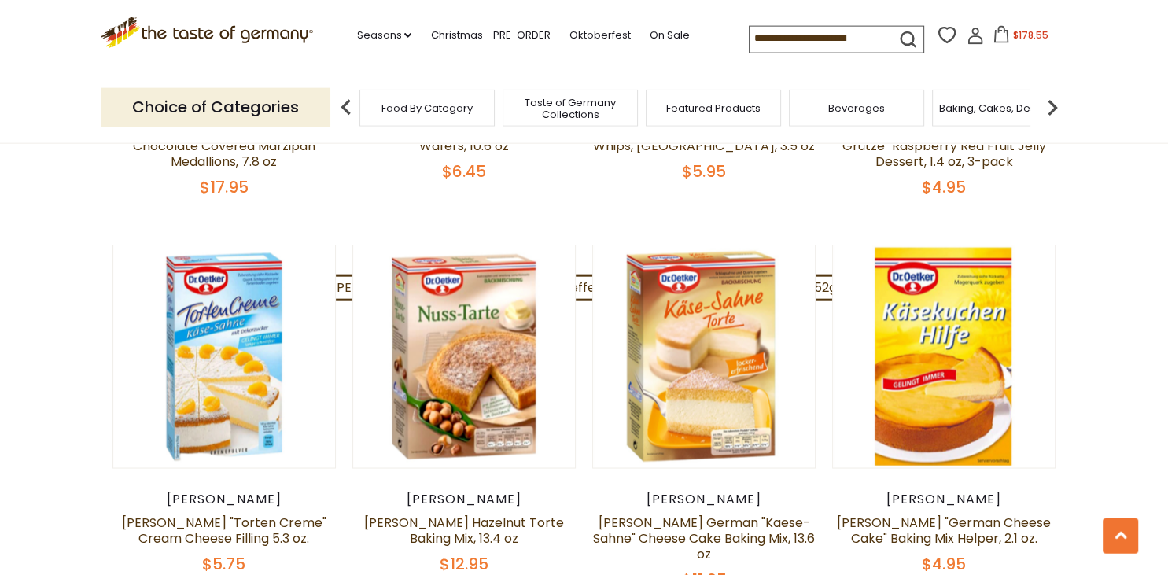
scroll to position [2854, 0]
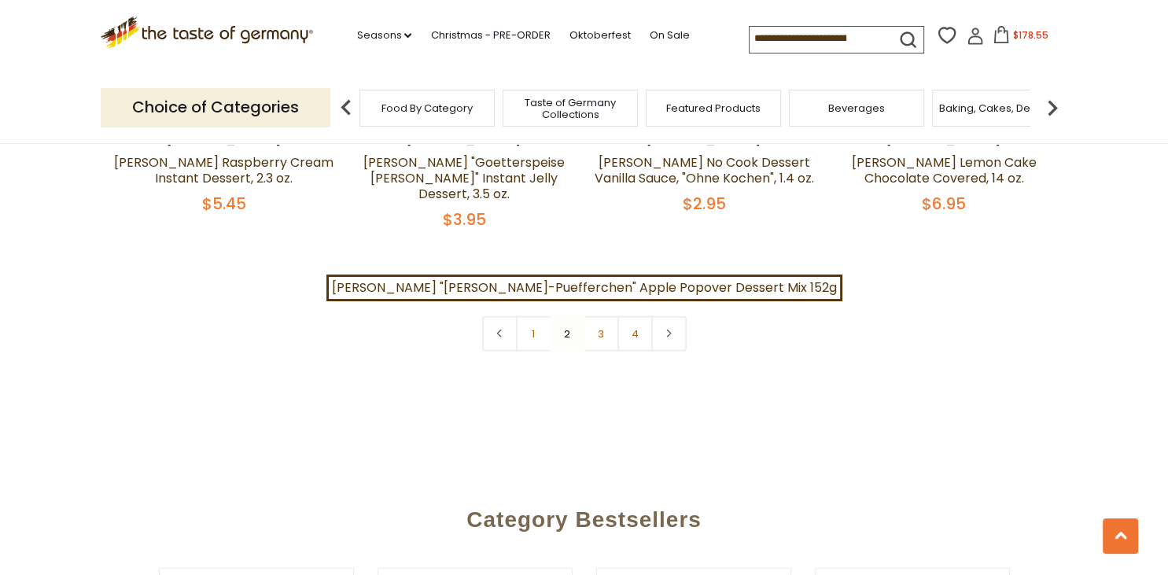
scroll to position [3601, 0]
click at [605, 315] on link "3" at bounding box center [601, 332] width 35 height 35
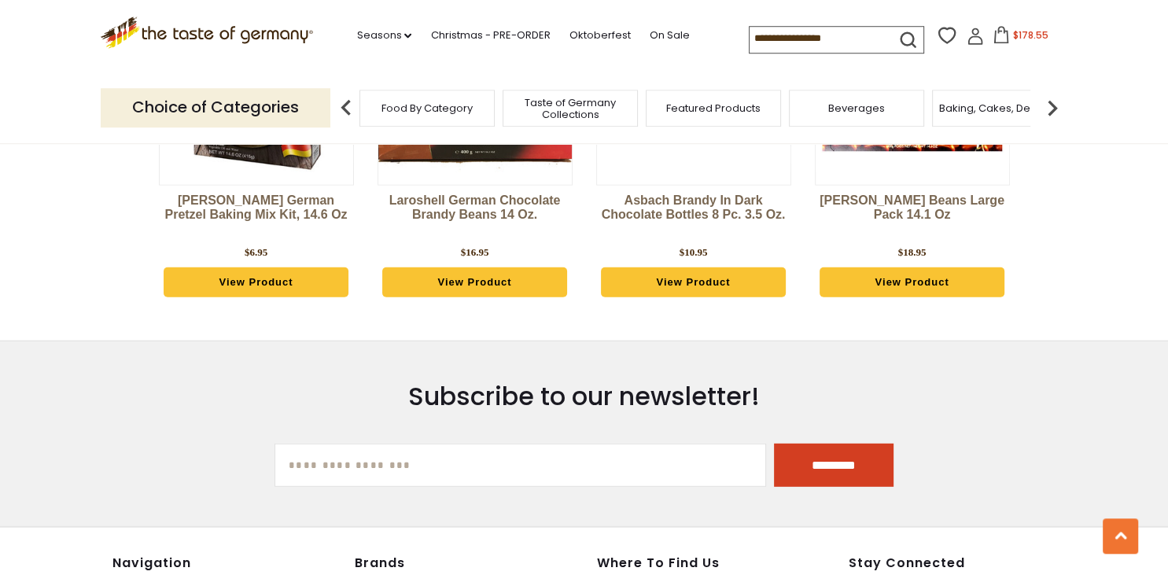
scroll to position [4197, 0]
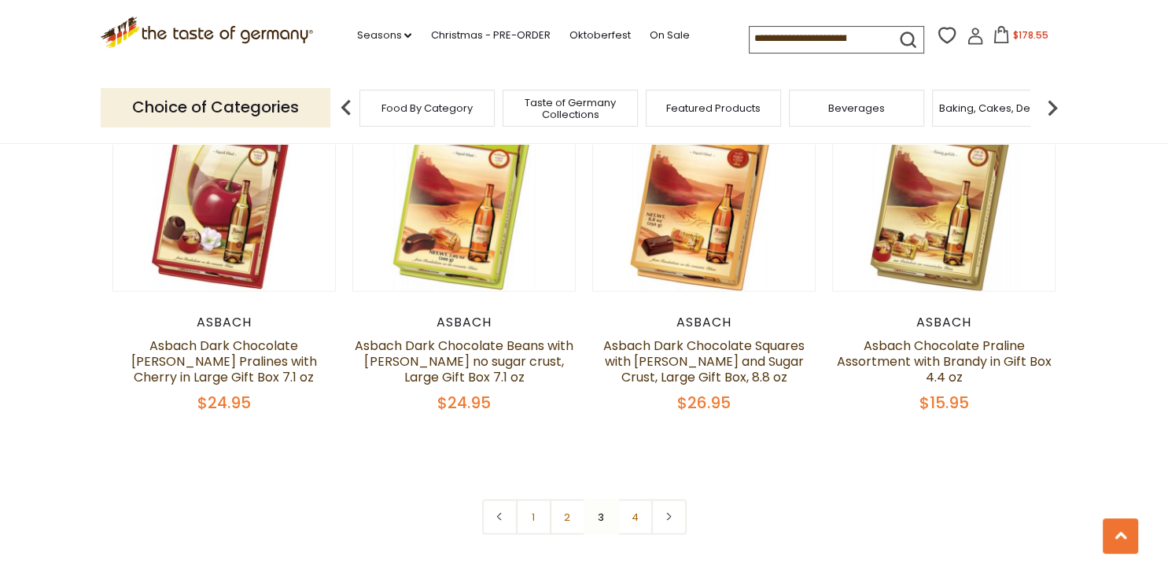
scroll to position [3382, 0]
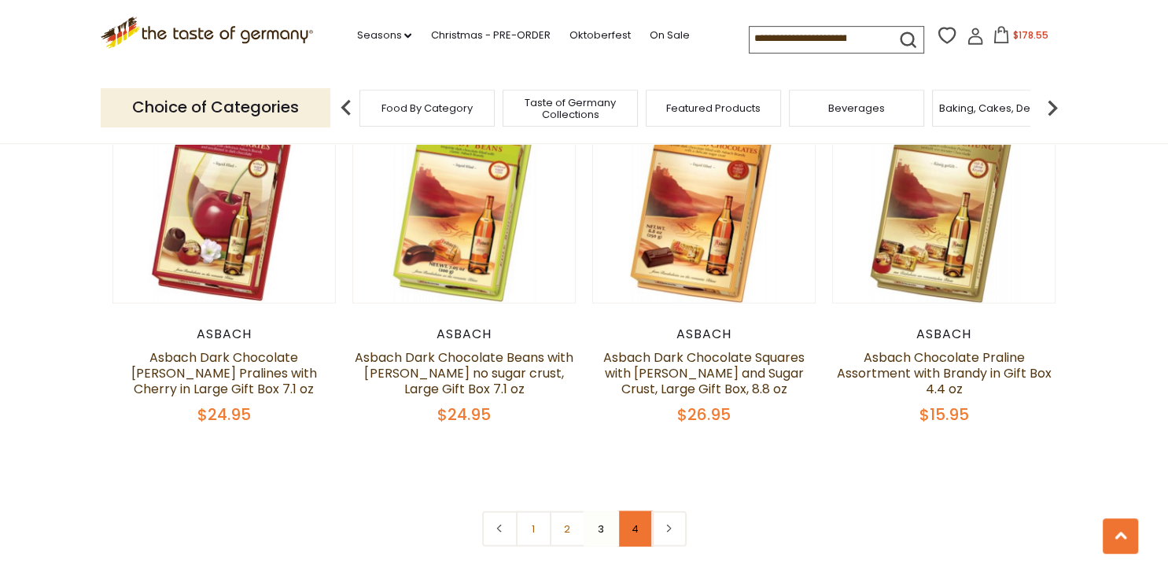
click at [634, 511] on link "4" at bounding box center [634, 528] width 35 height 35
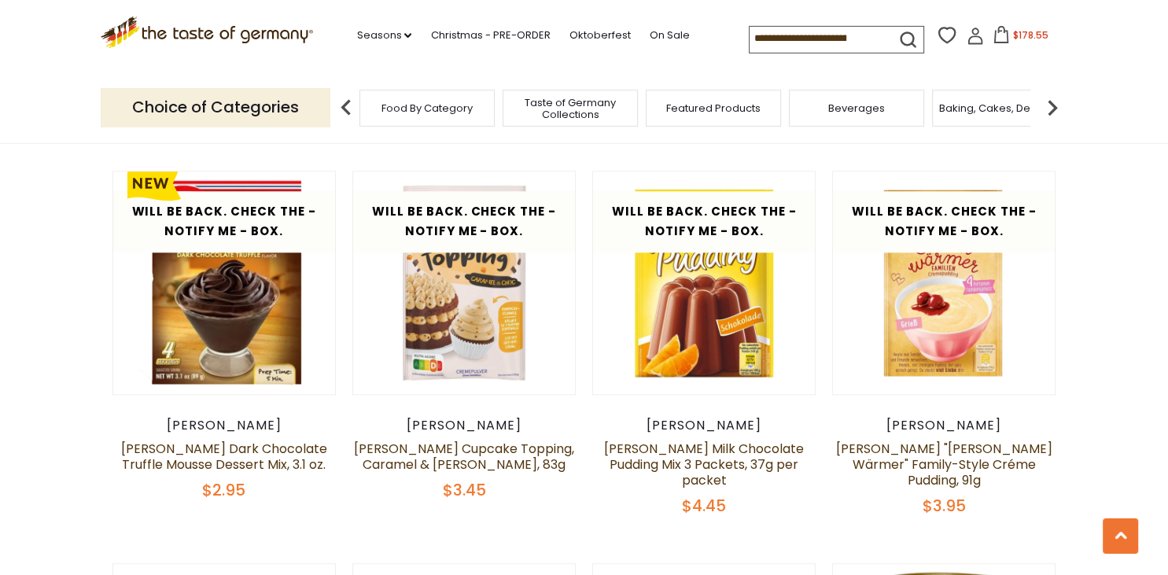
scroll to position [0, 0]
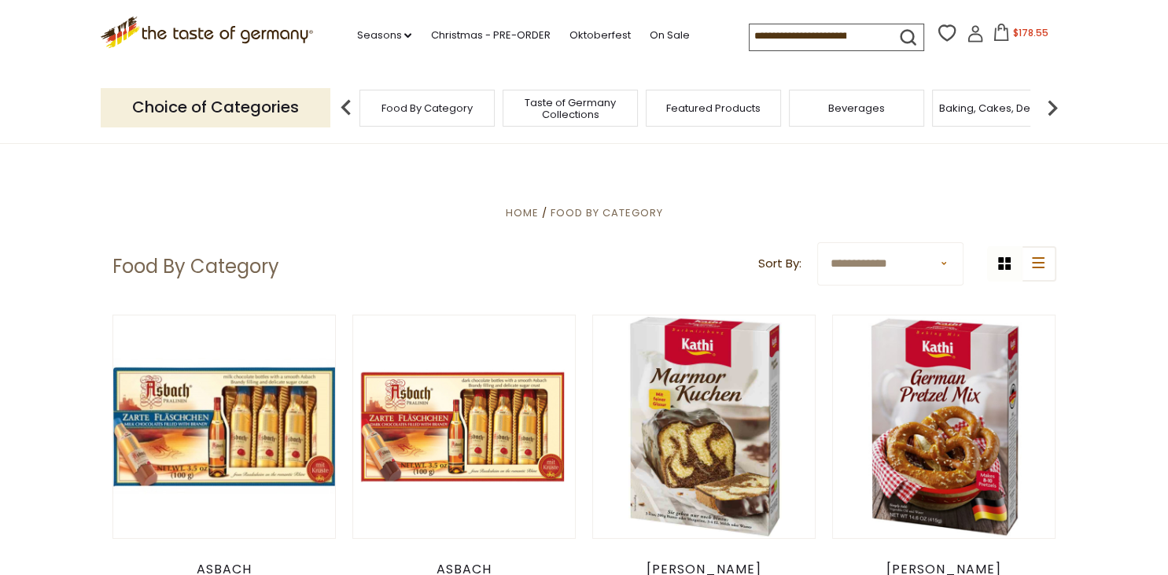
click at [864, 107] on span "Beverages" at bounding box center [856, 108] width 57 height 12
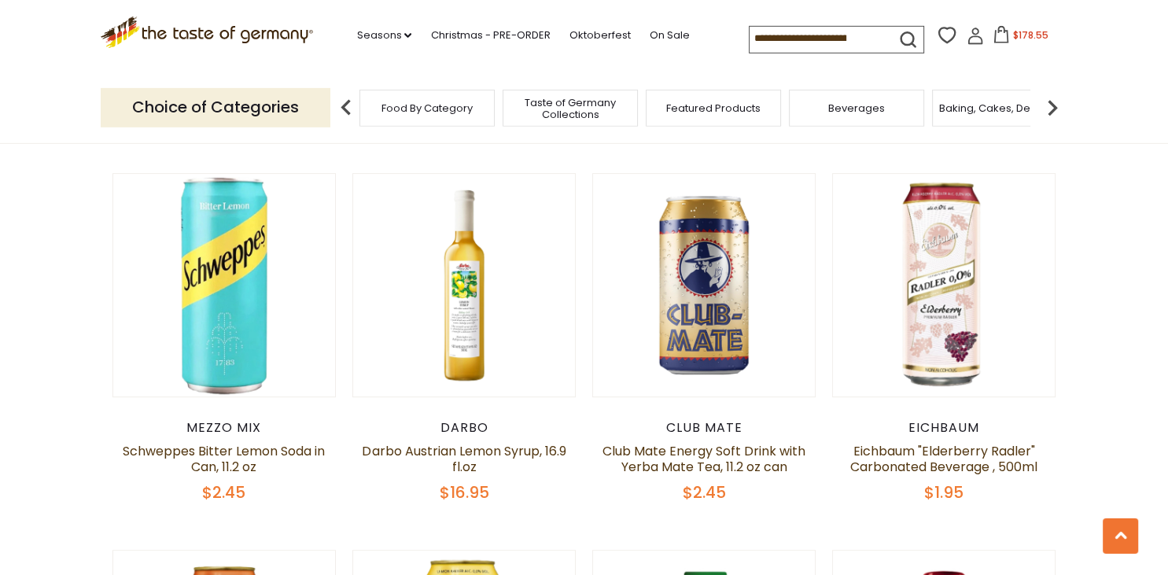
scroll to position [831, 0]
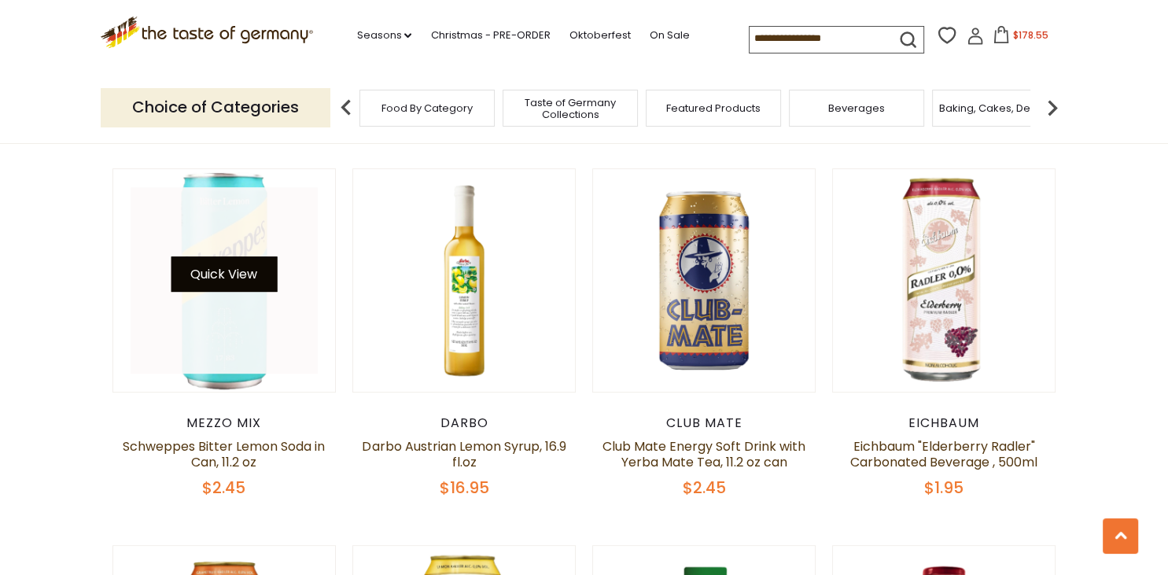
click at [227, 280] on button "Quick View" at bounding box center [224, 273] width 106 height 35
click at [237, 273] on button "Quick View" at bounding box center [224, 273] width 106 height 35
click at [216, 275] on button "Quick View" at bounding box center [224, 273] width 106 height 35
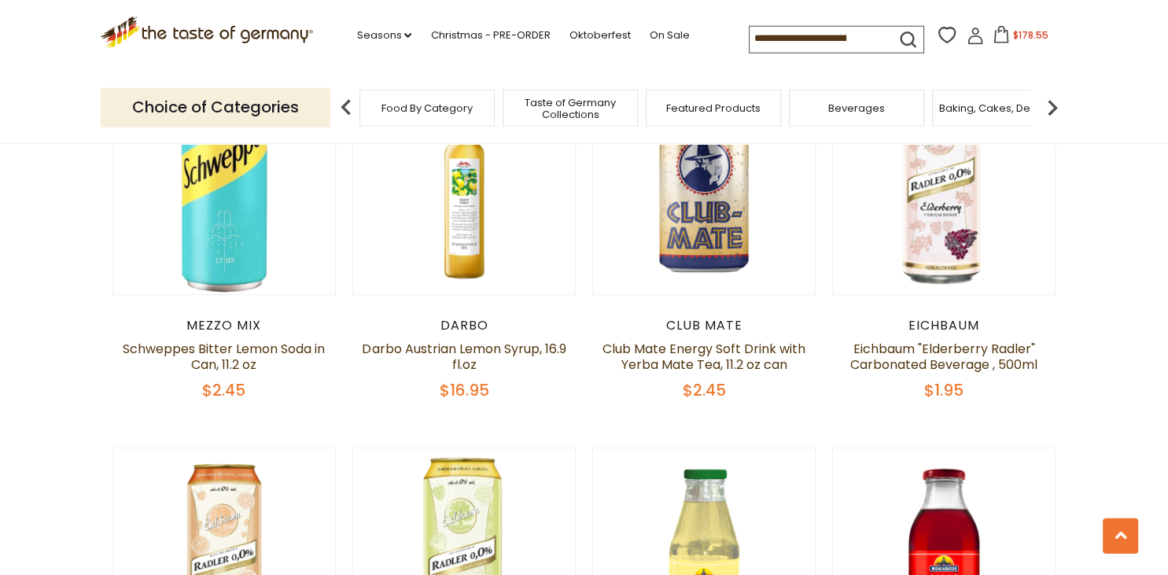
scroll to position [939, 0]
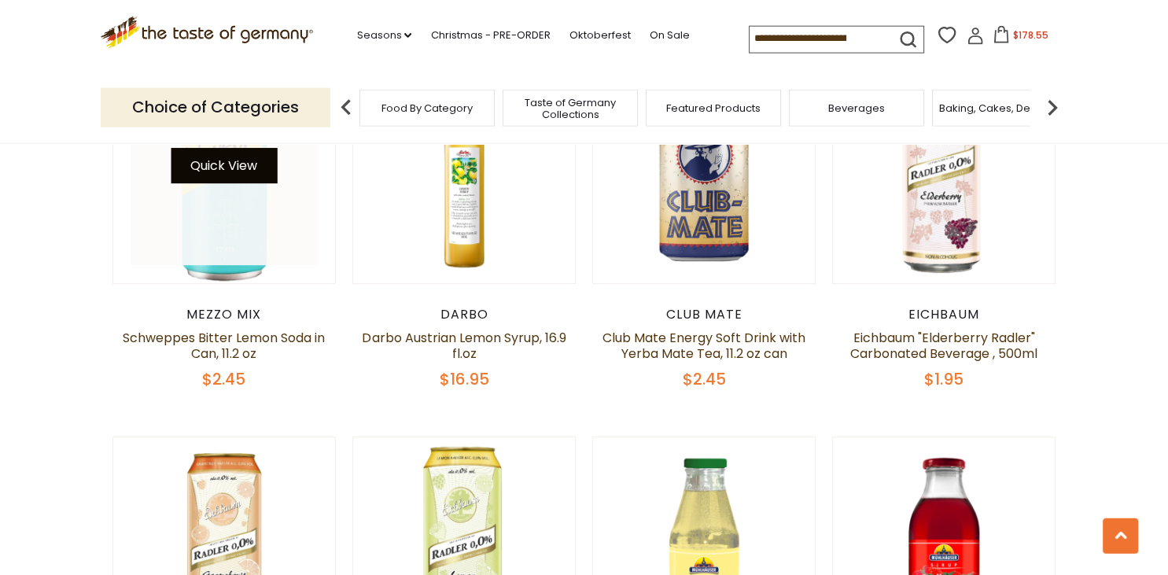
click at [217, 167] on button "Quick View" at bounding box center [224, 165] width 106 height 35
click at [182, 167] on button "Quick View" at bounding box center [224, 165] width 106 height 35
click at [234, 173] on button "Quick View" at bounding box center [224, 165] width 106 height 35
click at [282, 252] on link at bounding box center [224, 172] width 187 height 187
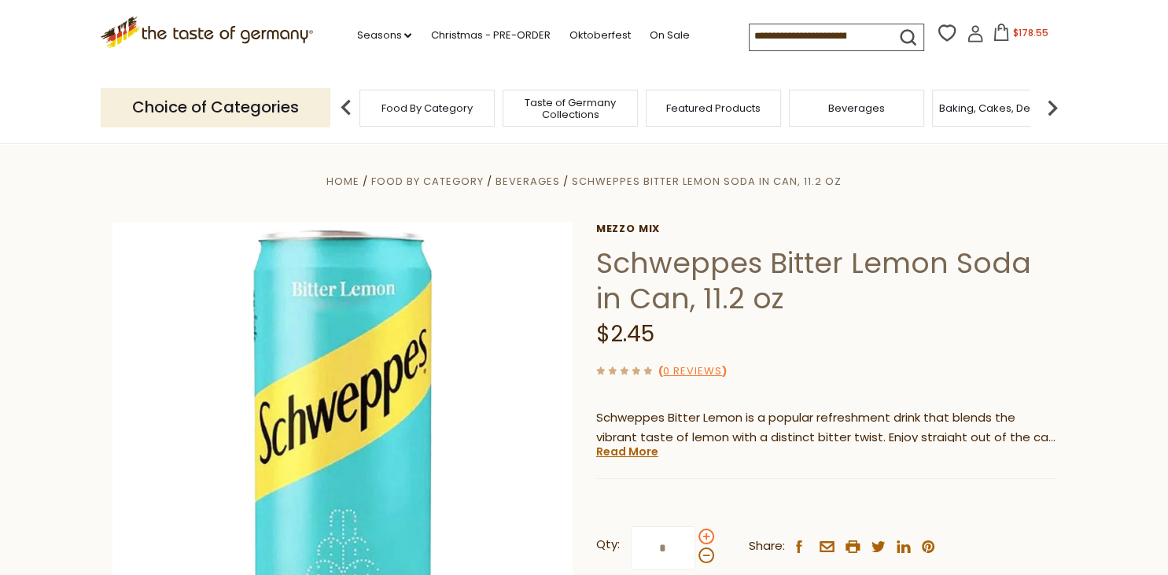
click at [706, 536] on span at bounding box center [707, 537] width 16 height 16
click at [695, 536] on input "*" at bounding box center [663, 547] width 65 height 43
type input "*"
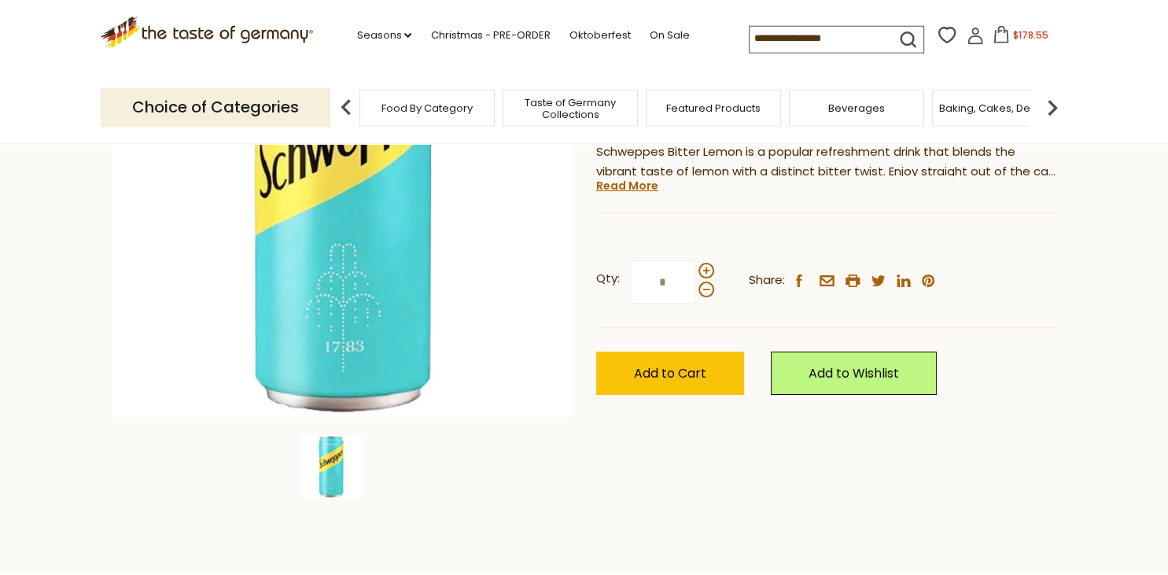
scroll to position [285, 0]
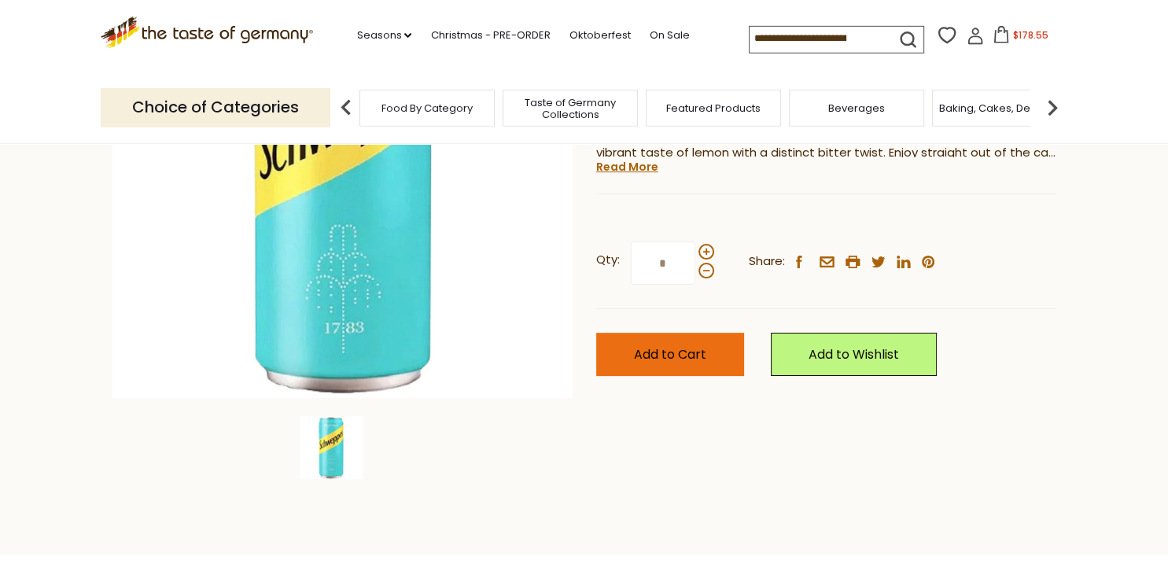
click at [691, 361] on span "Add to Cart" at bounding box center [670, 354] width 72 height 18
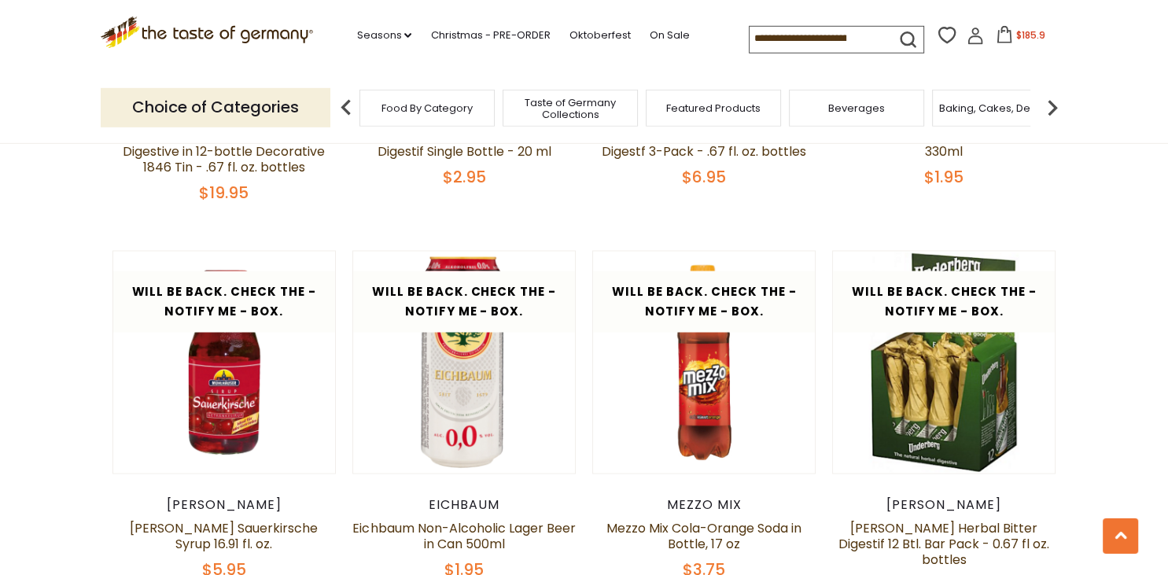
scroll to position [2684, 0]
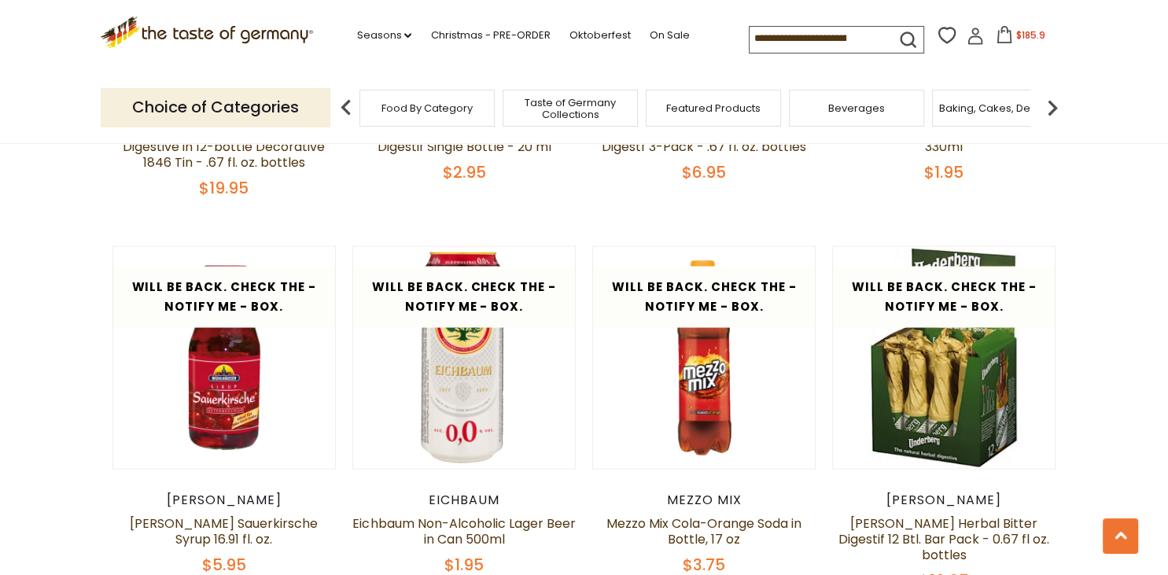
click at [1048, 109] on img at bounding box center [1052, 107] width 31 height 31
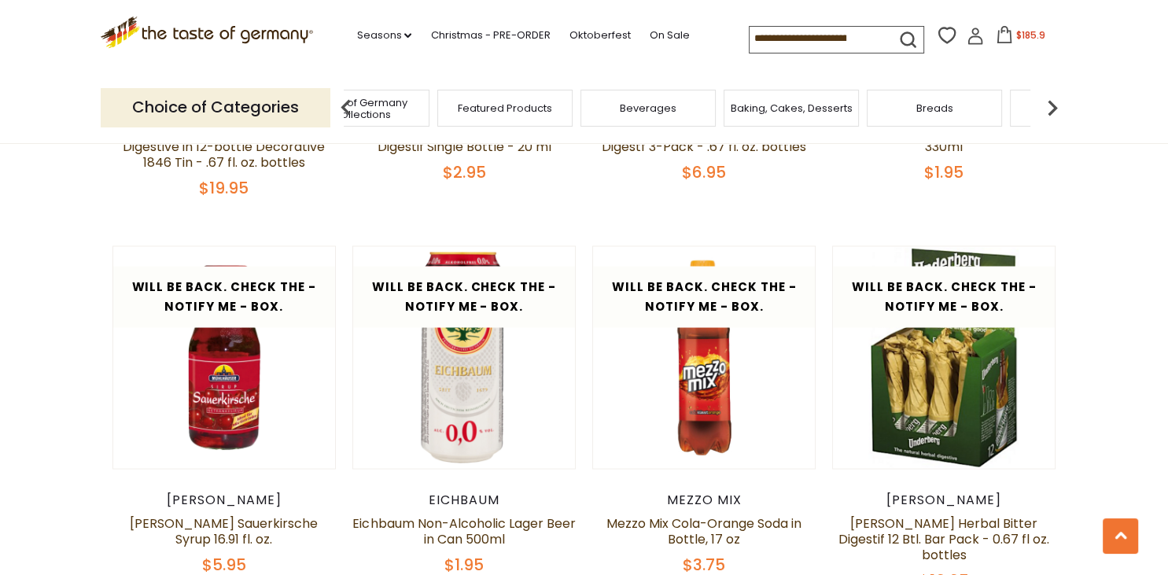
click at [807, 107] on span "Baking, Cakes, Desserts" at bounding box center [792, 108] width 122 height 12
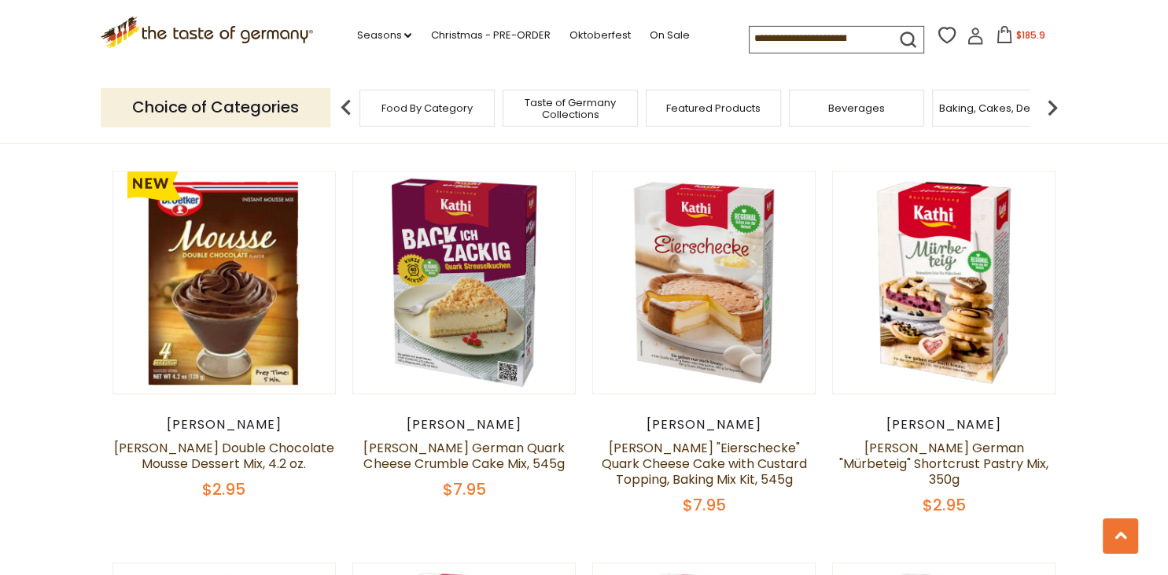
scroll to position [1625, 0]
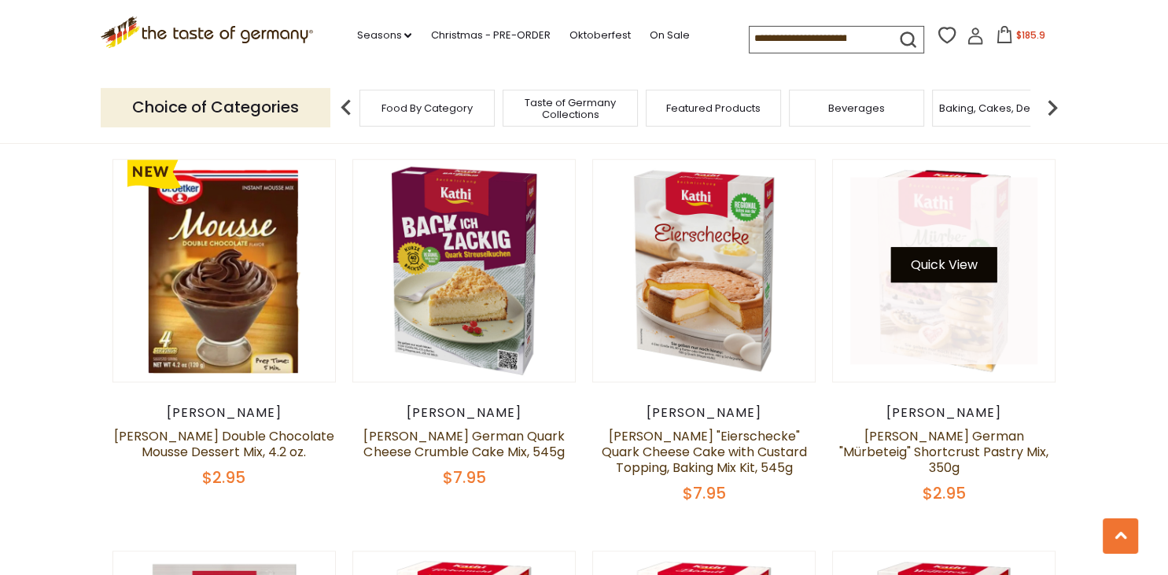
click at [952, 247] on button "Quick View" at bounding box center [944, 264] width 106 height 35
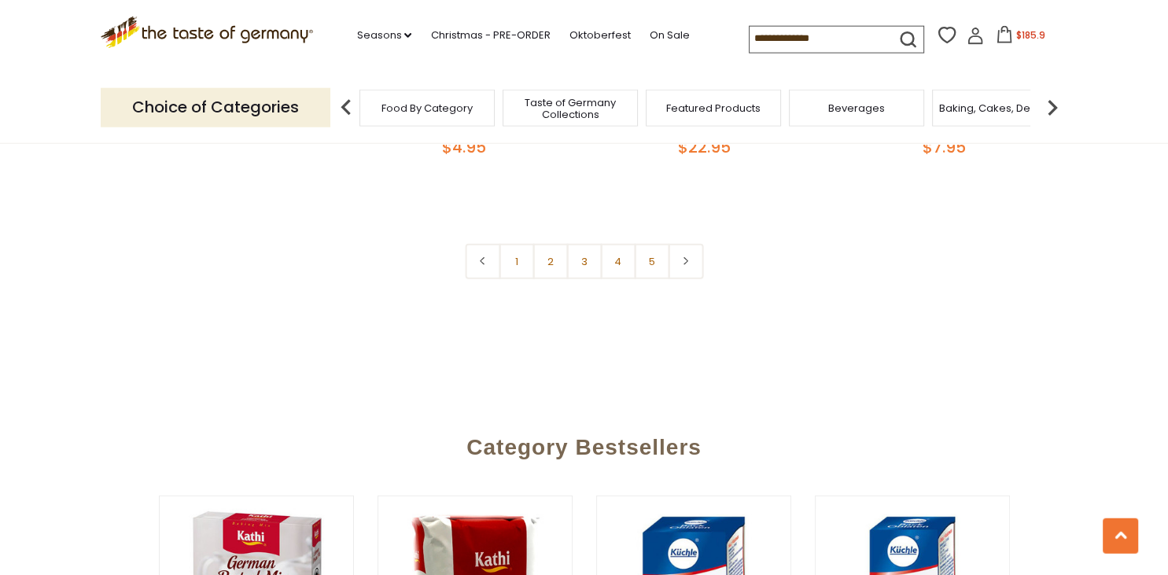
scroll to position [3908, 0]
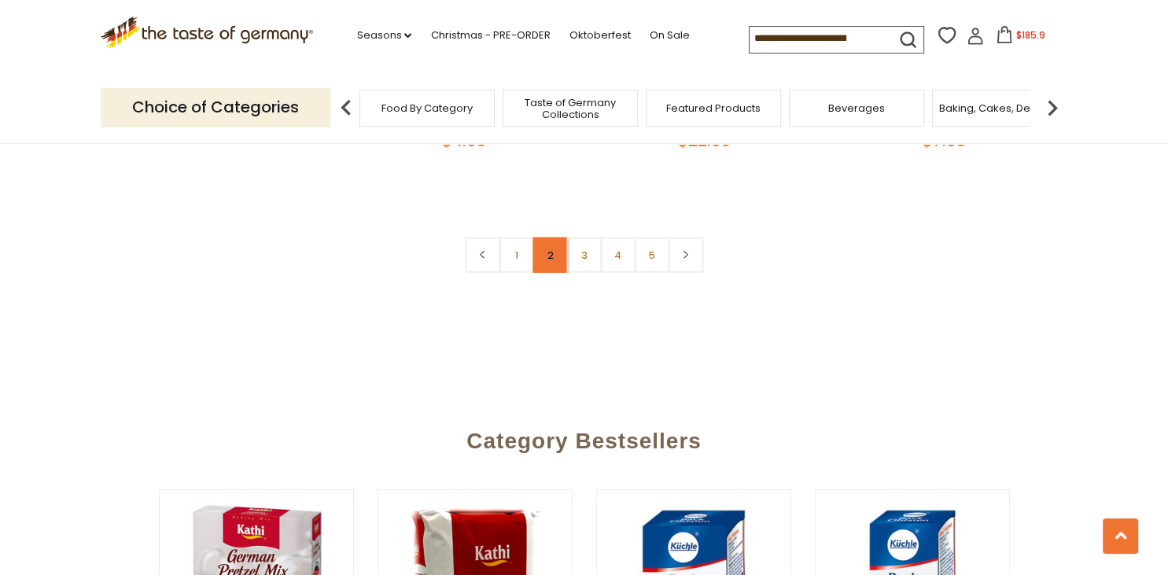
click at [552, 238] on link "2" at bounding box center [550, 255] width 35 height 35
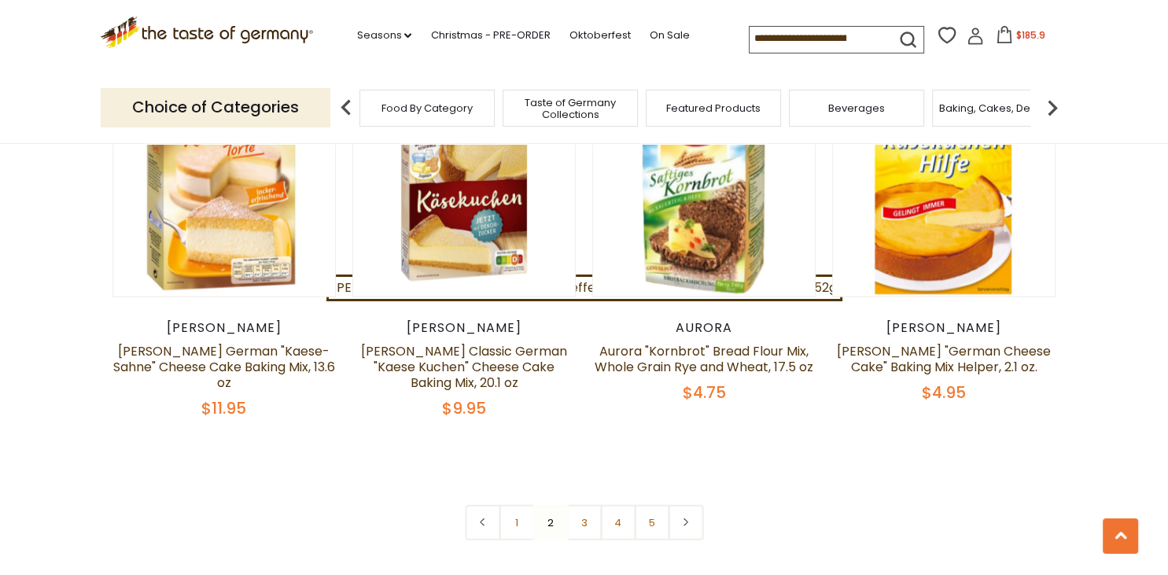
scroll to position [3633, 0]
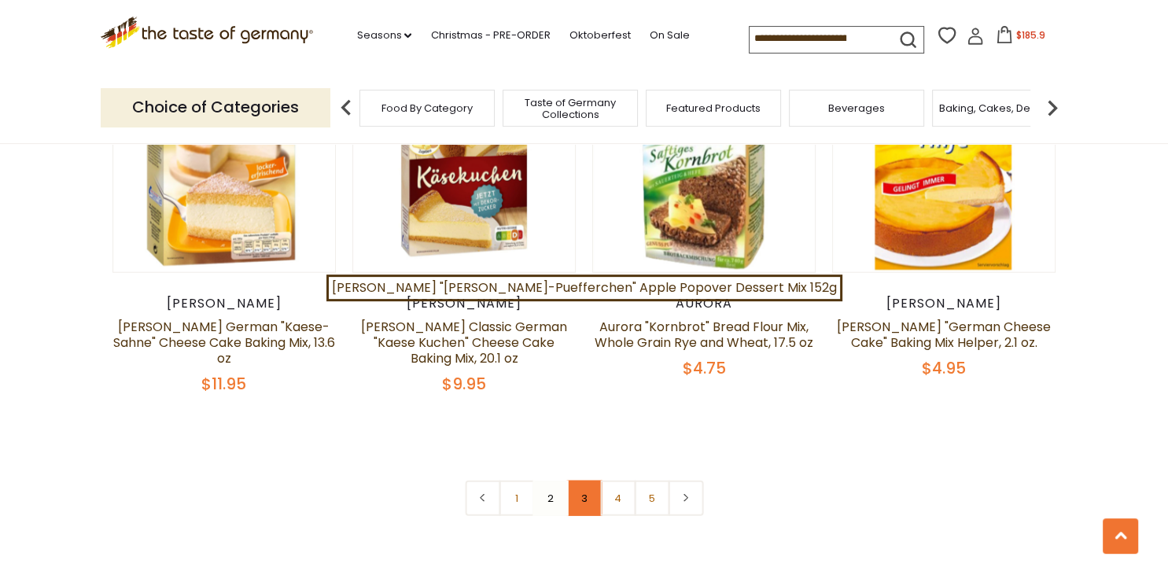
click at [586, 481] on link "3" at bounding box center [583, 498] width 35 height 35
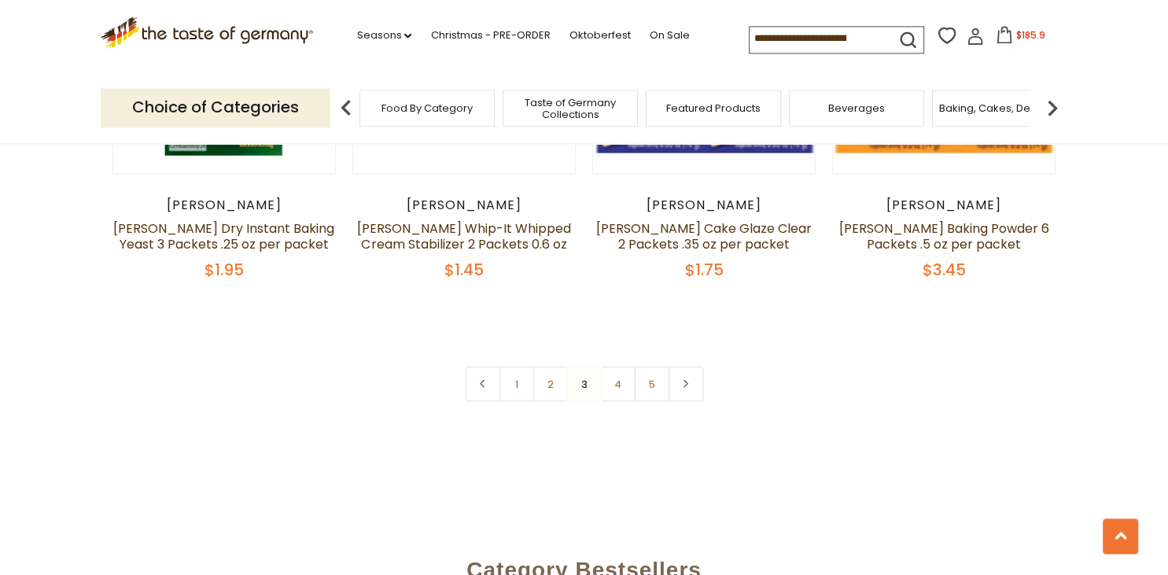
scroll to position [3790, 0]
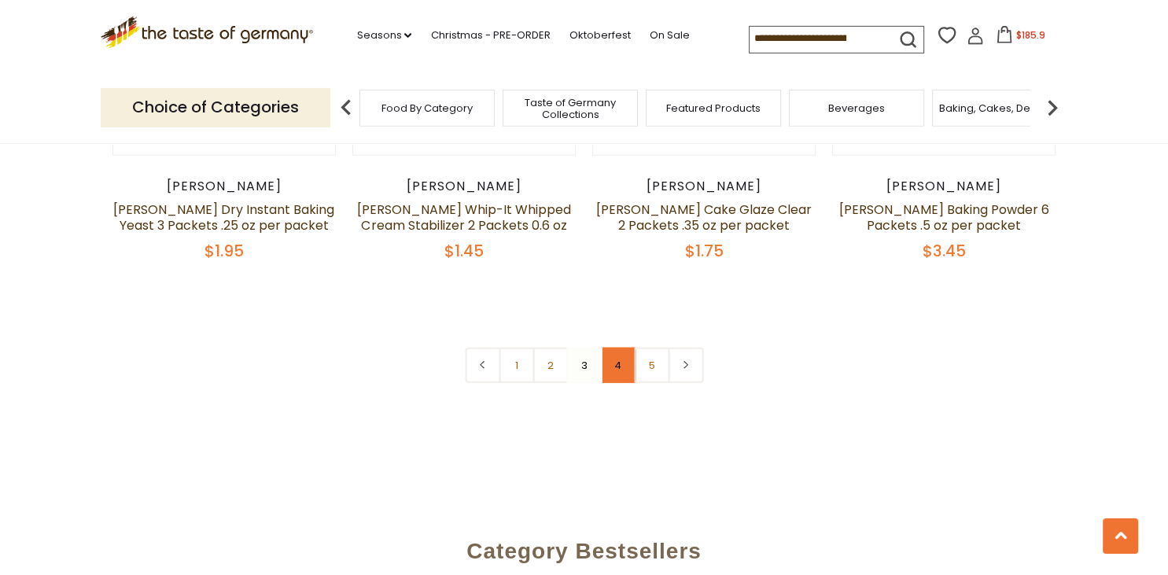
click at [618, 348] on link "4" at bounding box center [617, 365] width 35 height 35
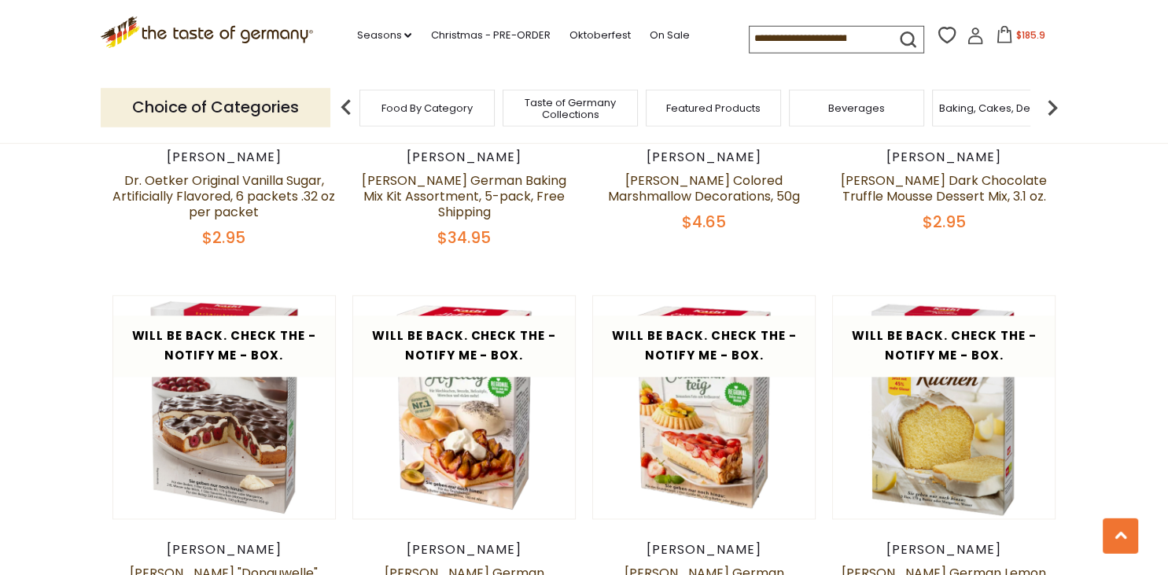
scroll to position [0, 0]
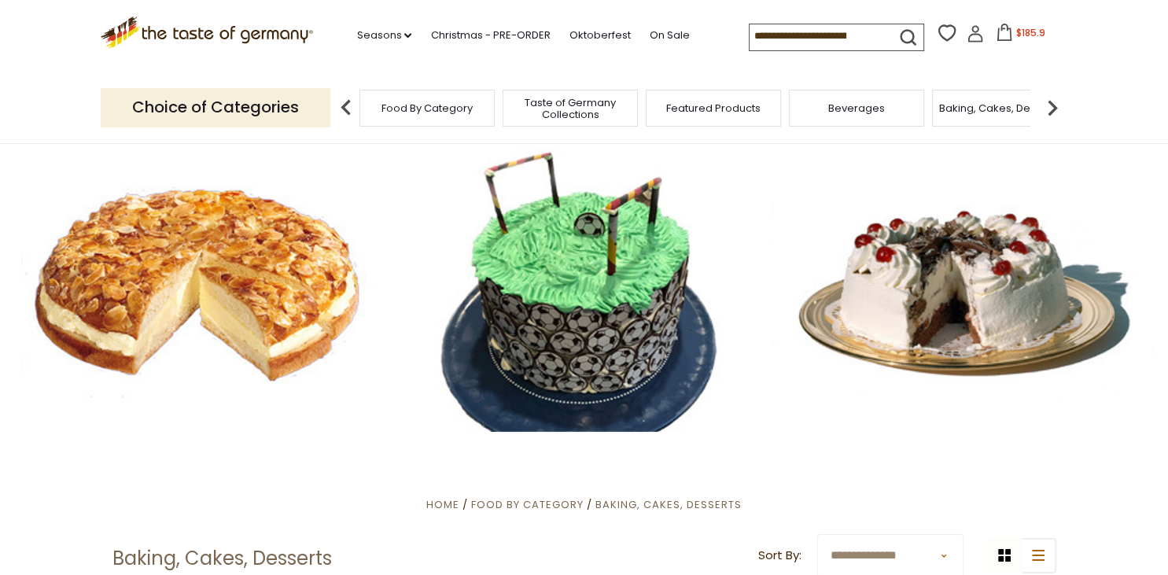
click at [1055, 109] on img at bounding box center [1052, 107] width 31 height 31
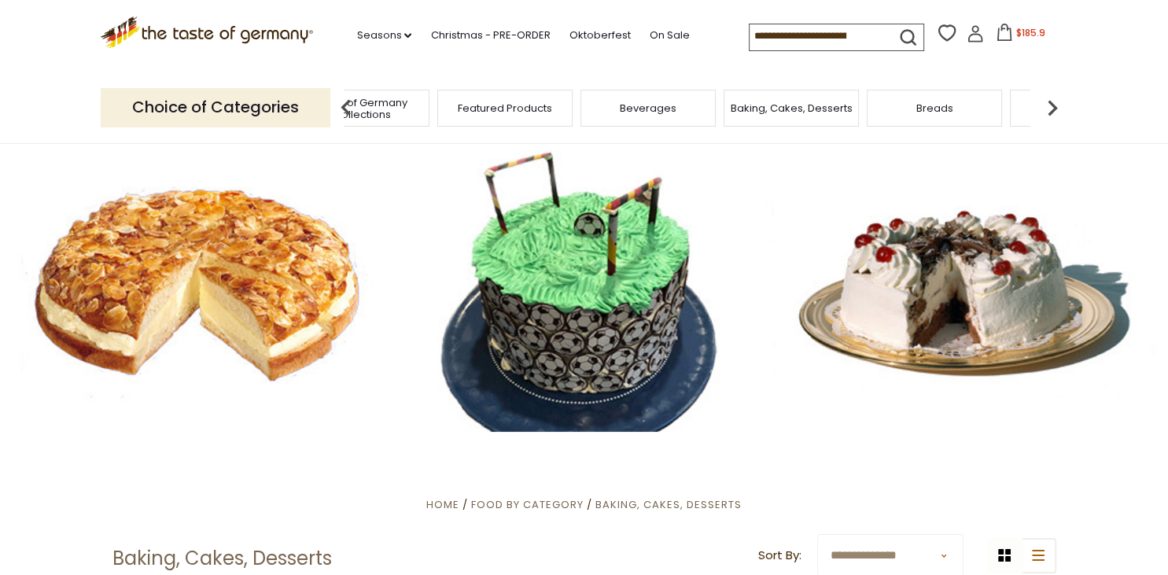
click at [1055, 109] on img at bounding box center [1052, 107] width 31 height 31
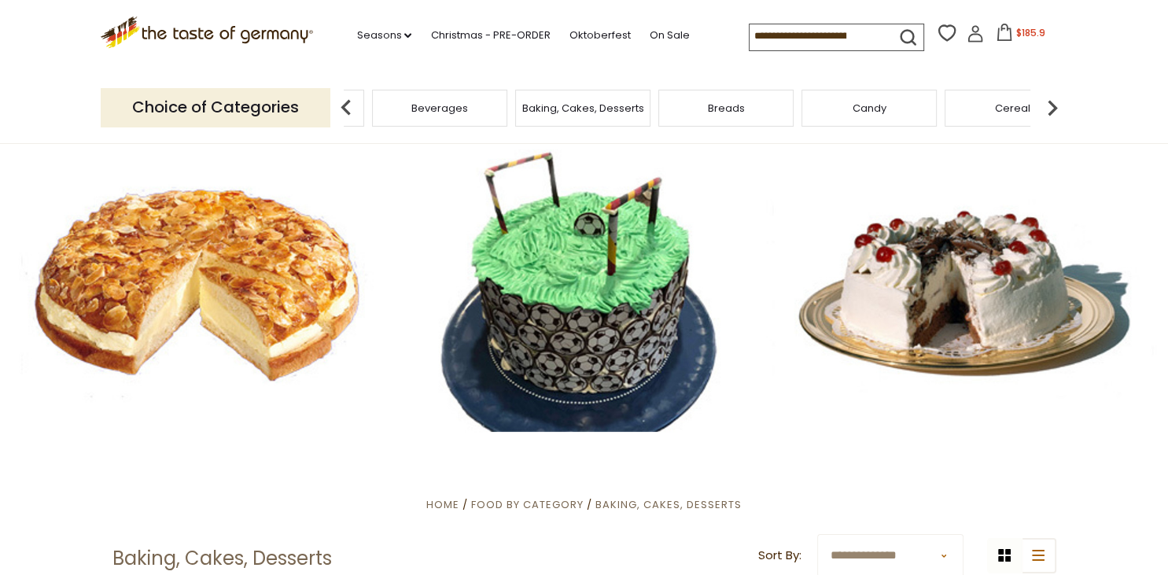
click at [1055, 109] on img at bounding box center [1052, 107] width 31 height 31
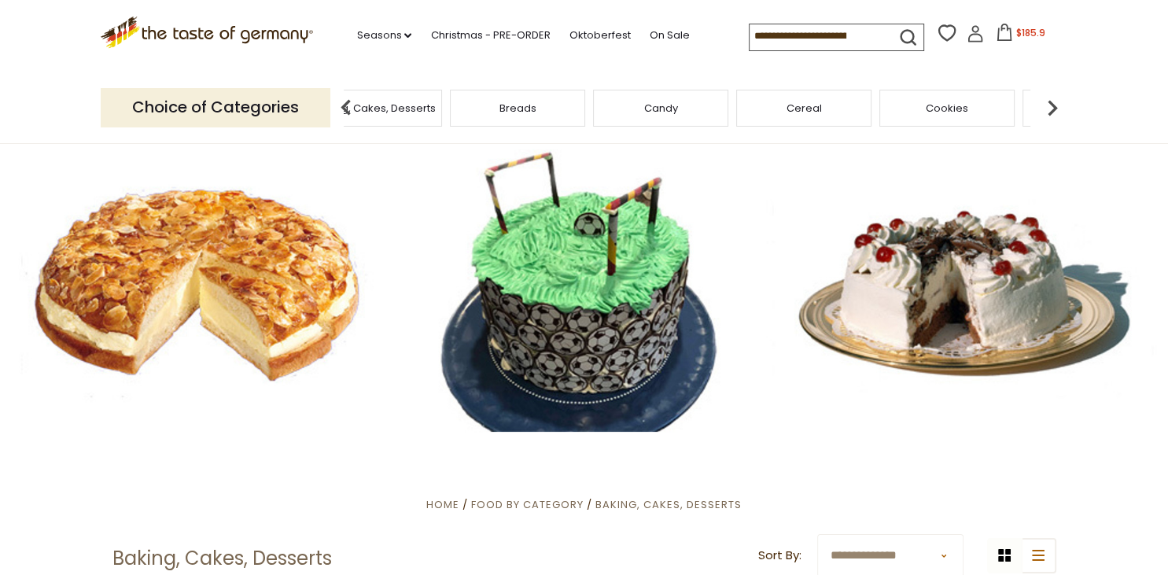
click at [682, 115] on div "Candy" at bounding box center [660, 108] width 135 height 37
click at [670, 108] on span "Candy" at bounding box center [661, 108] width 34 height 12
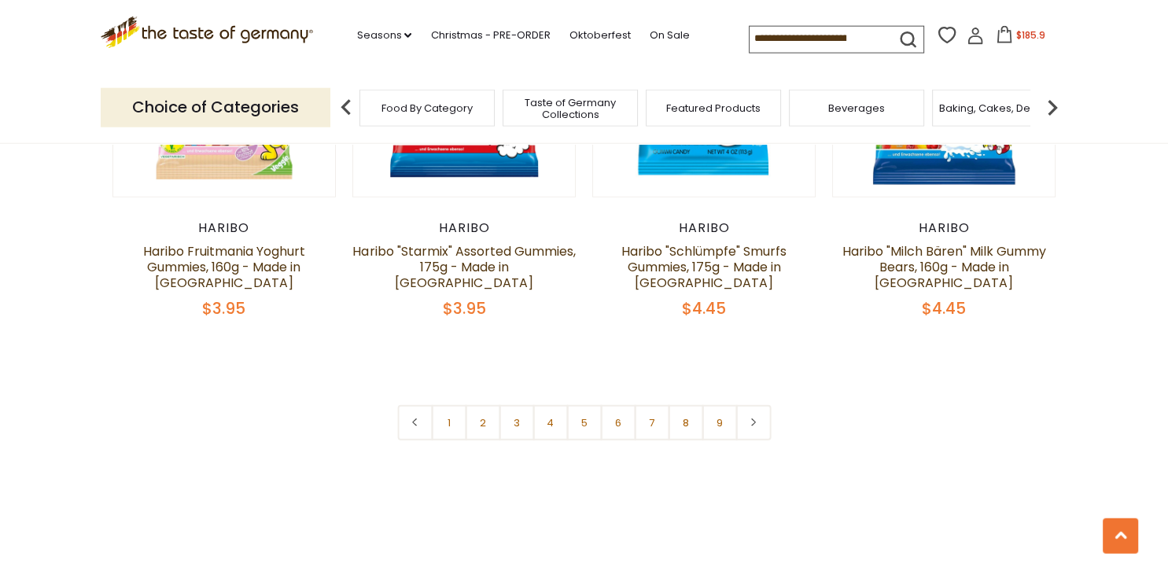
scroll to position [3833, 0]
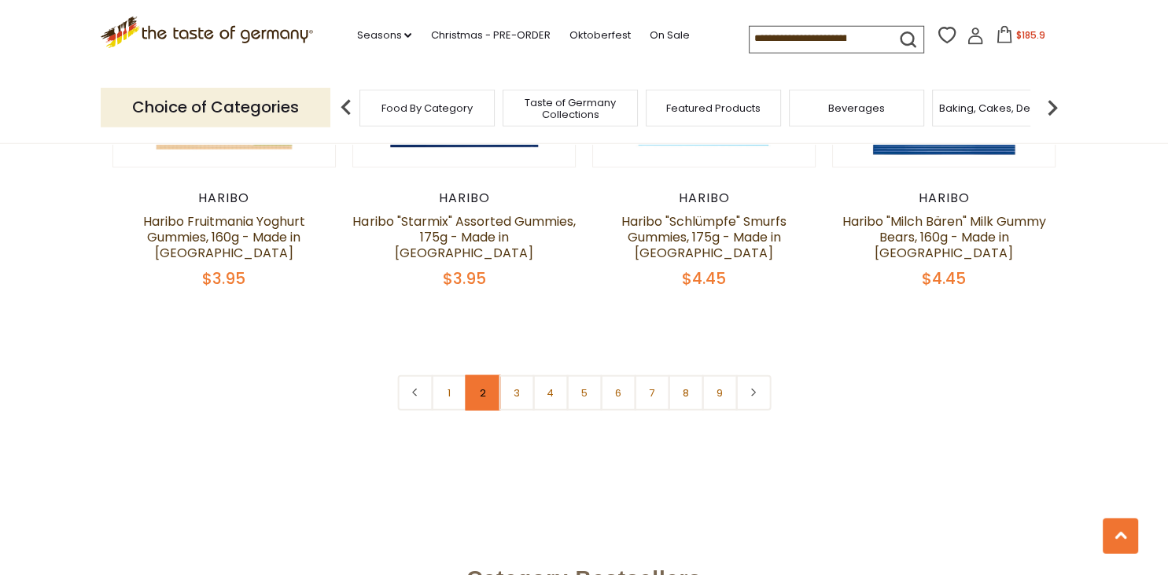
click at [490, 375] on link "2" at bounding box center [482, 392] width 35 height 35
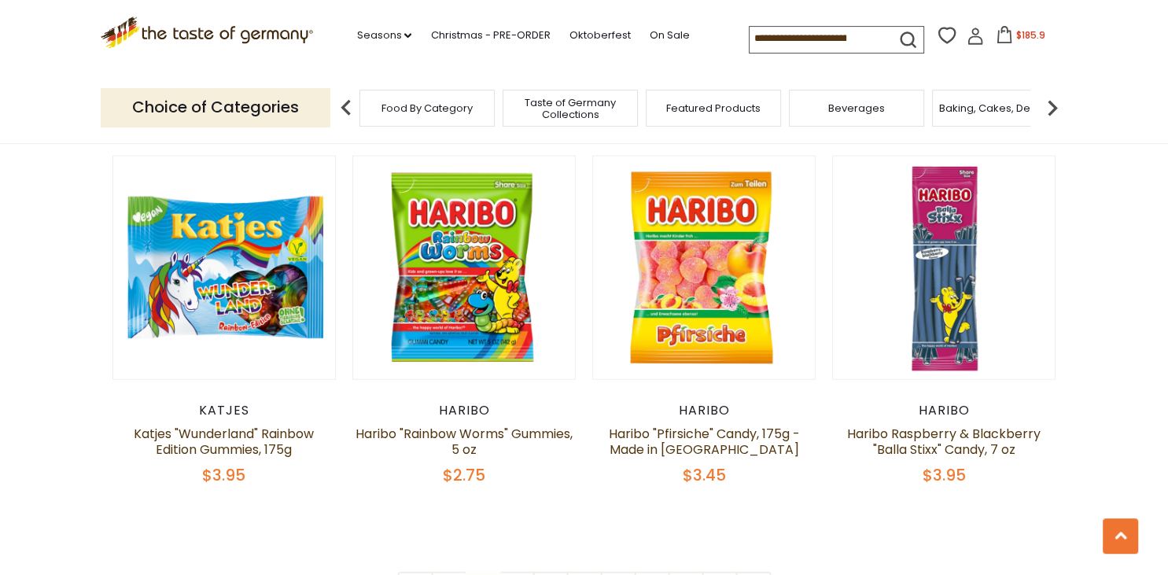
scroll to position [3579, 0]
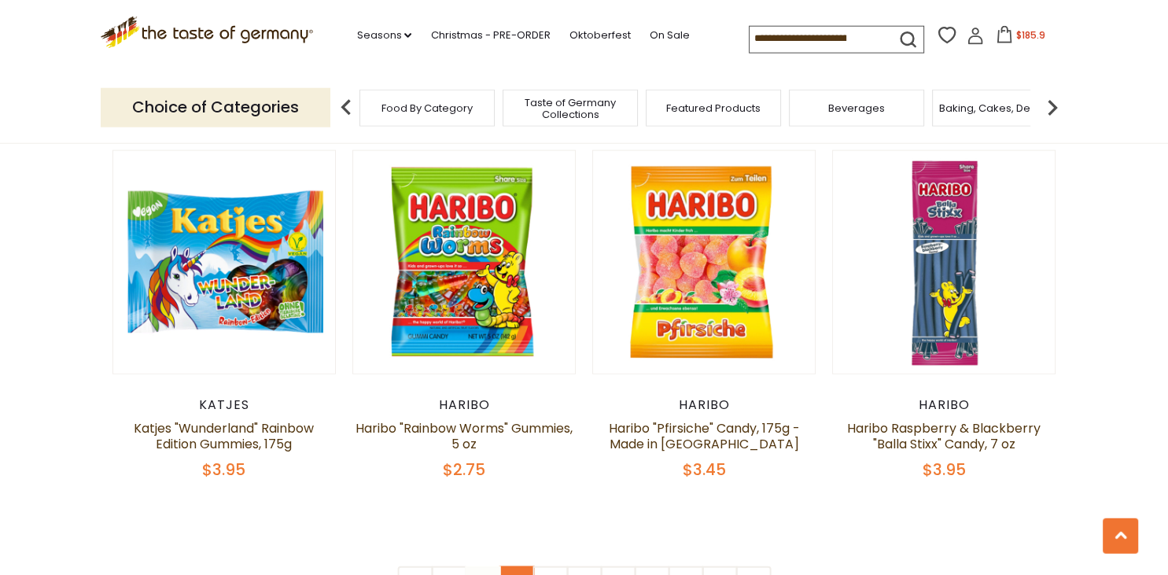
click at [514, 566] on link "3" at bounding box center [516, 583] width 35 height 35
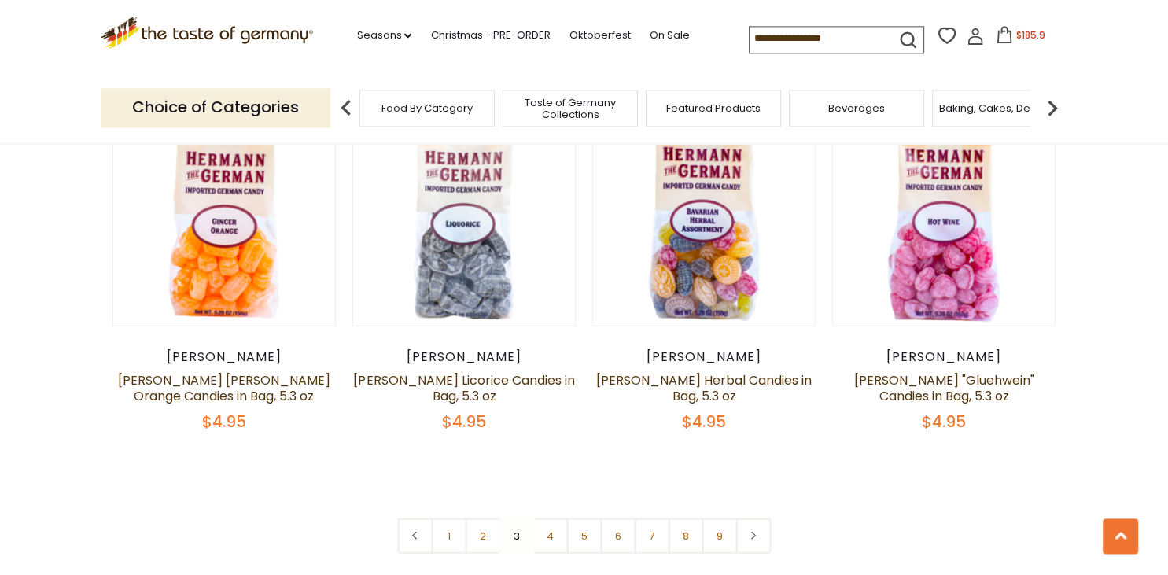
scroll to position [3819, 0]
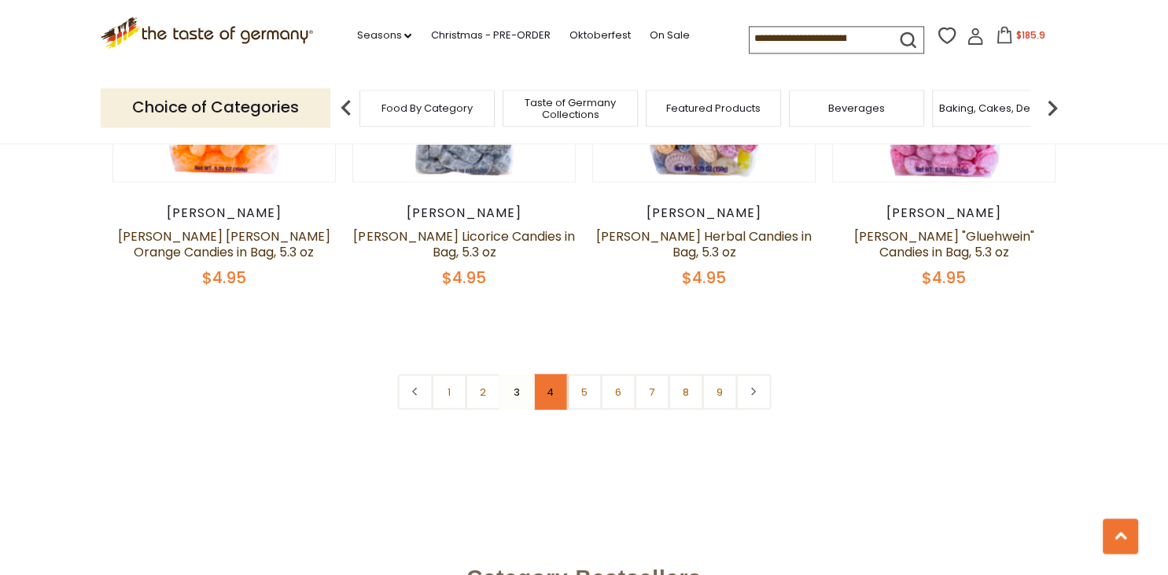
click at [552, 374] on link "4" at bounding box center [550, 391] width 35 height 35
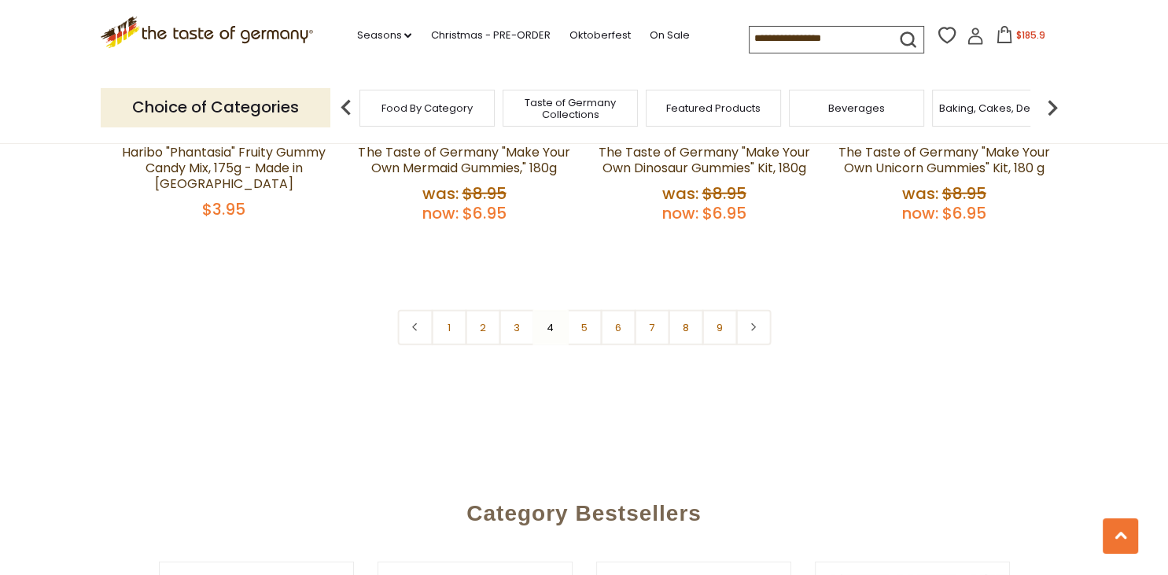
scroll to position [3952, 0]
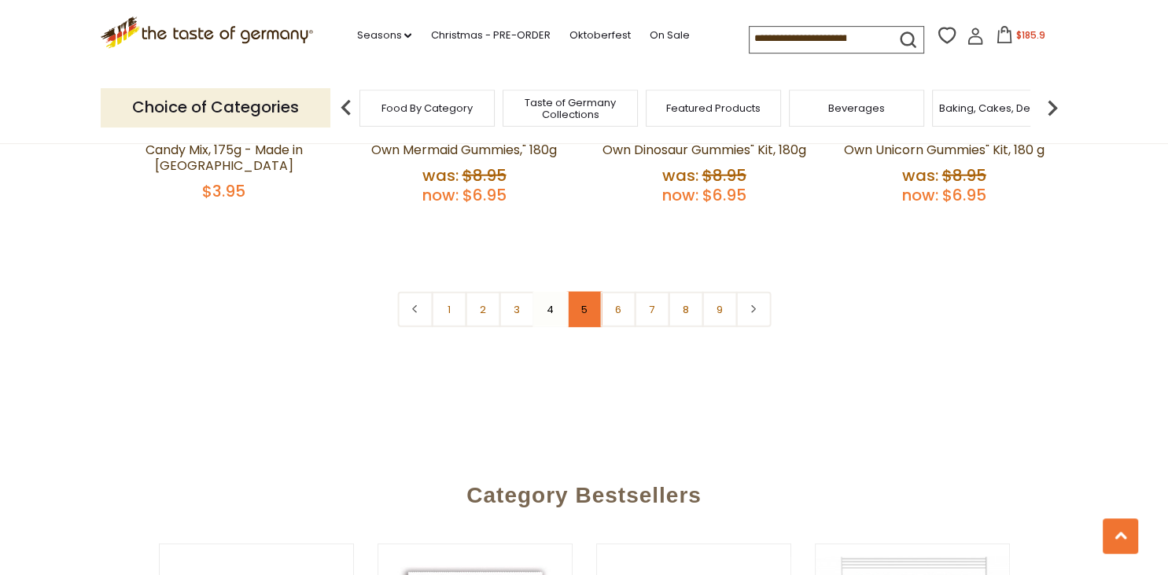
click at [590, 292] on link "5" at bounding box center [583, 309] width 35 height 35
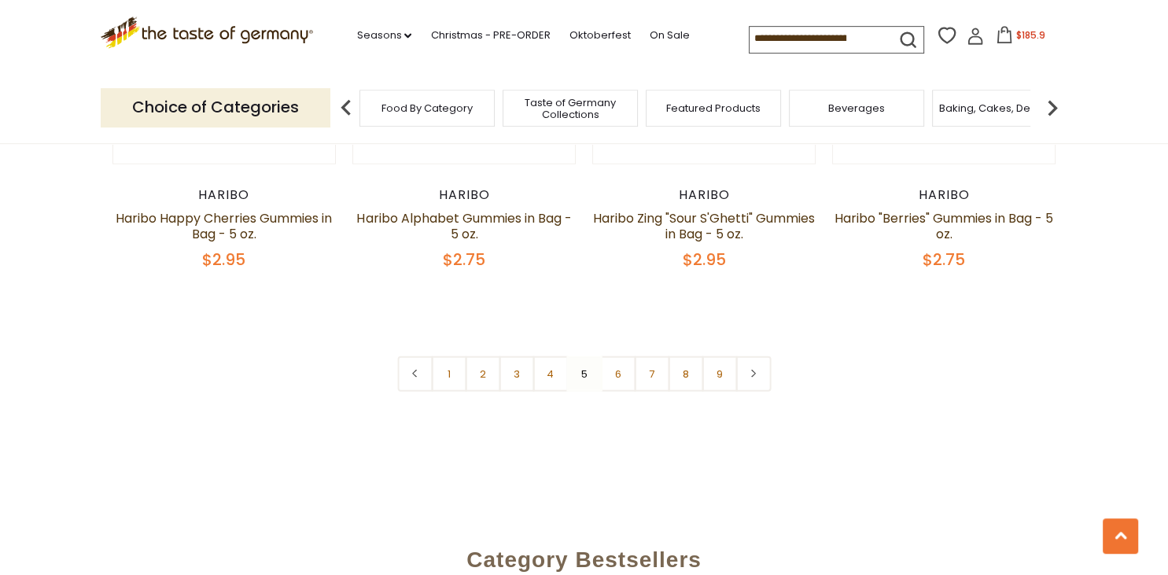
scroll to position [3774, 0]
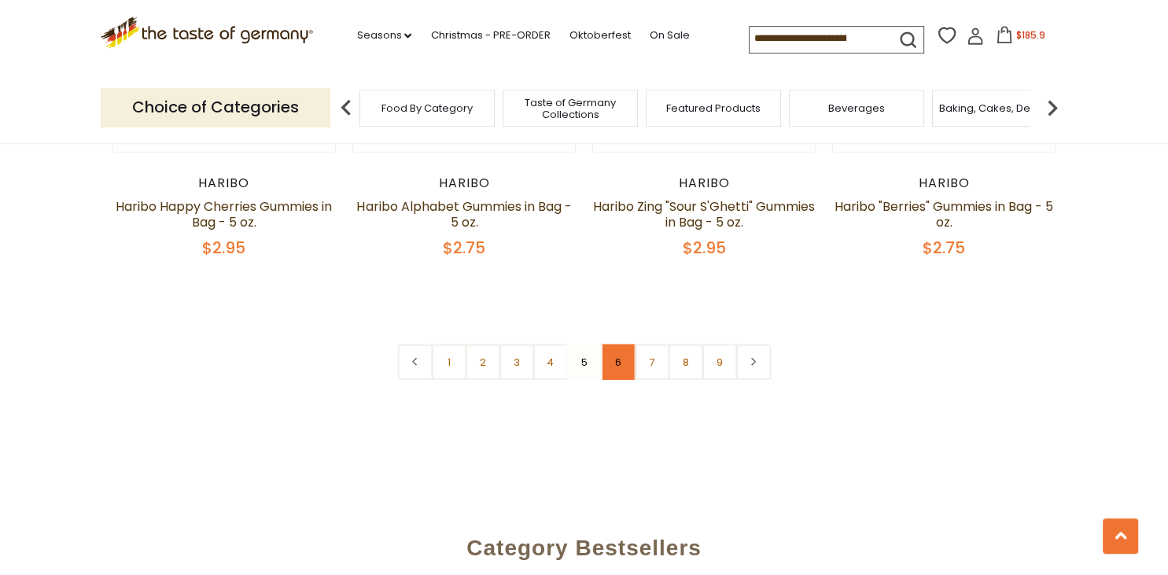
click at [612, 344] on link "6" at bounding box center [617, 361] width 35 height 35
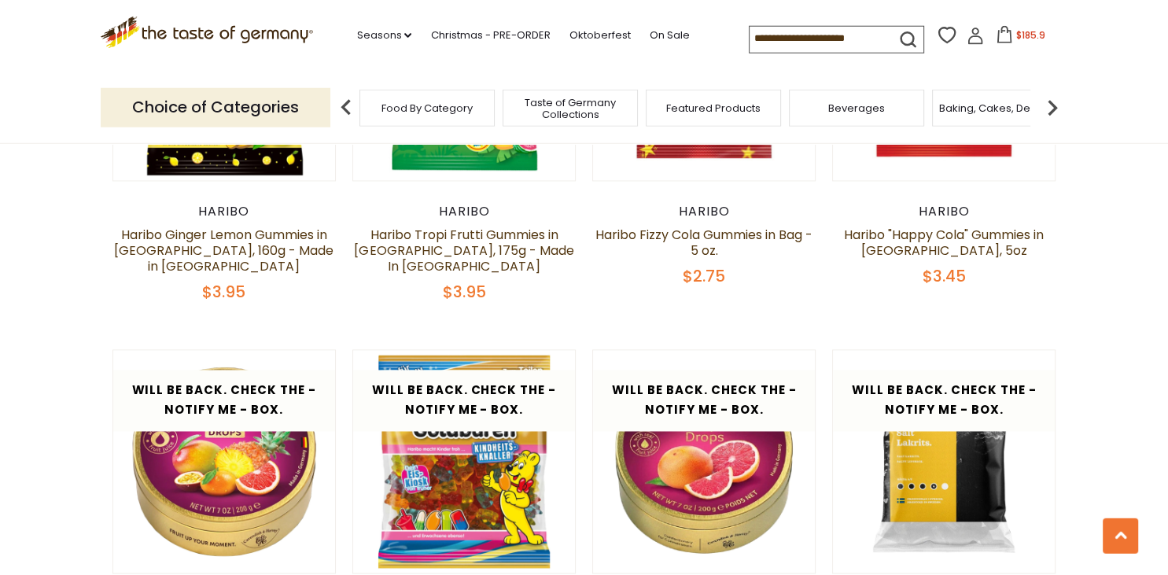
scroll to position [0, 0]
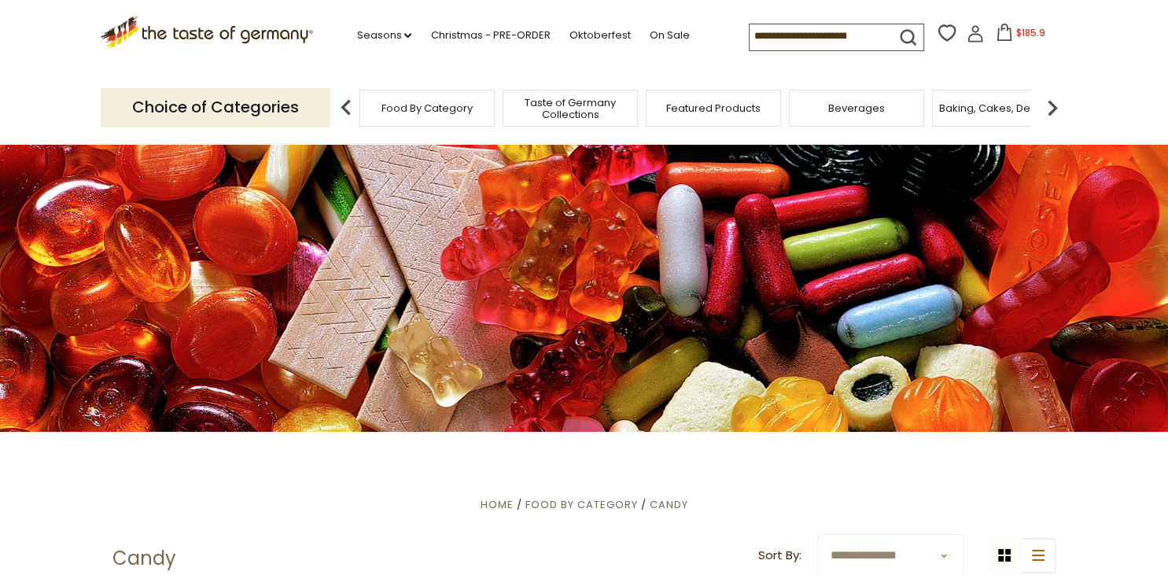
click at [1049, 110] on img at bounding box center [1052, 107] width 31 height 31
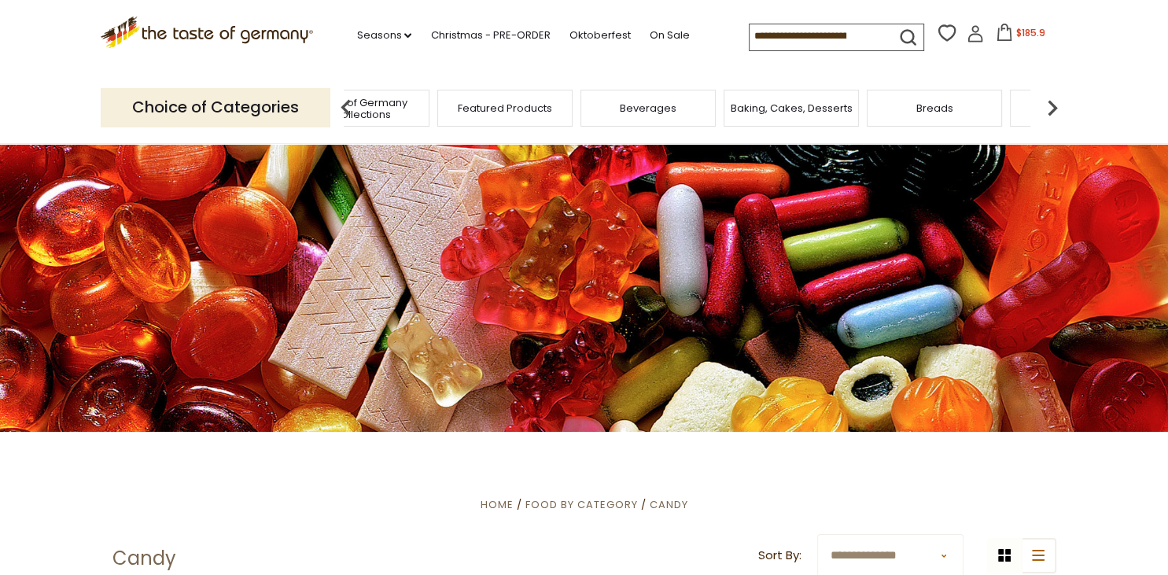
click at [1049, 110] on img at bounding box center [1052, 107] width 31 height 31
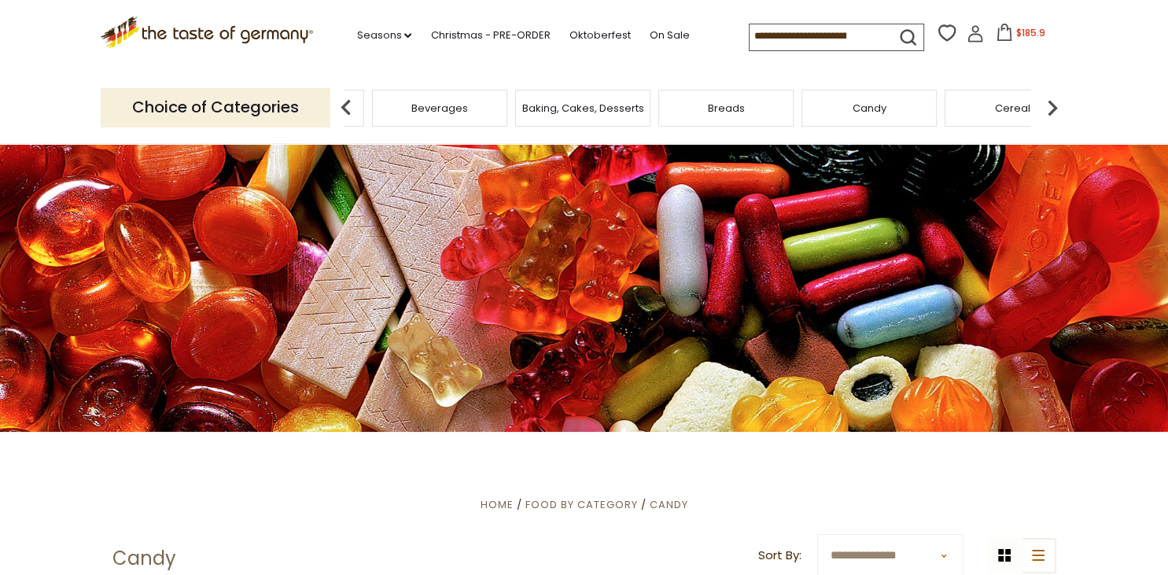
click at [1049, 110] on img at bounding box center [1052, 107] width 31 height 31
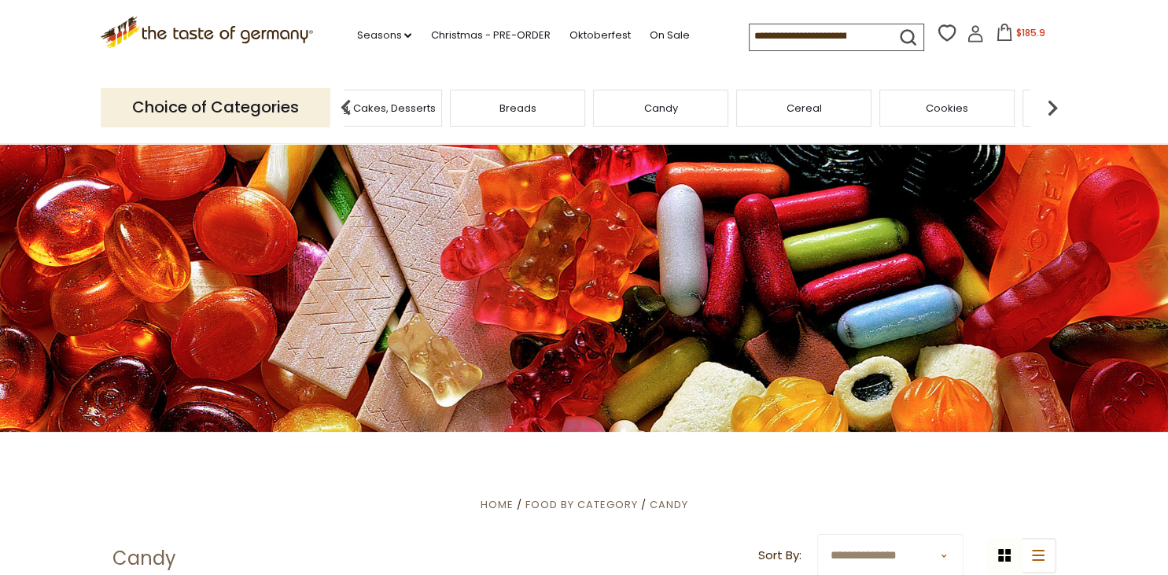
click at [813, 110] on span "Cereal" at bounding box center [804, 108] width 35 height 12
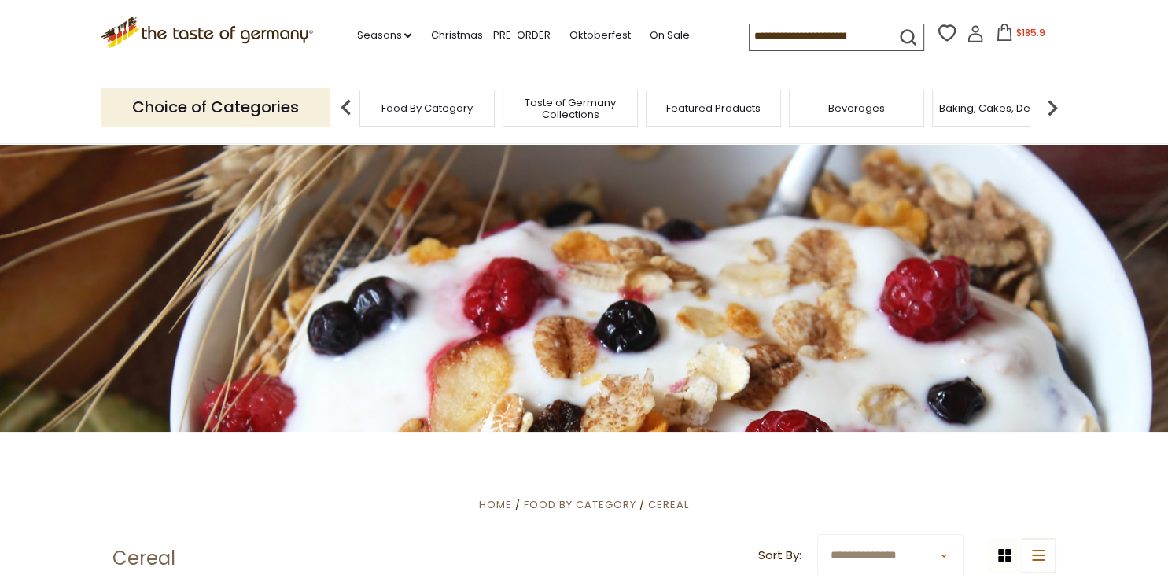
click at [1056, 105] on img at bounding box center [1052, 107] width 31 height 31
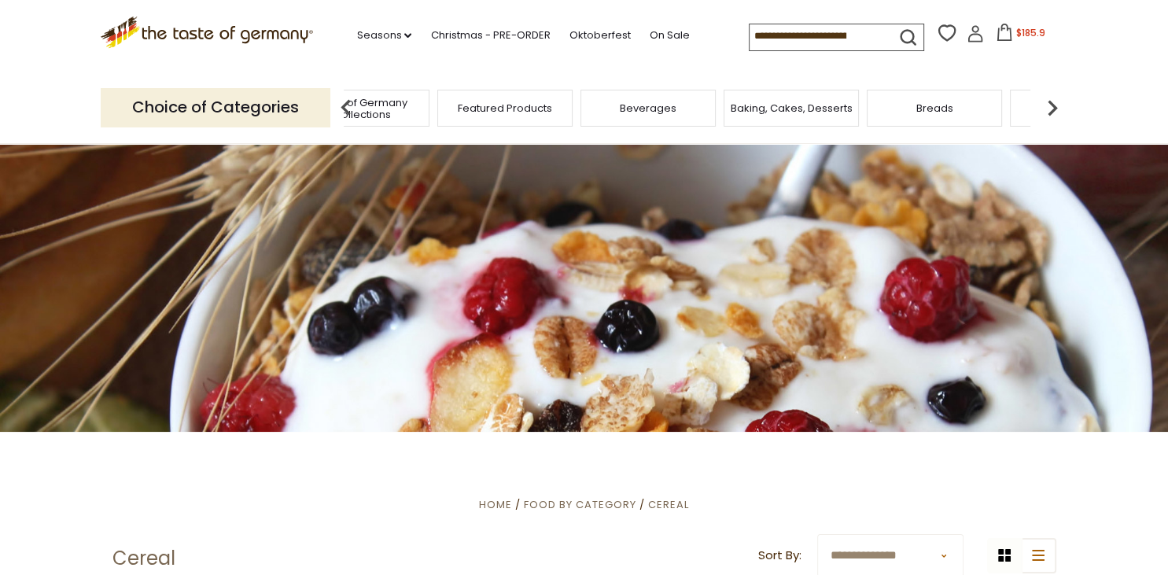
click at [1056, 105] on img at bounding box center [1052, 107] width 31 height 31
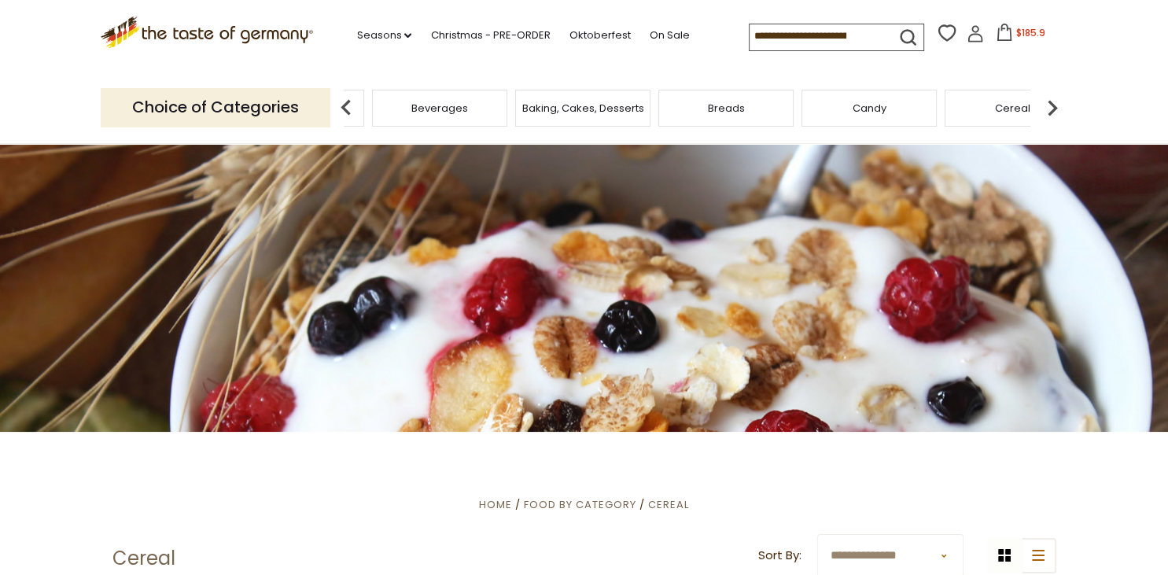
click at [1056, 105] on img at bounding box center [1052, 107] width 31 height 31
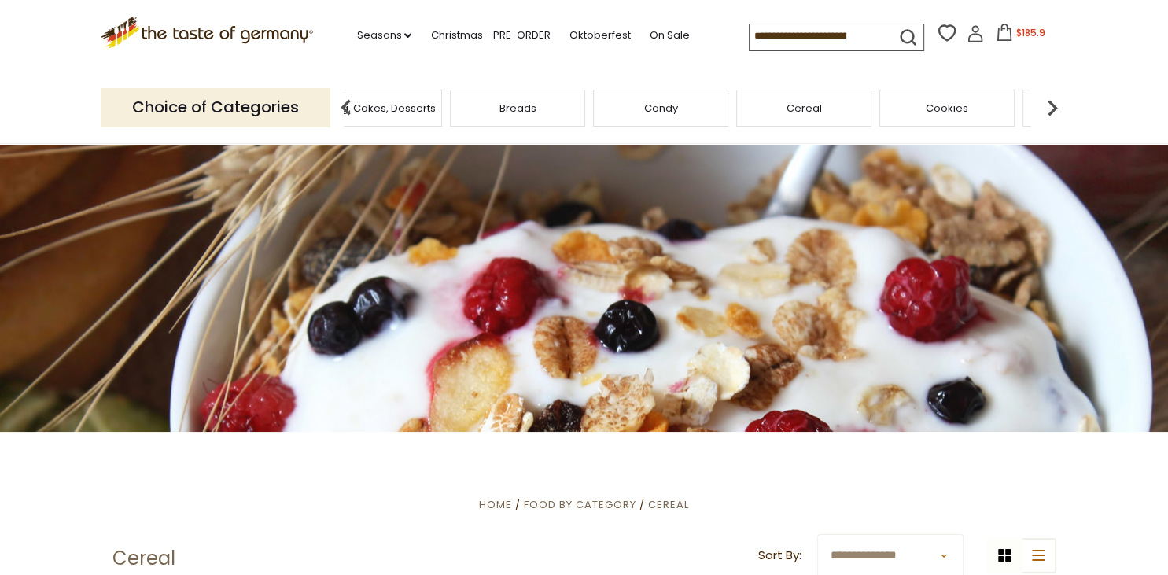
click at [1056, 105] on img at bounding box center [1052, 107] width 31 height 31
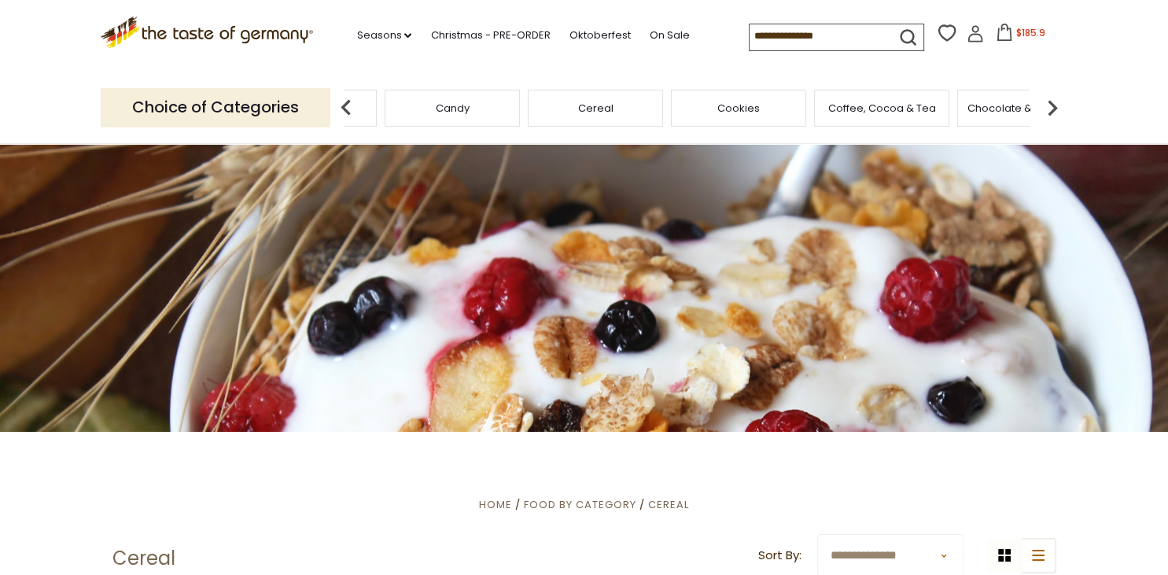
click at [753, 123] on div "Cookies" at bounding box center [738, 108] width 135 height 37
click at [742, 105] on span "Cookies" at bounding box center [738, 108] width 42 height 12
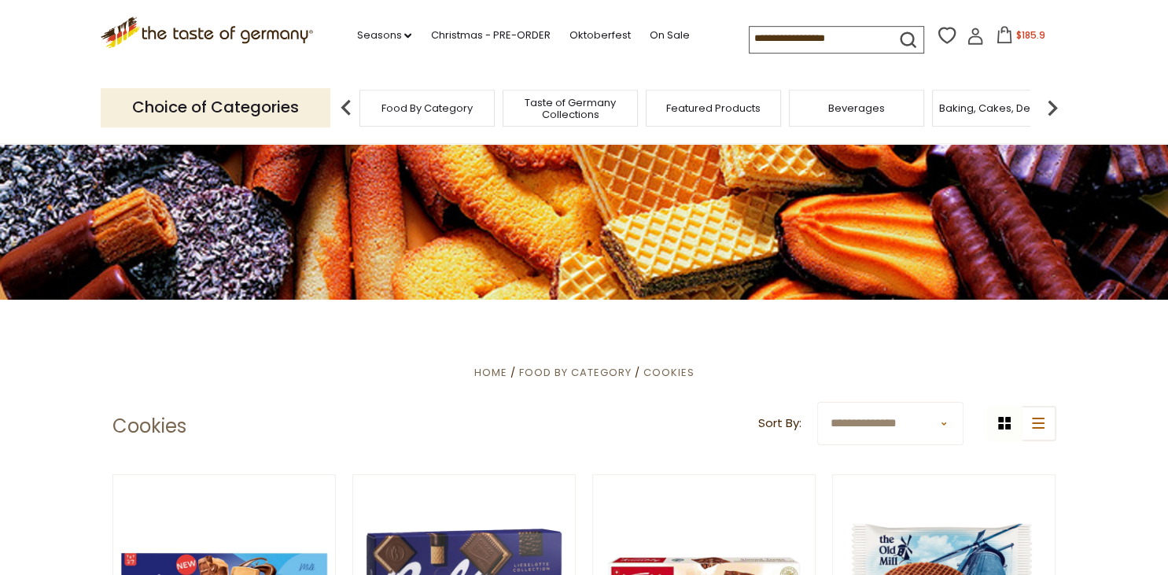
scroll to position [126, 0]
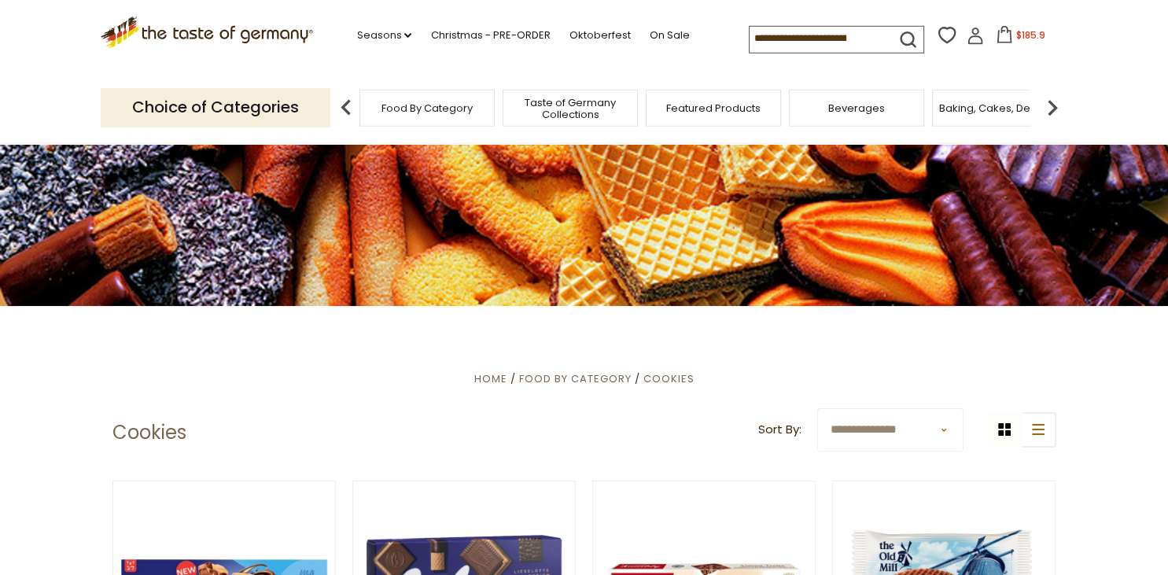
click at [1048, 109] on img at bounding box center [1052, 107] width 31 height 31
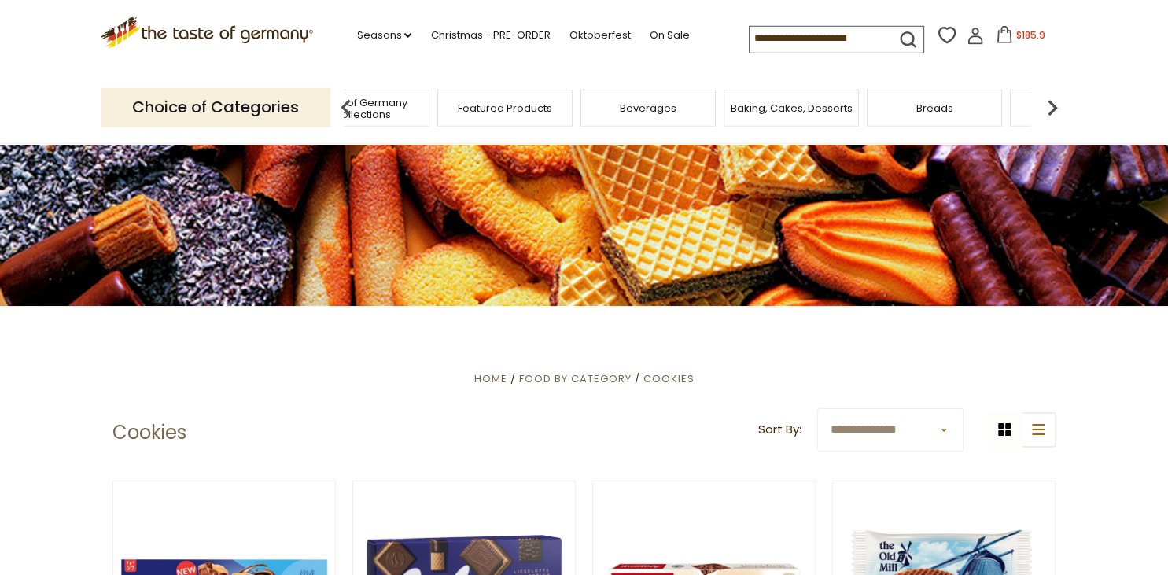
click at [1048, 109] on img at bounding box center [1052, 107] width 31 height 31
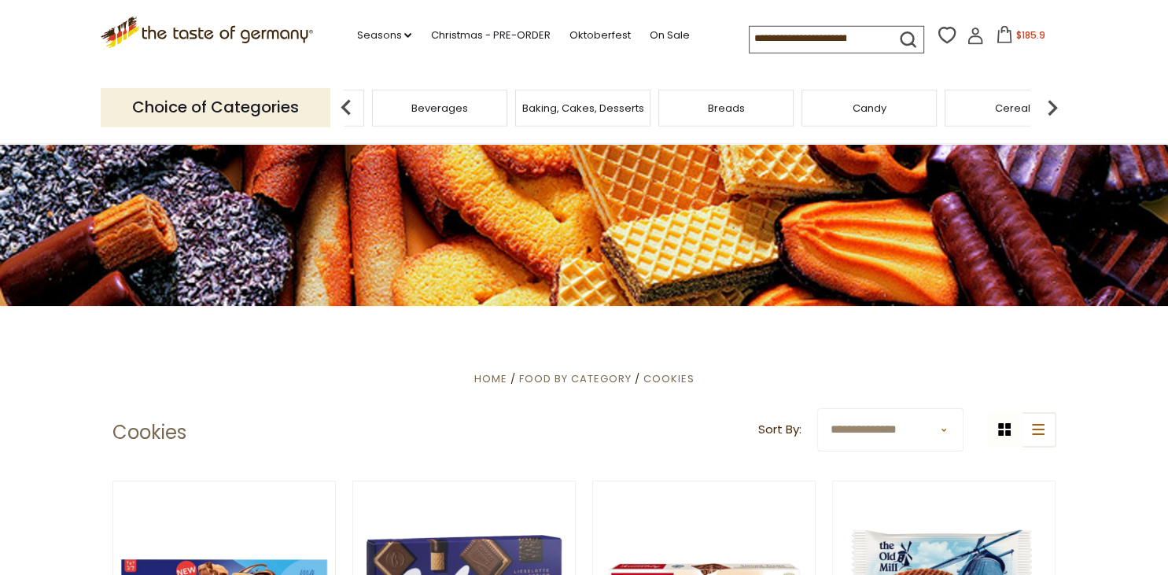
click at [1048, 109] on img at bounding box center [1052, 107] width 31 height 31
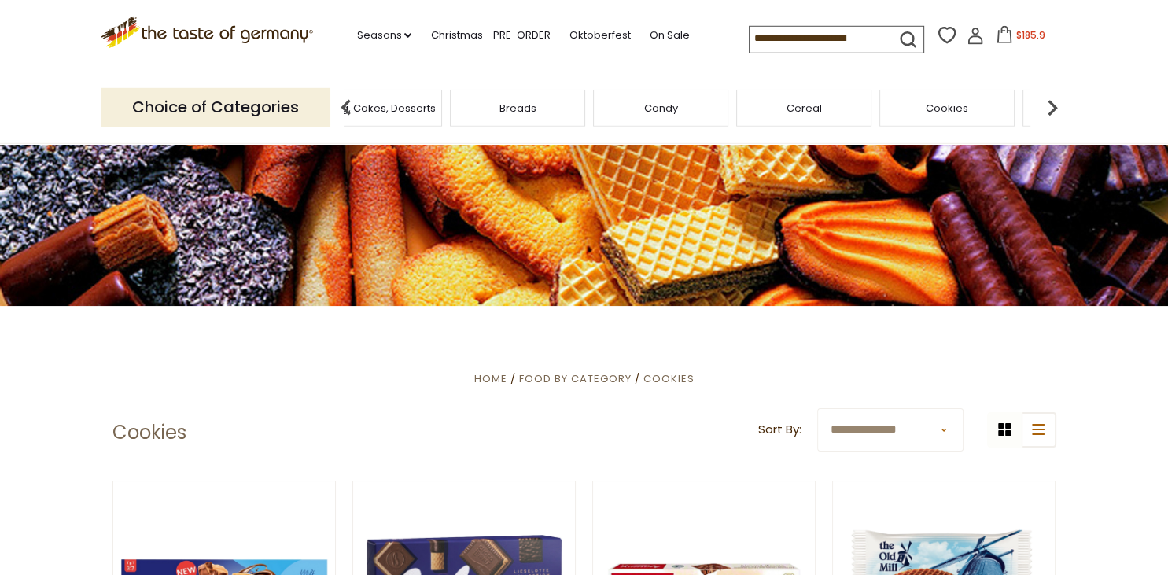
click at [1048, 109] on img at bounding box center [1052, 107] width 31 height 31
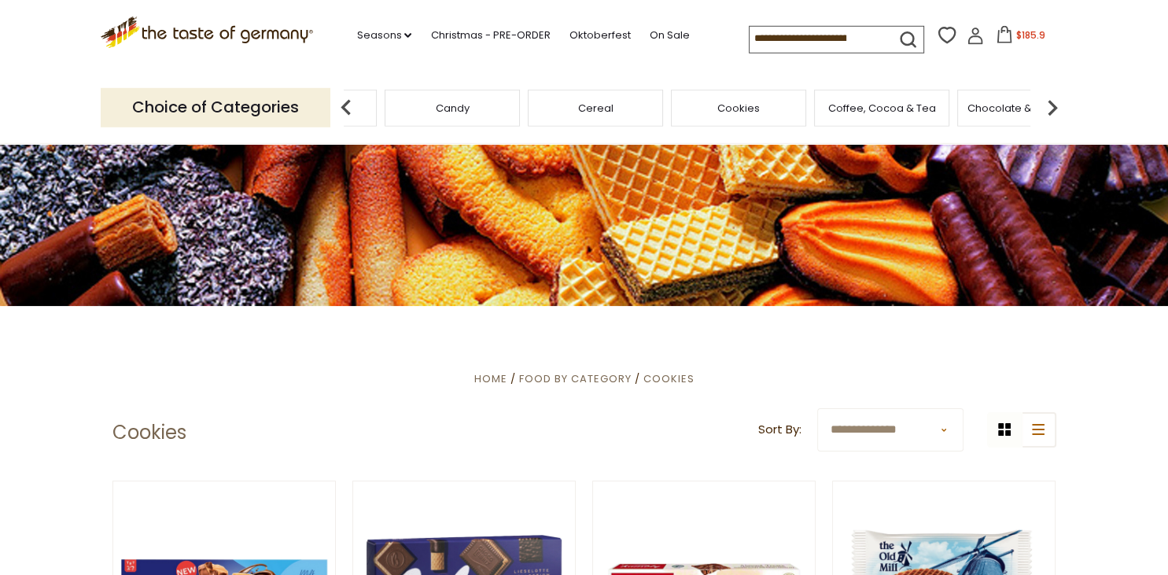
click at [1048, 109] on img at bounding box center [1052, 107] width 31 height 31
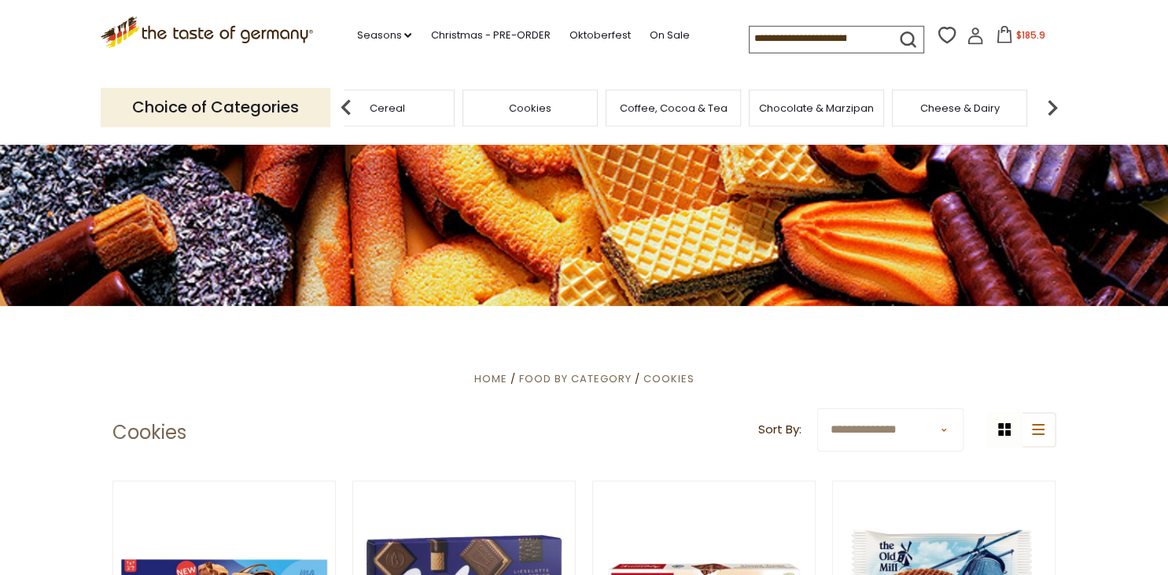
click at [1048, 109] on img at bounding box center [1052, 107] width 31 height 31
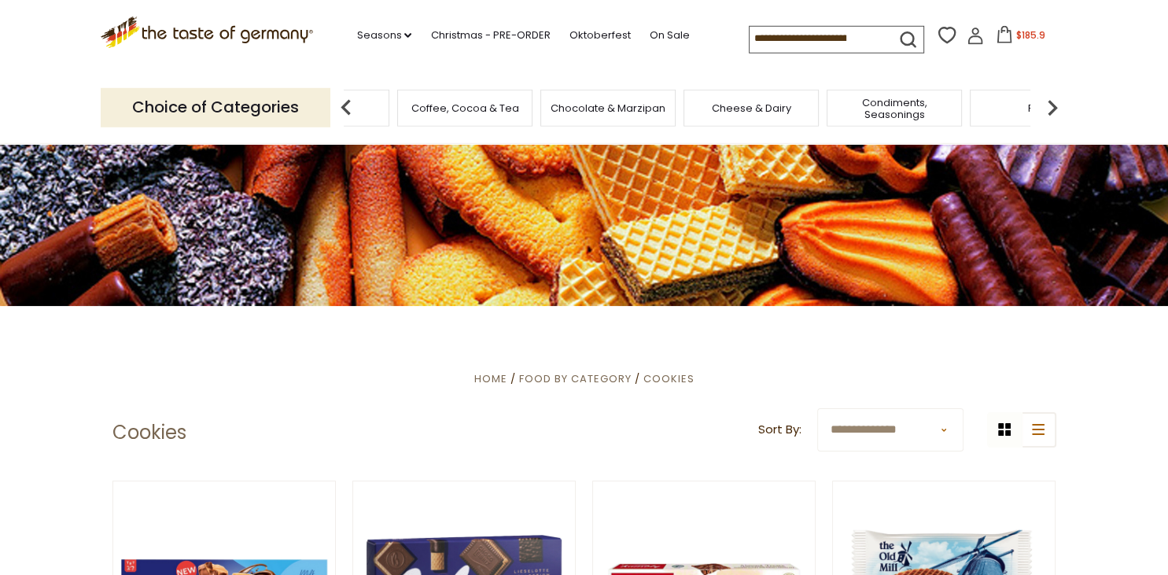
click at [1048, 109] on img at bounding box center [1052, 107] width 31 height 31
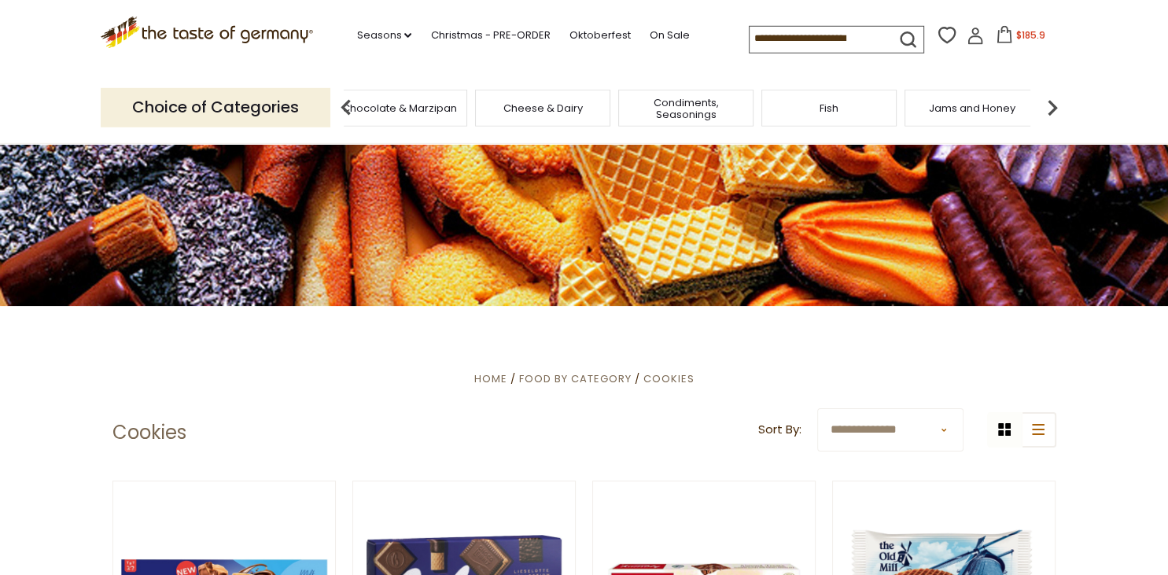
click at [416, 103] on span "Chocolate & Marzipan" at bounding box center [399, 108] width 115 height 12
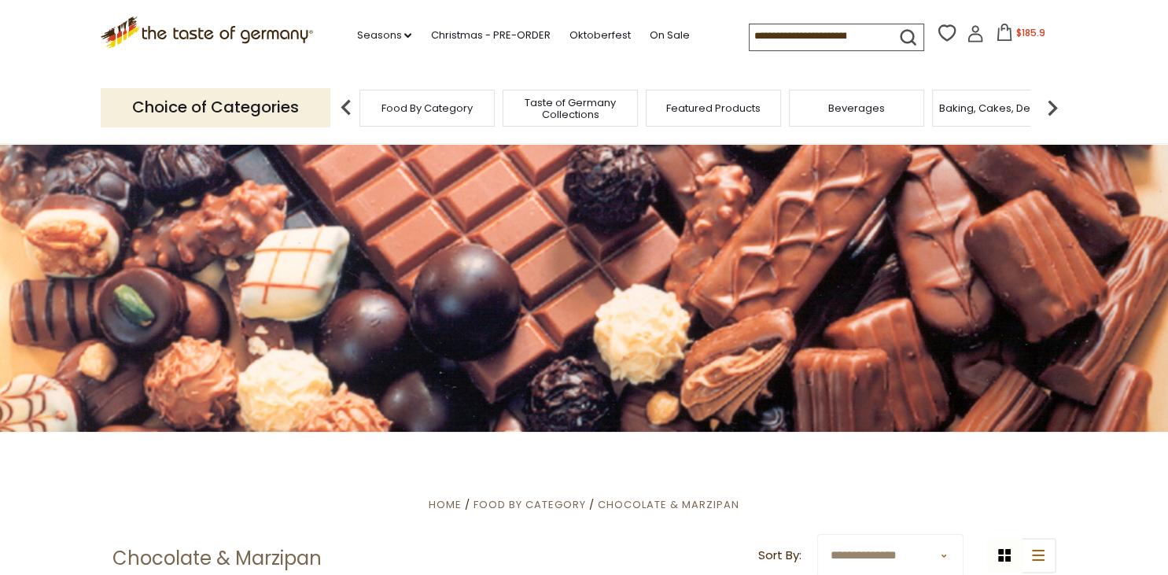
click at [1054, 107] on img at bounding box center [1052, 107] width 31 height 31
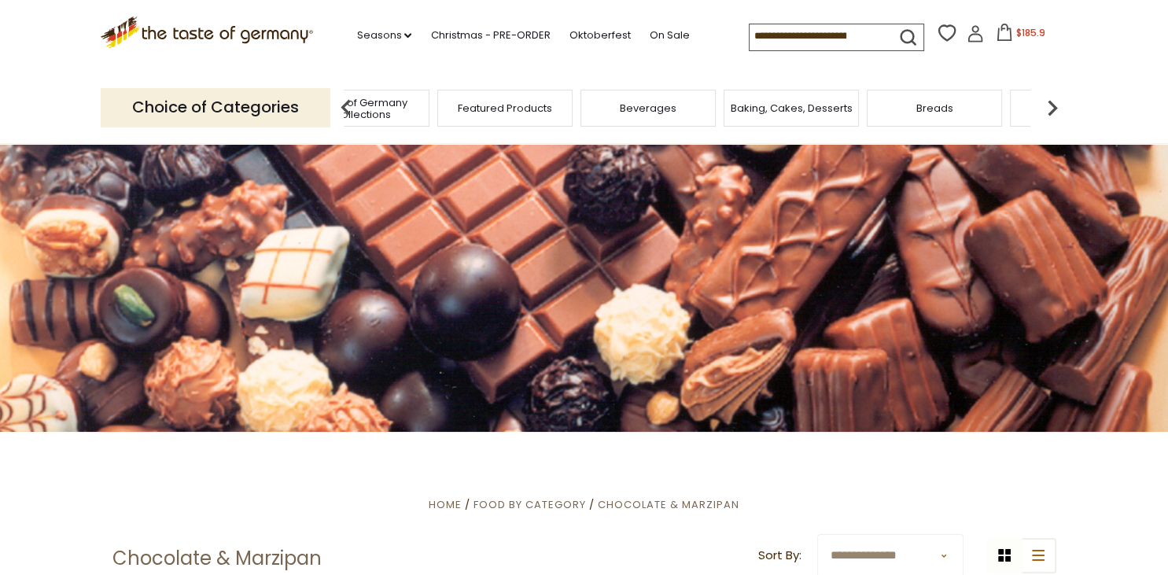
click at [1054, 107] on img at bounding box center [1052, 107] width 31 height 31
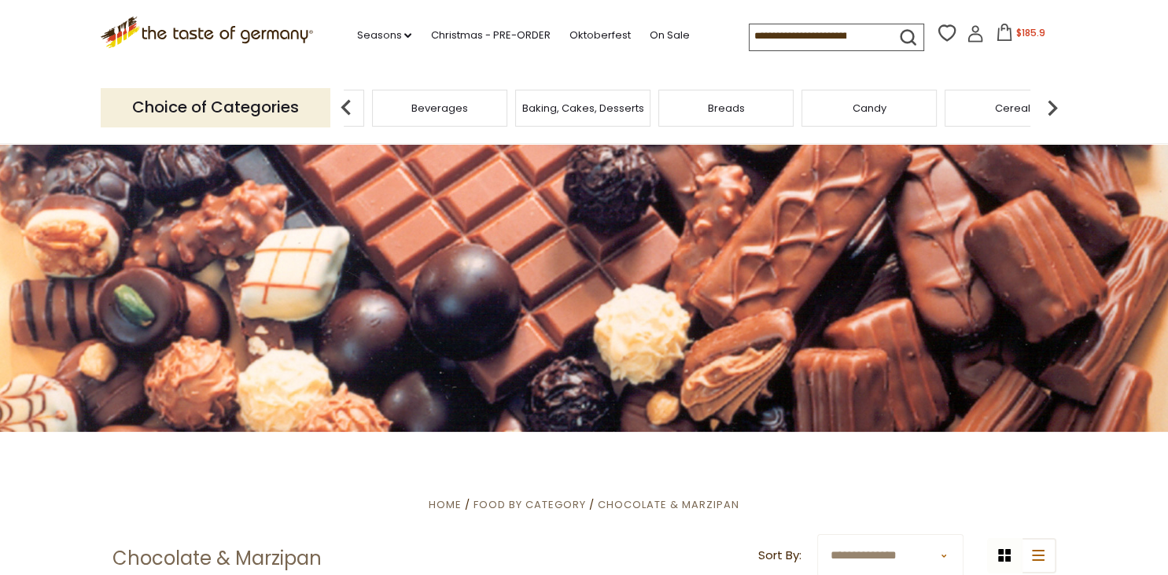
click at [1054, 107] on img at bounding box center [1052, 107] width 31 height 31
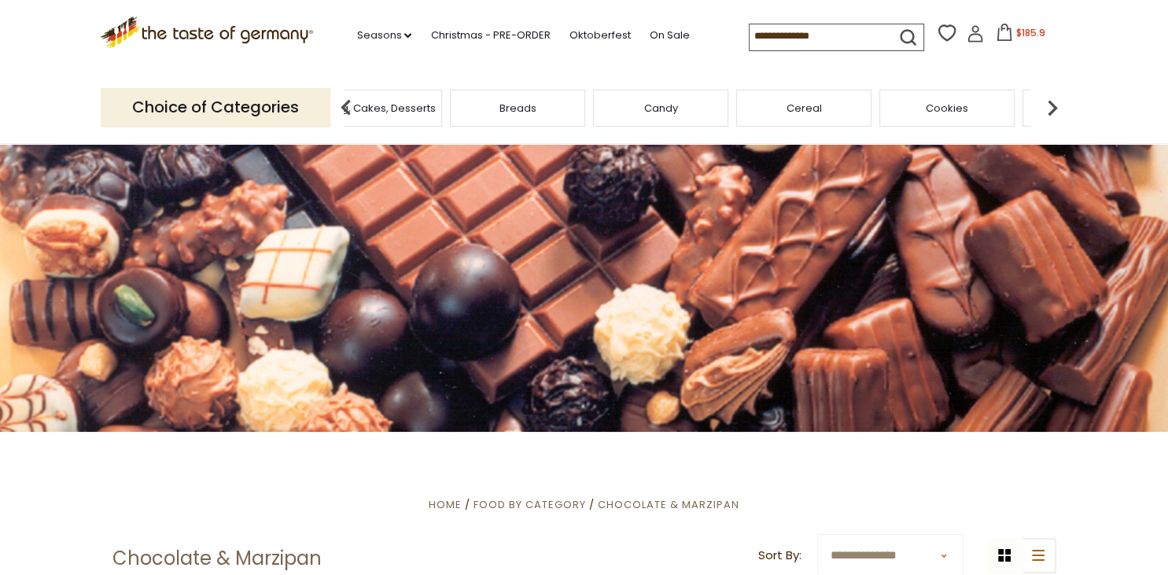
click at [1054, 107] on img at bounding box center [1052, 107] width 31 height 31
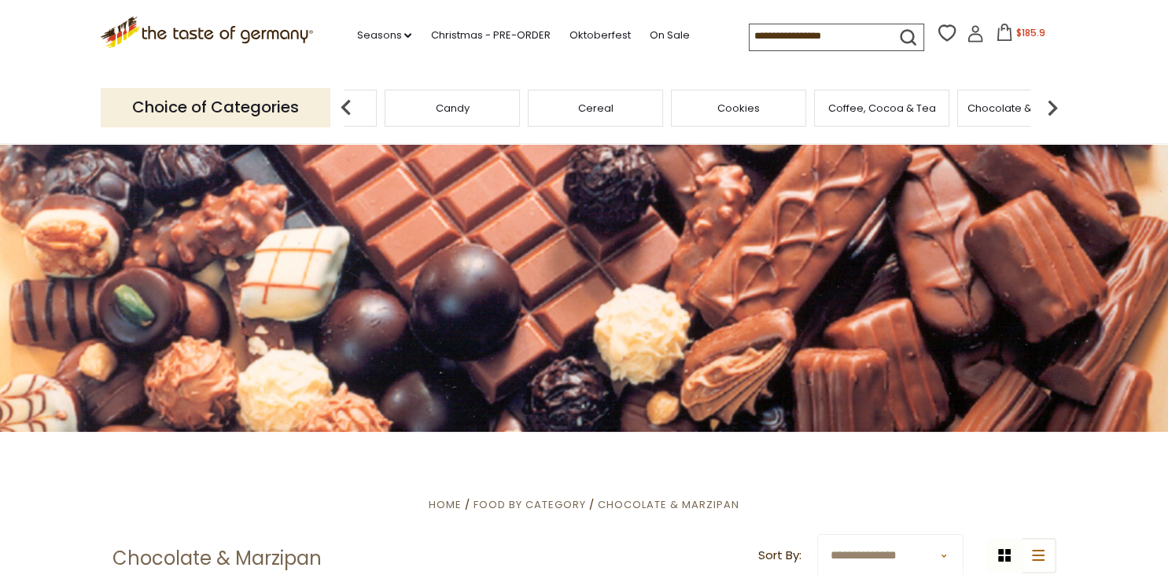
click at [1054, 107] on img at bounding box center [1052, 107] width 31 height 31
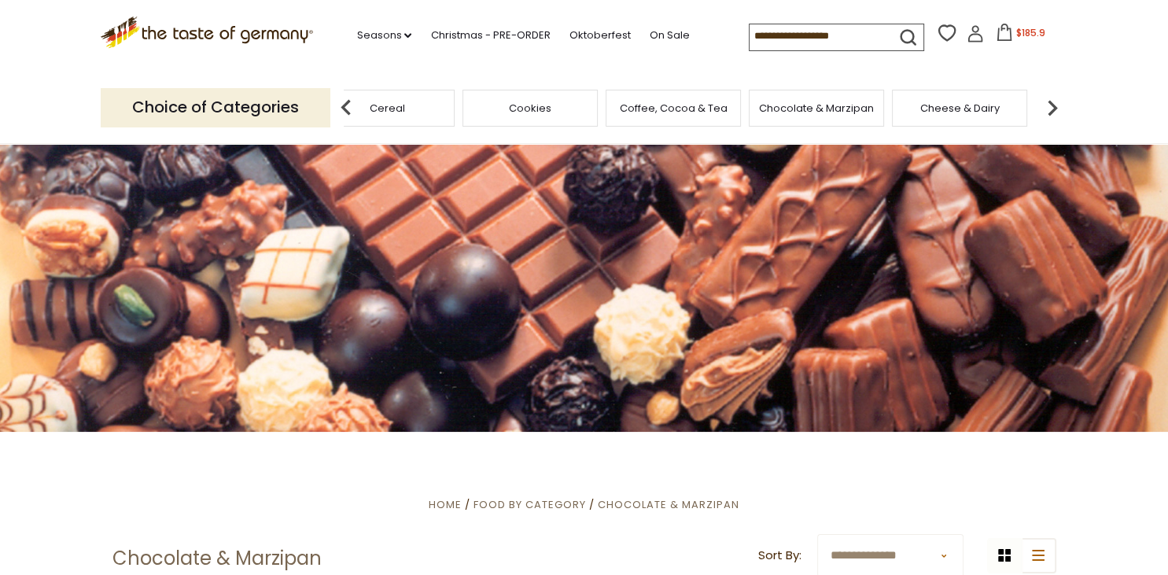
click at [1054, 107] on img at bounding box center [1052, 107] width 31 height 31
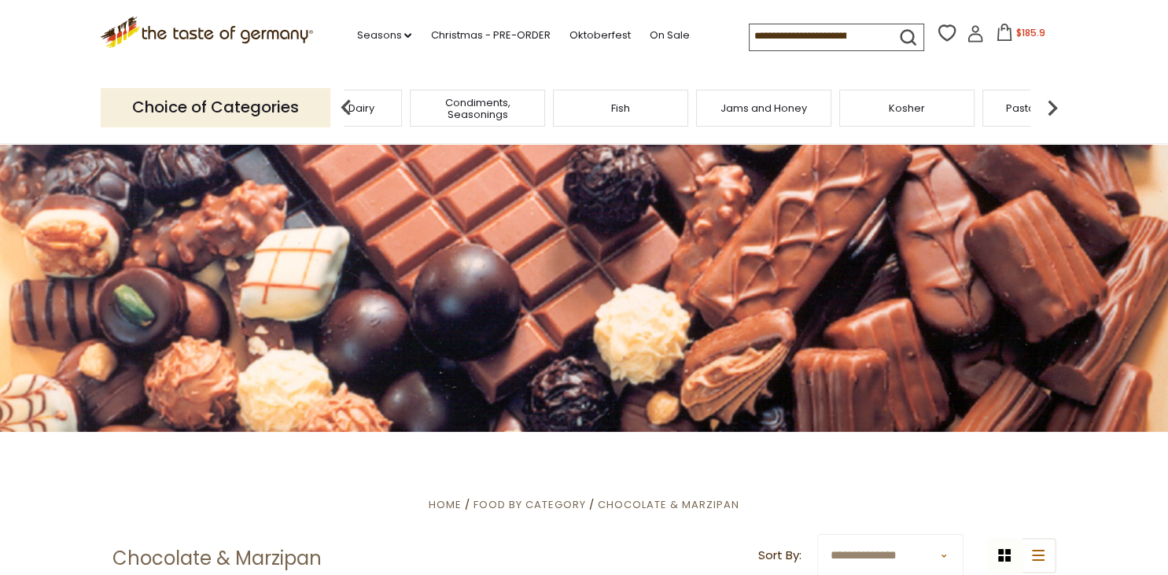
click at [1054, 107] on img at bounding box center [1052, 107] width 31 height 31
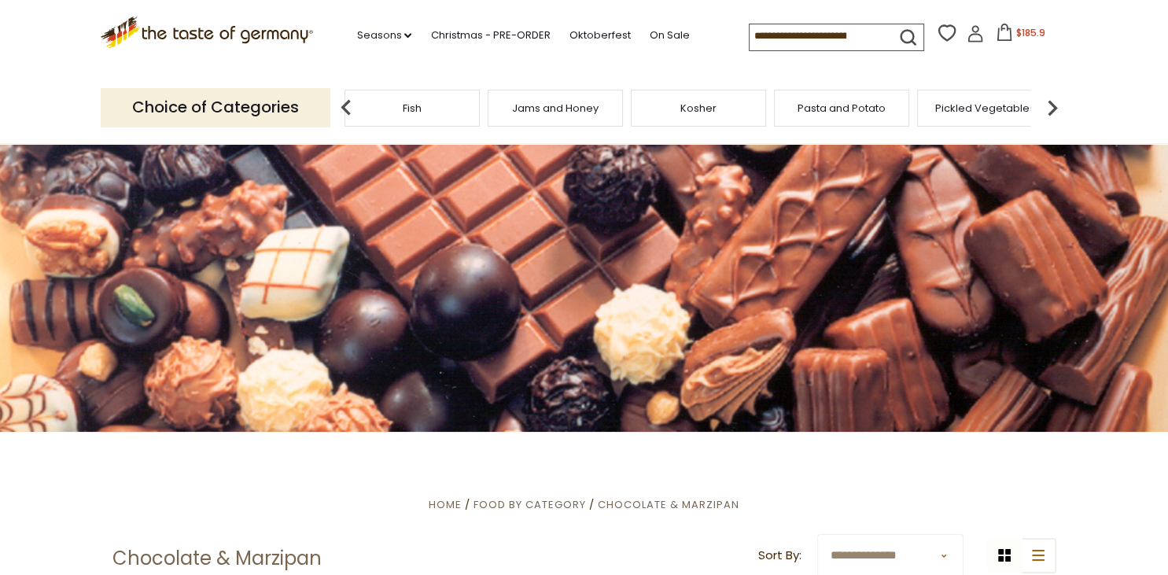
click at [1054, 107] on img at bounding box center [1052, 107] width 31 height 31
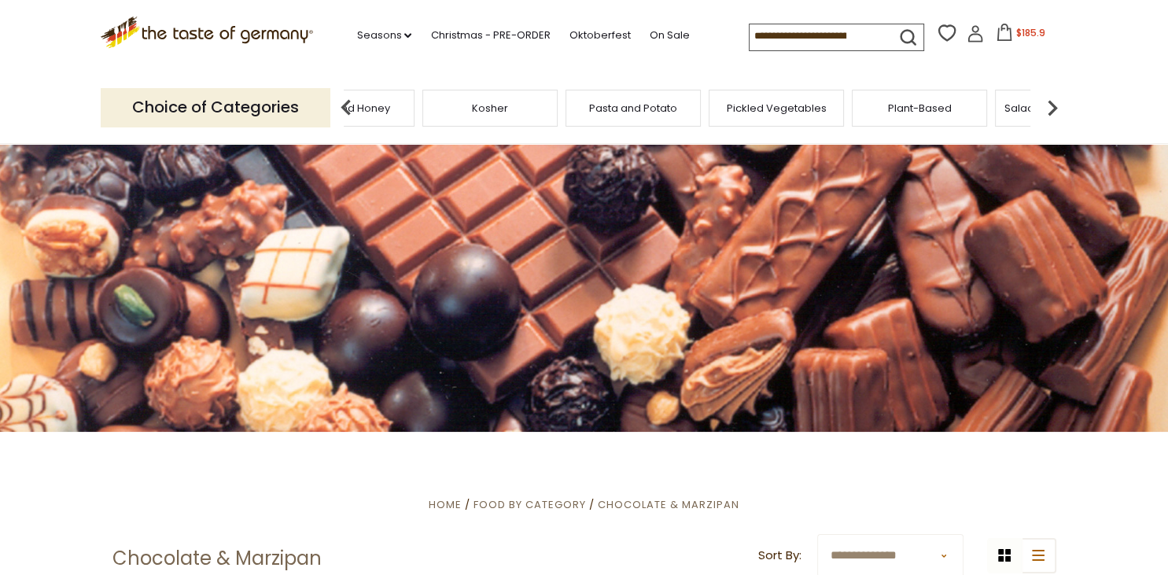
click at [1054, 107] on img at bounding box center [1052, 107] width 31 height 31
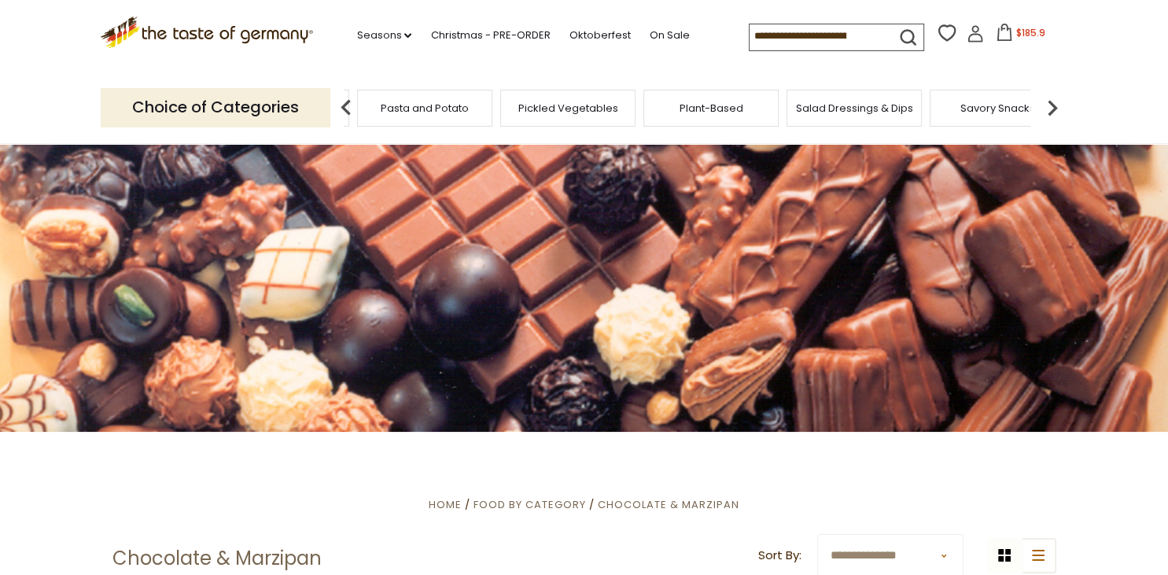
click at [1054, 107] on img at bounding box center [1052, 107] width 31 height 31
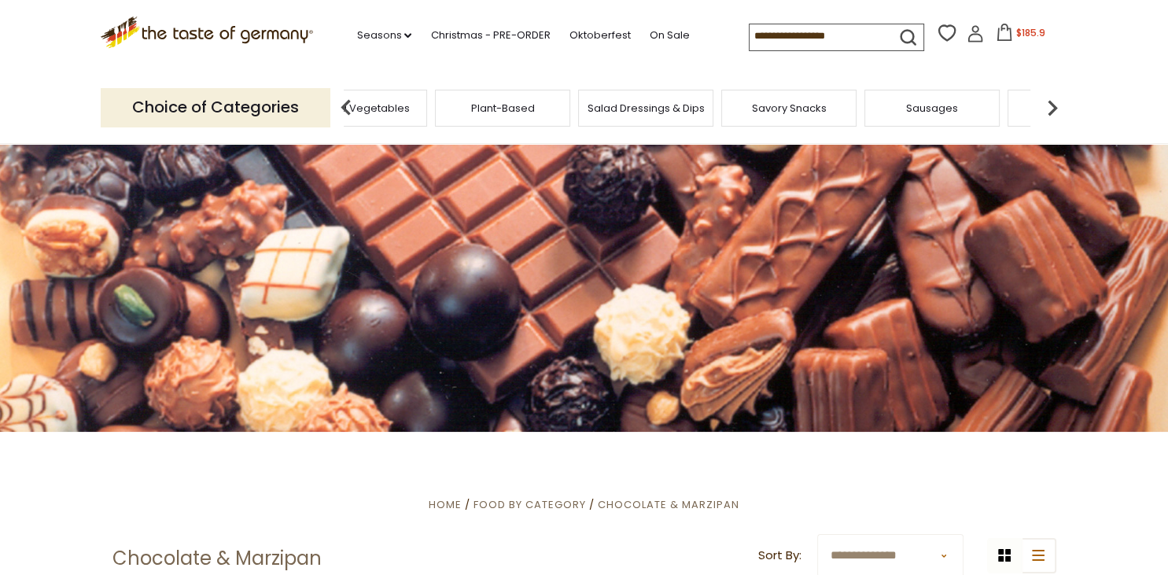
click at [820, 115] on div "Savory Snacks" at bounding box center [788, 108] width 135 height 37
click at [807, 112] on div "Savory Snacks" at bounding box center [788, 108] width 135 height 37
click at [783, 106] on span "Savory Snacks" at bounding box center [789, 108] width 75 height 12
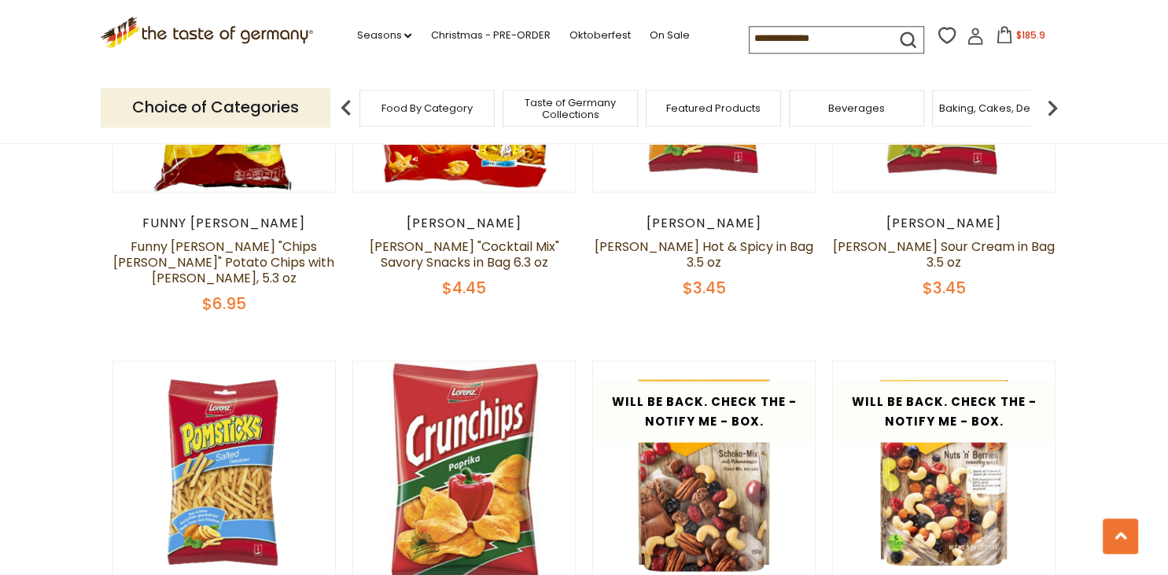
scroll to position [3004, 0]
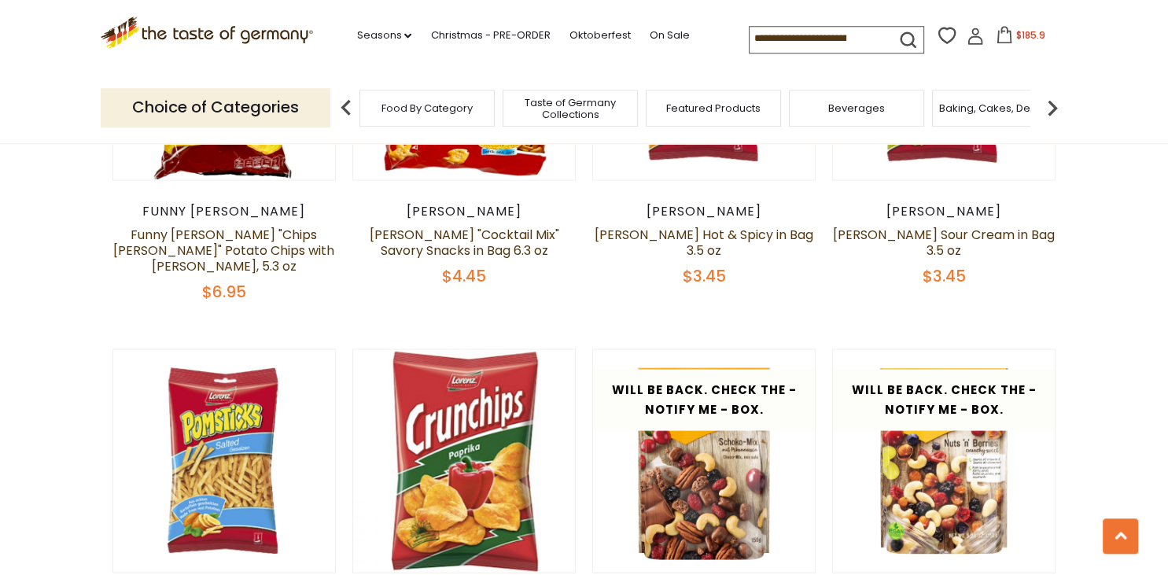
click at [1057, 109] on img at bounding box center [1052, 107] width 31 height 31
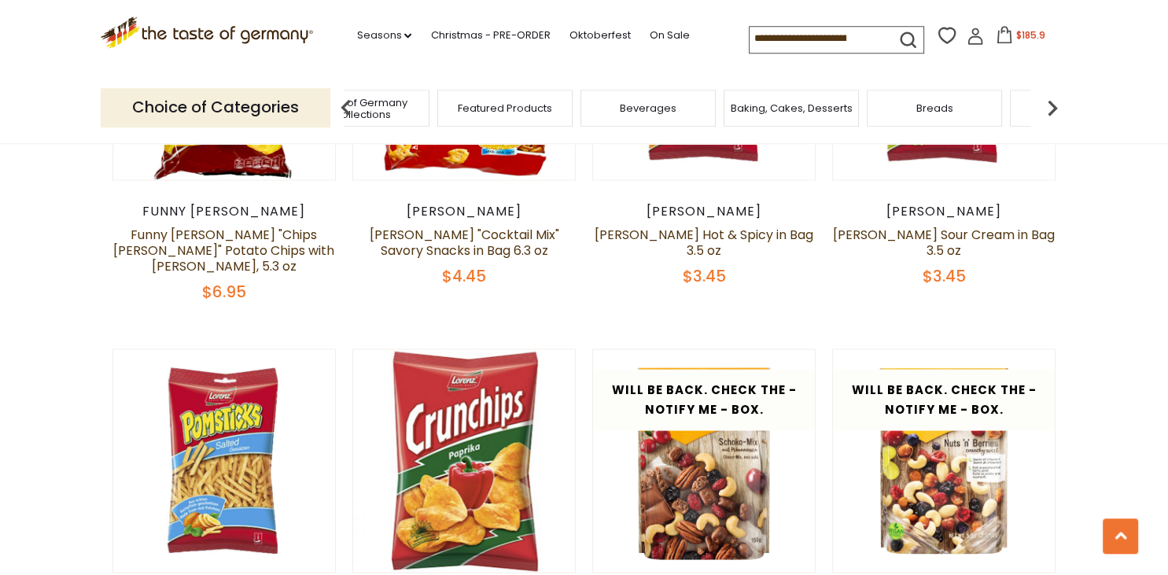
click at [1057, 109] on img at bounding box center [1052, 107] width 31 height 31
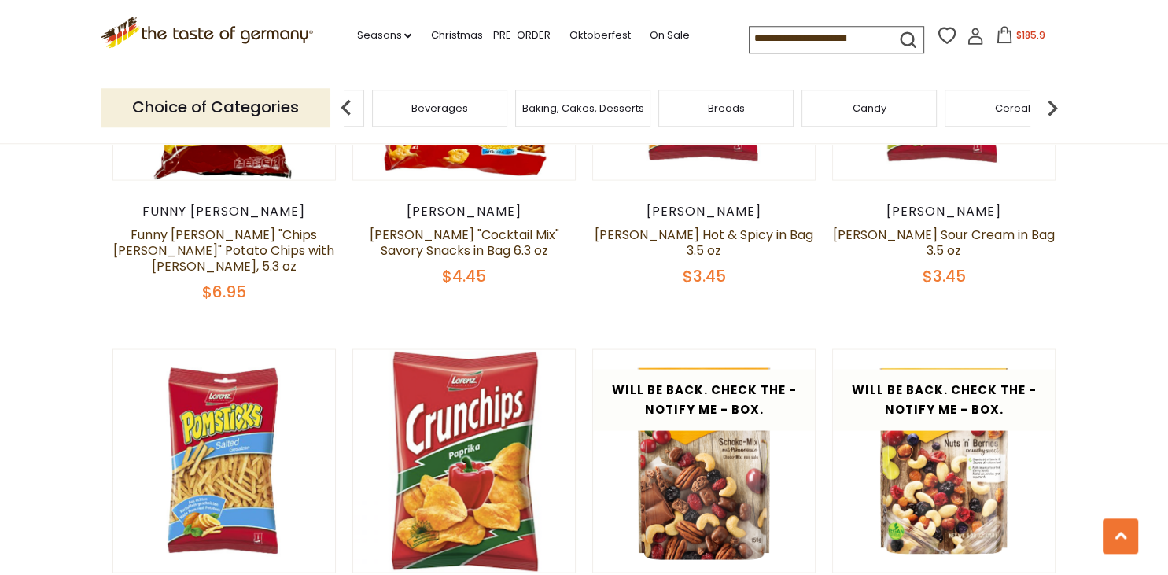
click at [1057, 109] on img at bounding box center [1052, 107] width 31 height 31
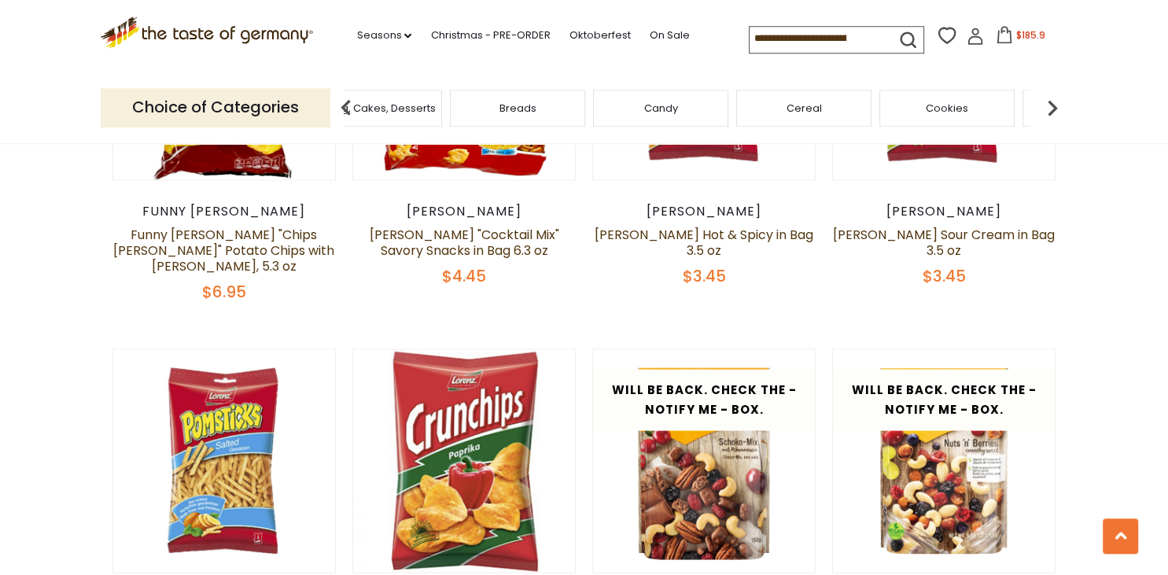
click at [1057, 109] on img at bounding box center [1052, 107] width 31 height 31
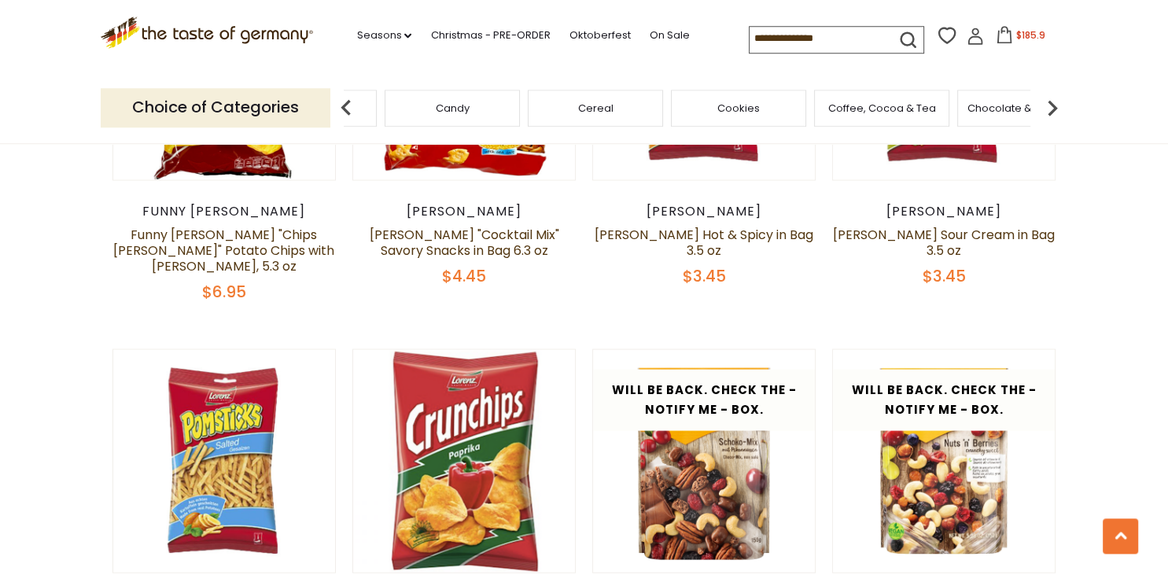
click at [1057, 109] on img at bounding box center [1052, 107] width 31 height 31
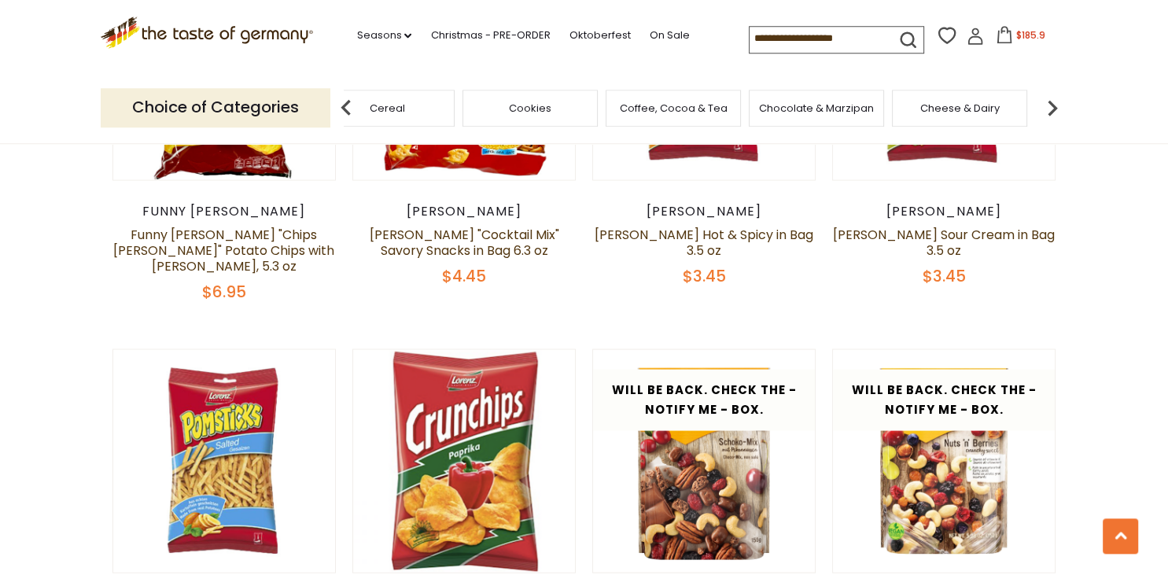
click at [1057, 109] on img at bounding box center [1052, 107] width 31 height 31
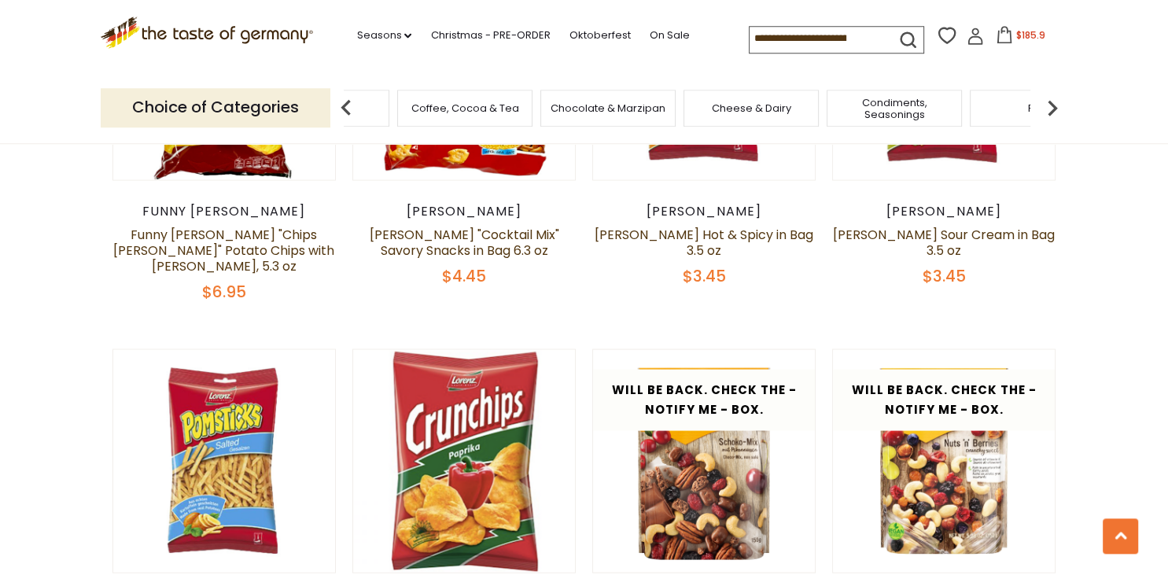
click at [1057, 109] on img at bounding box center [1052, 107] width 31 height 31
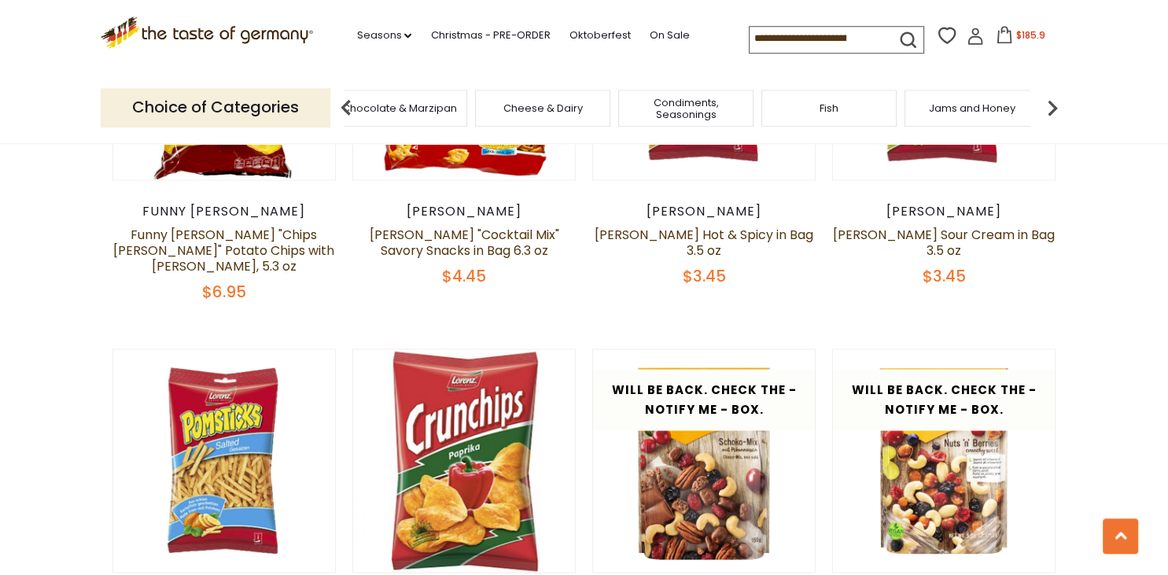
click at [1057, 109] on img at bounding box center [1052, 107] width 31 height 31
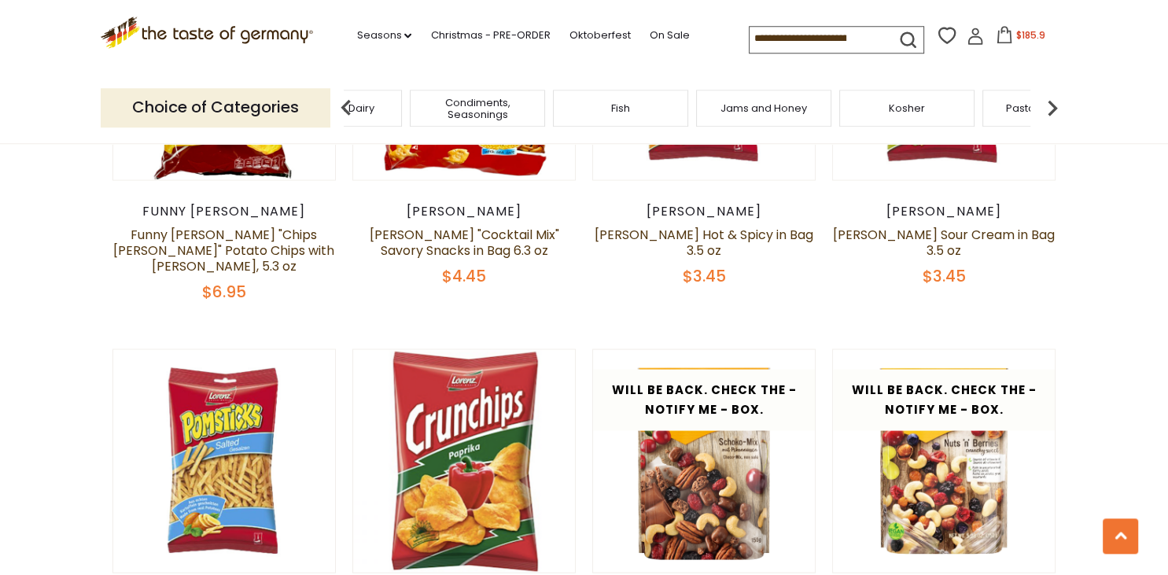
click at [1057, 109] on img at bounding box center [1052, 107] width 31 height 31
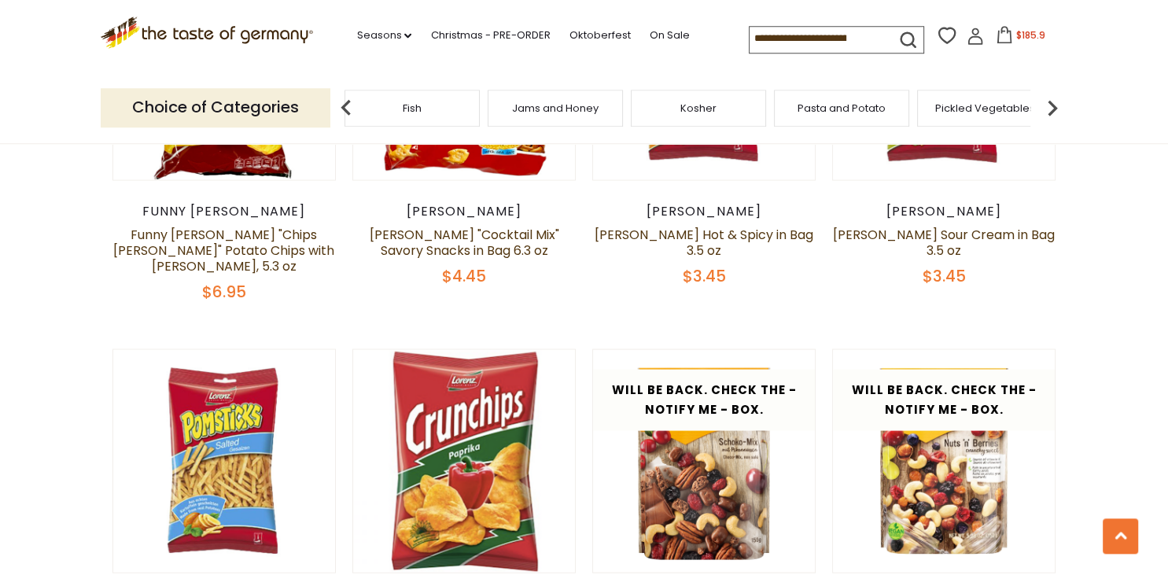
click at [1057, 109] on img at bounding box center [1052, 107] width 31 height 31
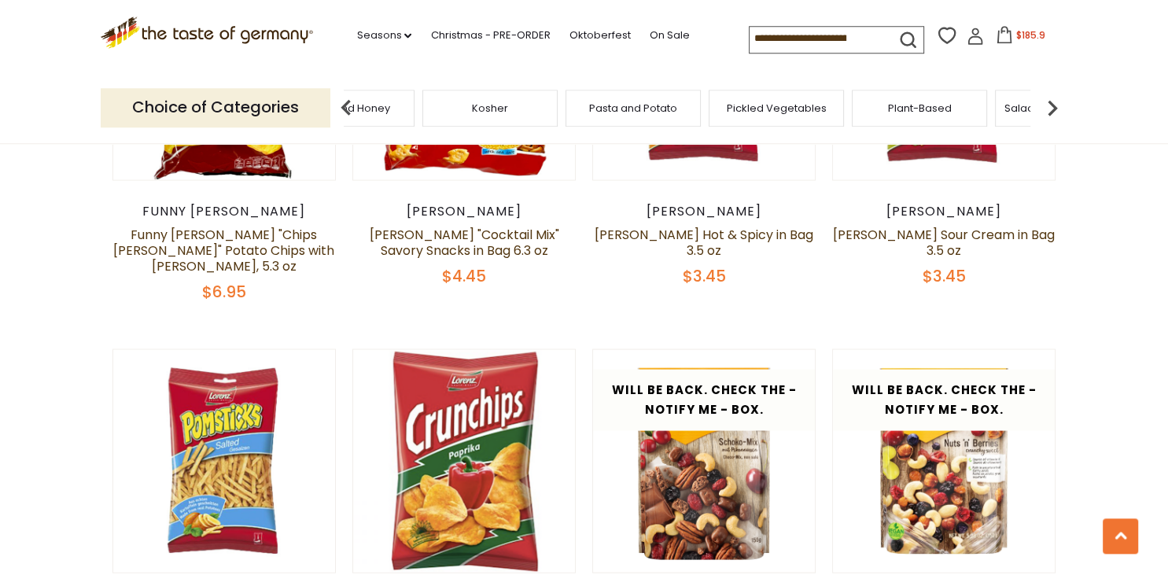
click at [1057, 109] on img at bounding box center [1052, 107] width 31 height 31
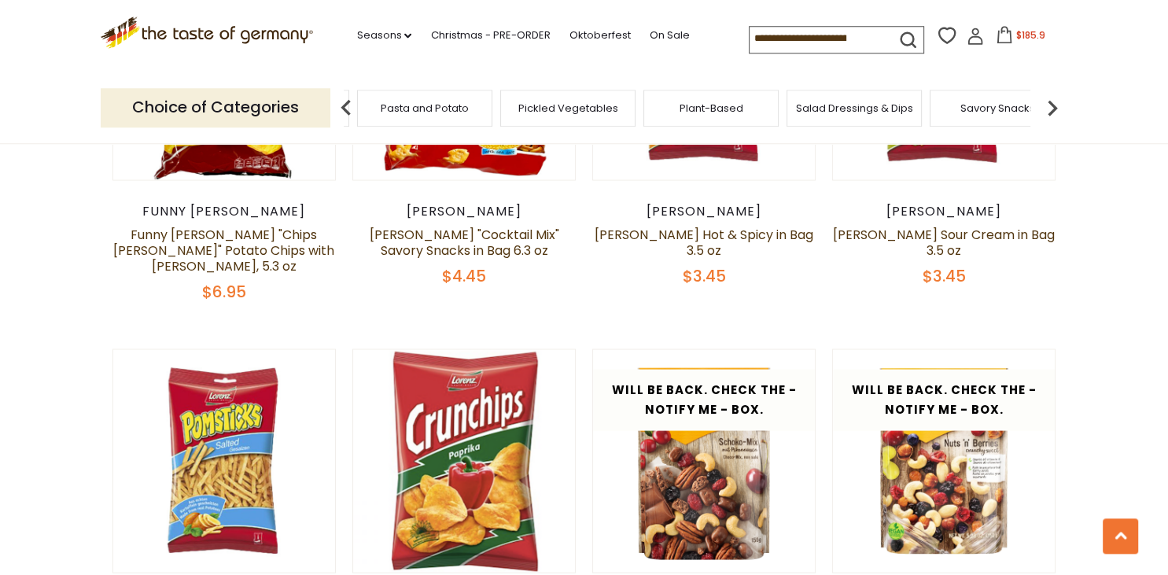
click at [1057, 109] on img at bounding box center [1052, 107] width 31 height 31
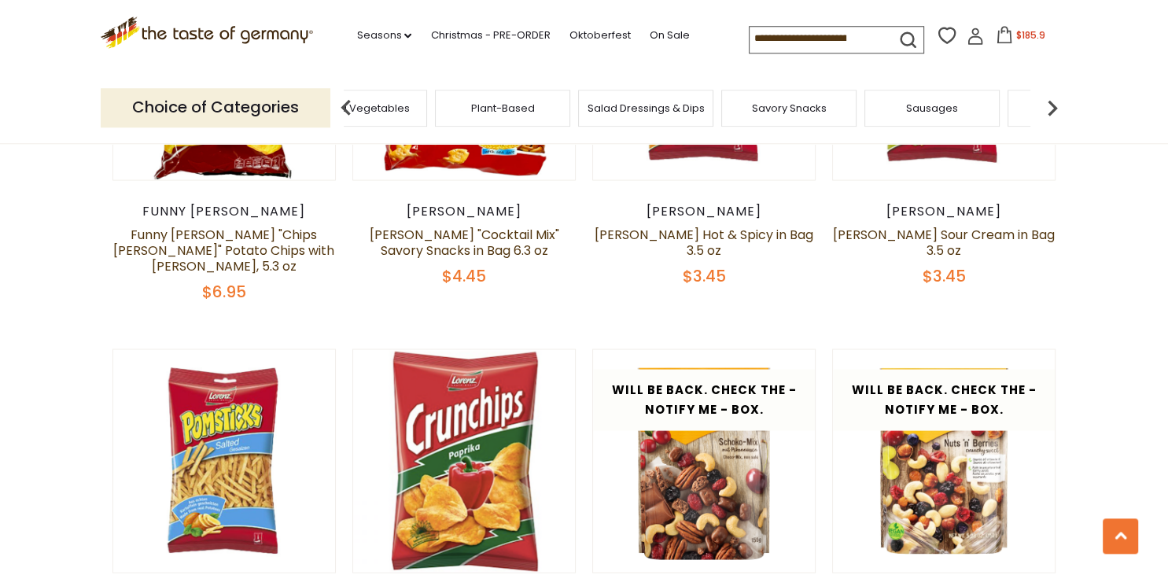
click at [1057, 109] on img at bounding box center [1052, 107] width 31 height 31
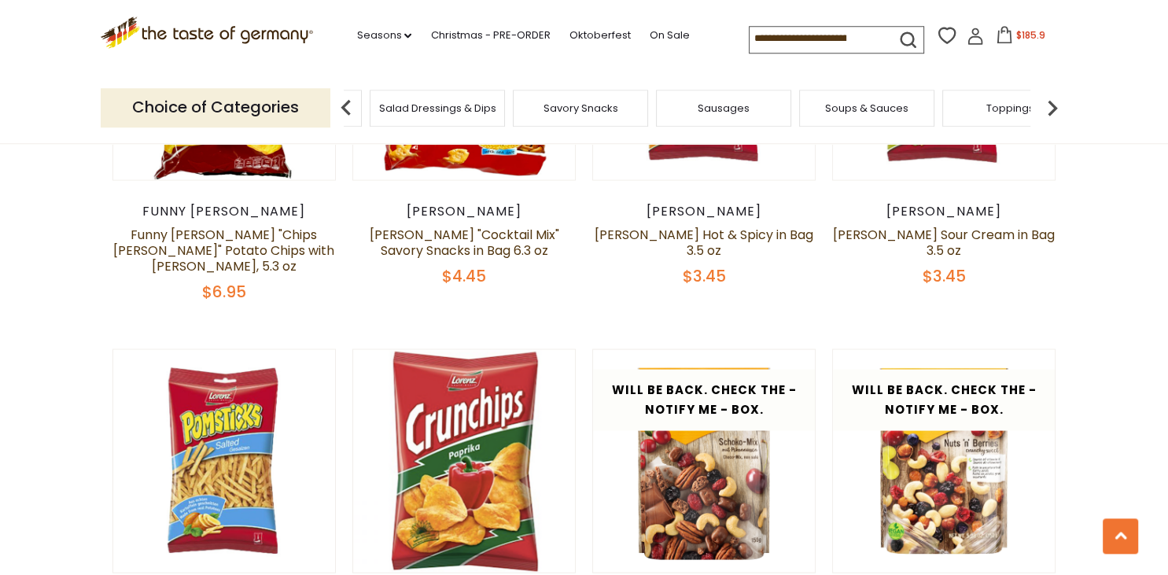
click at [1057, 109] on img at bounding box center [1052, 107] width 31 height 31
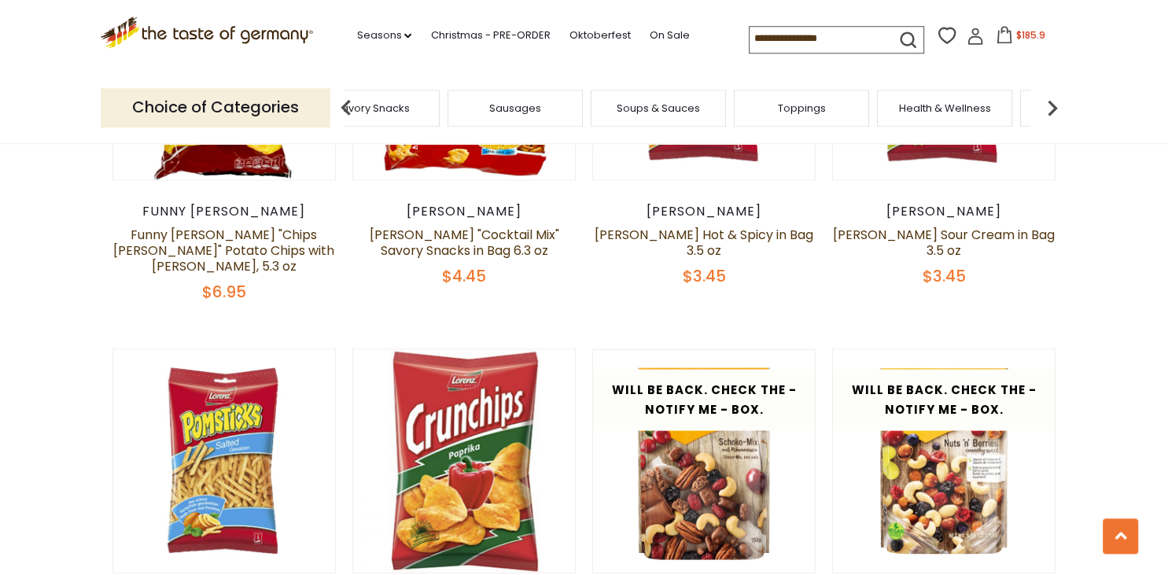
click at [1057, 109] on img at bounding box center [1052, 107] width 31 height 31
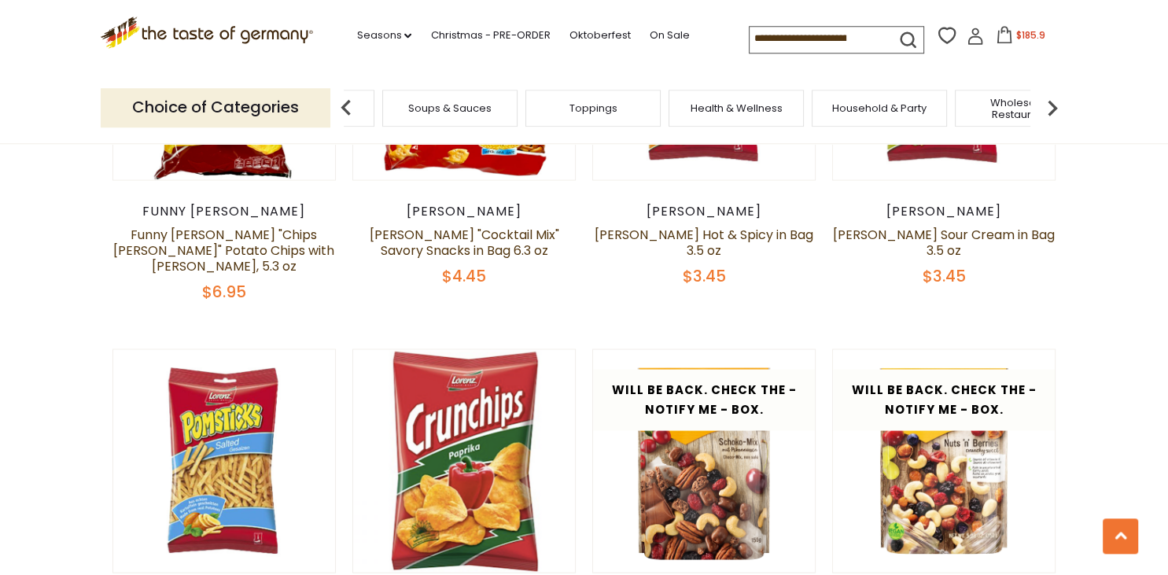
click at [738, 102] on span "Health & Wellness" at bounding box center [737, 108] width 92 height 12
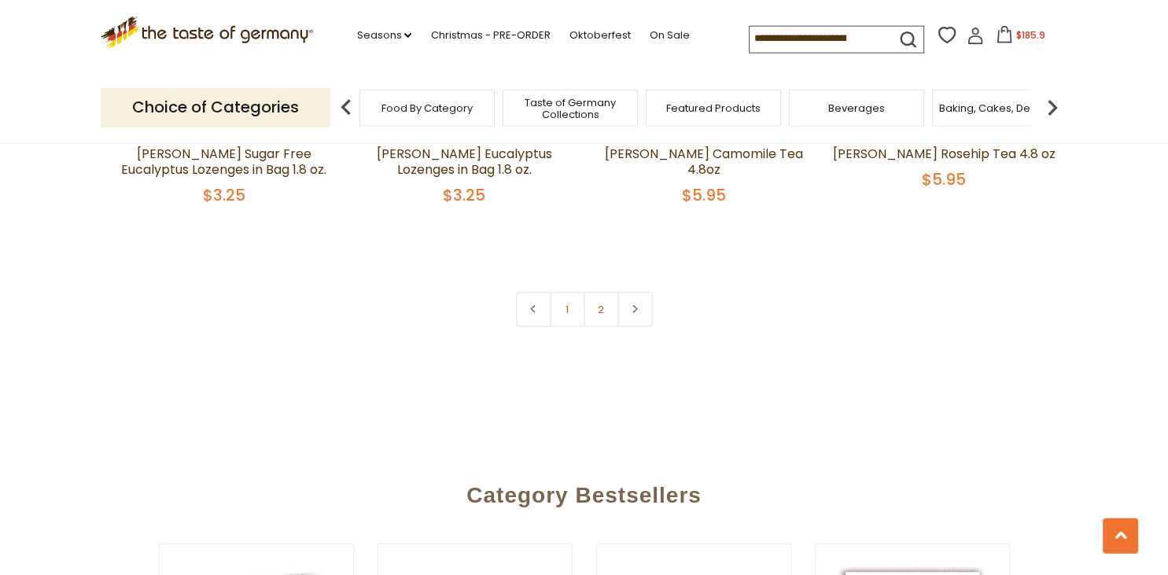
scroll to position [3876, 0]
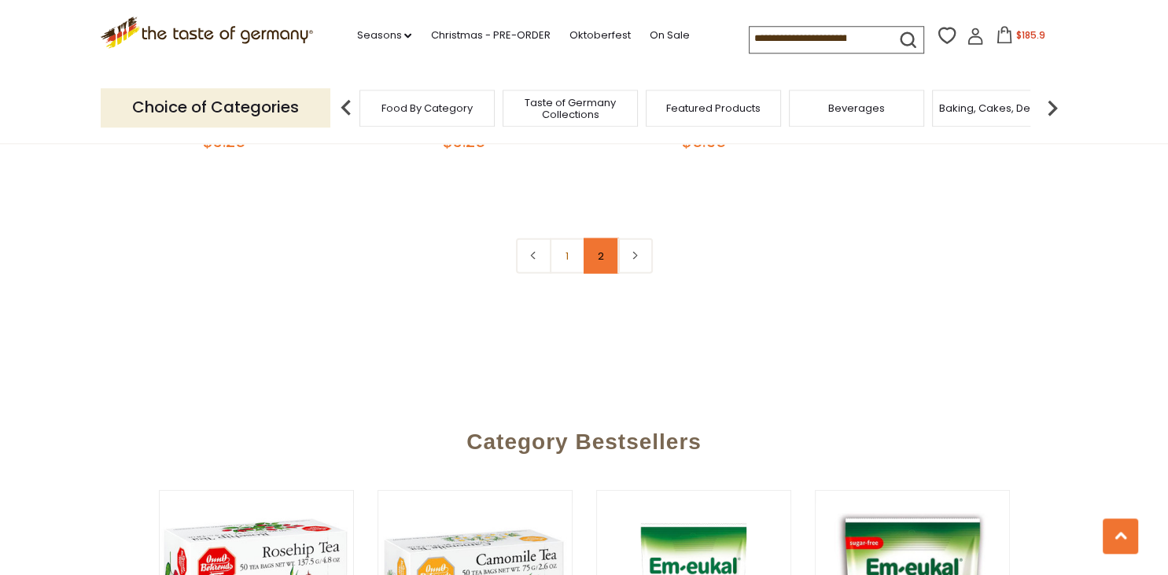
click at [603, 249] on link "2" at bounding box center [601, 255] width 35 height 35
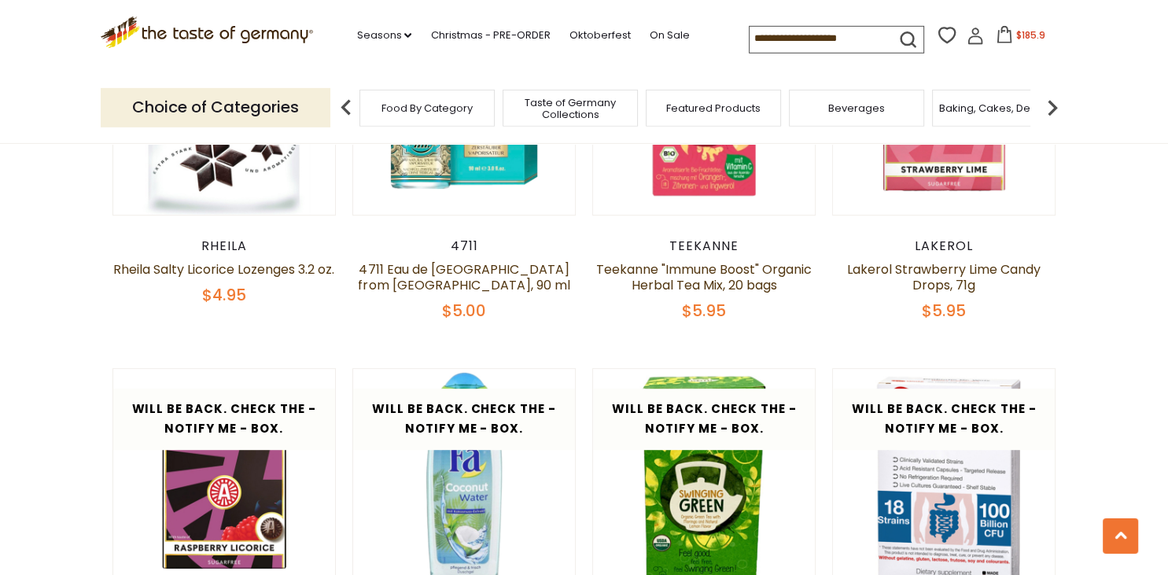
scroll to position [0, 0]
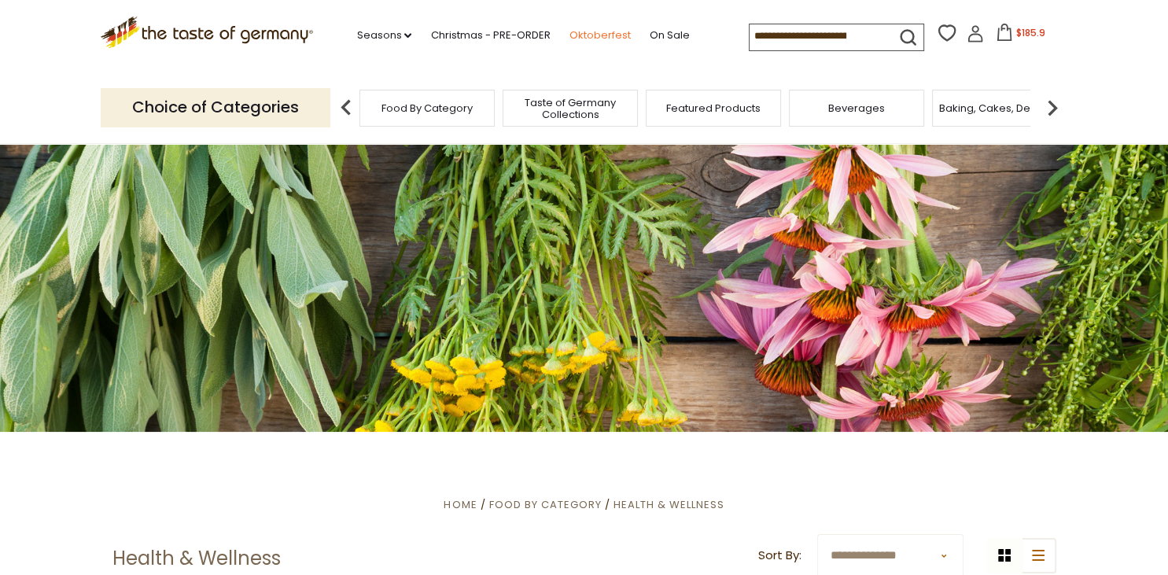
click at [569, 34] on link "Oktoberfest" at bounding box center [599, 35] width 61 height 17
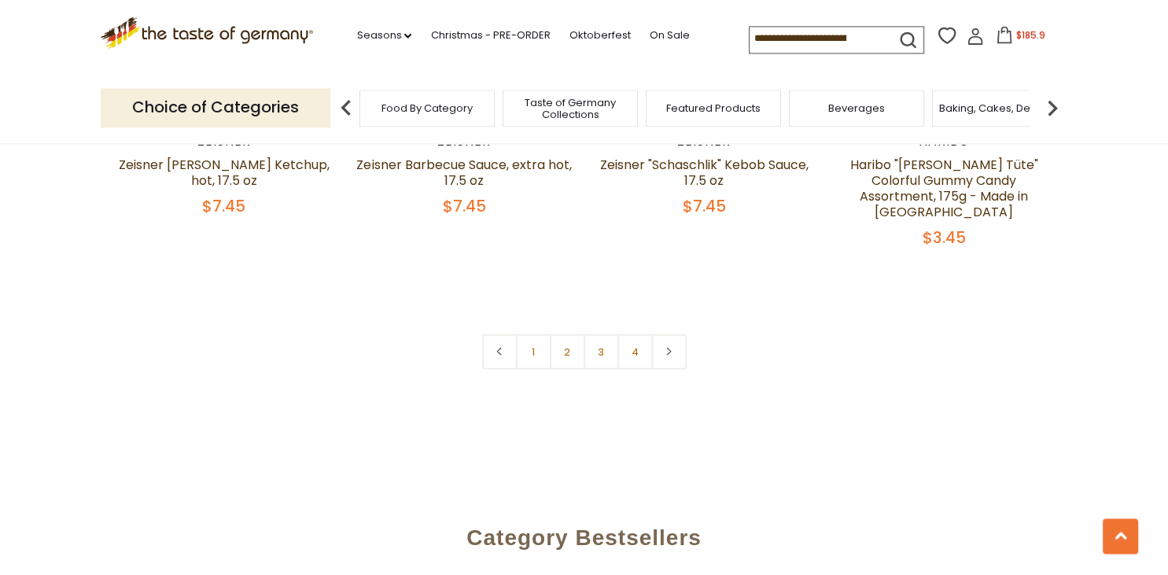
scroll to position [3905, 0]
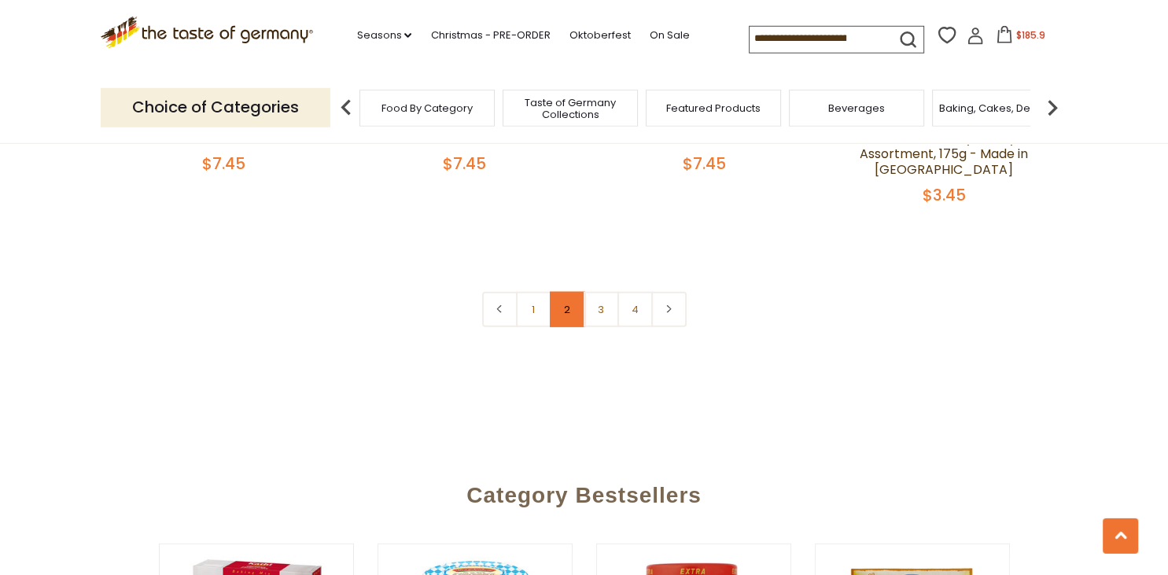
click at [577, 304] on link "2" at bounding box center [567, 309] width 35 height 35
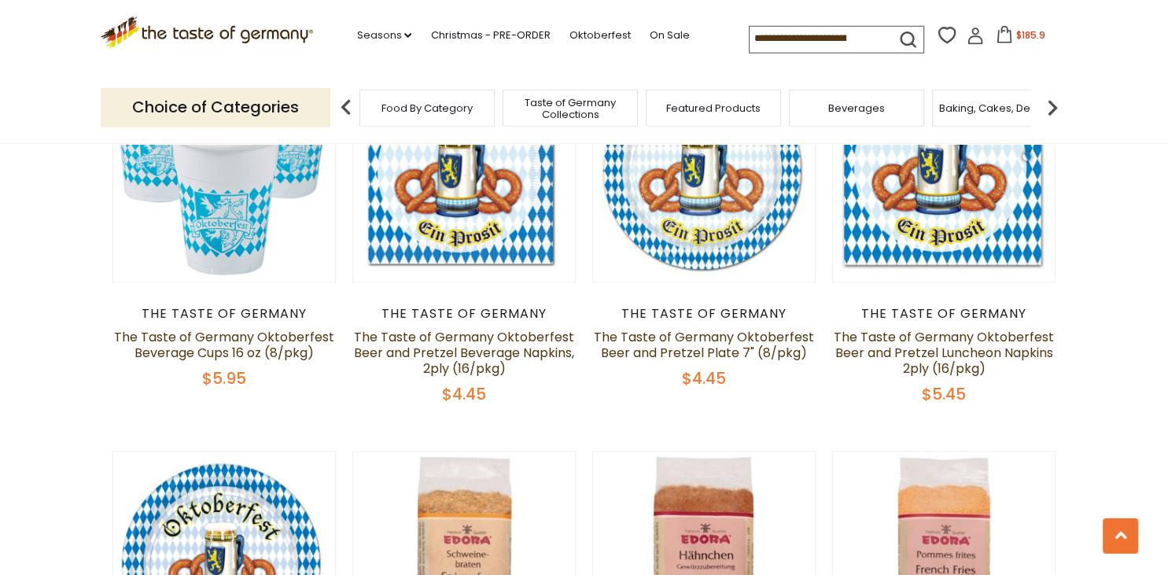
scroll to position [532, 0]
